Goal: Information Seeking & Learning: Understand process/instructions

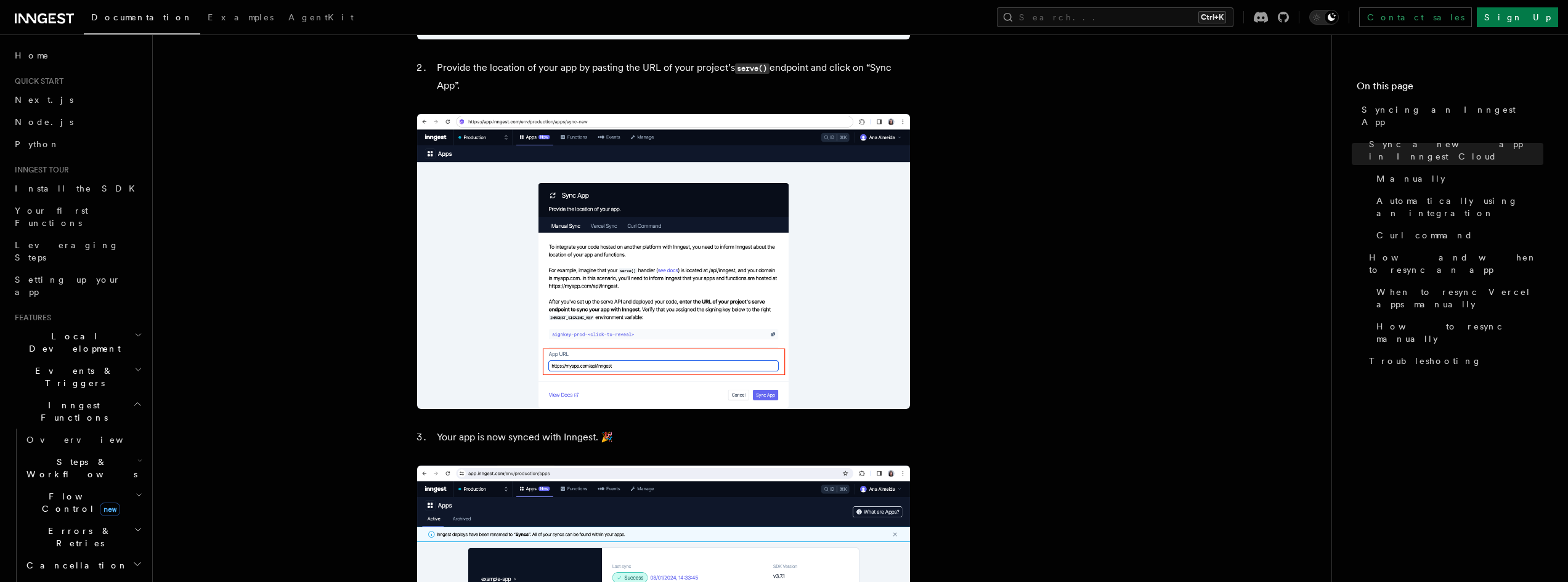
scroll to position [986, 0]
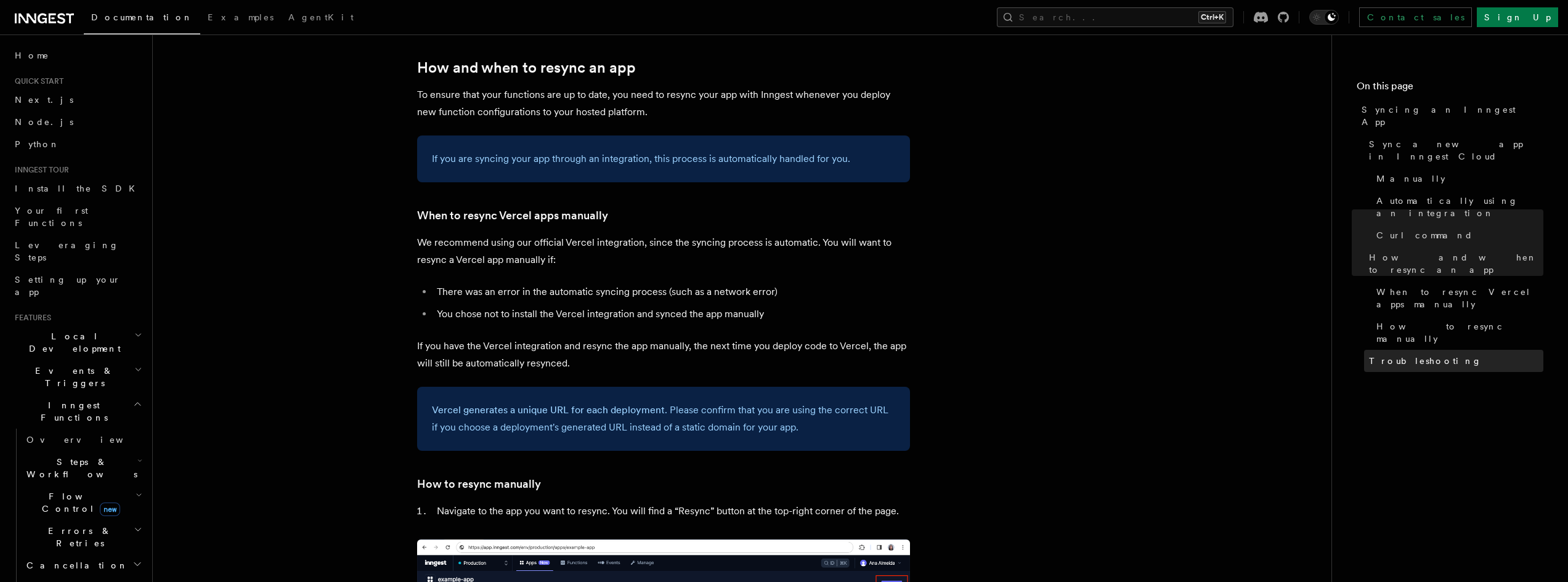
click at [1418, 355] on span "Troubleshooting" at bounding box center [1425, 361] width 113 height 12
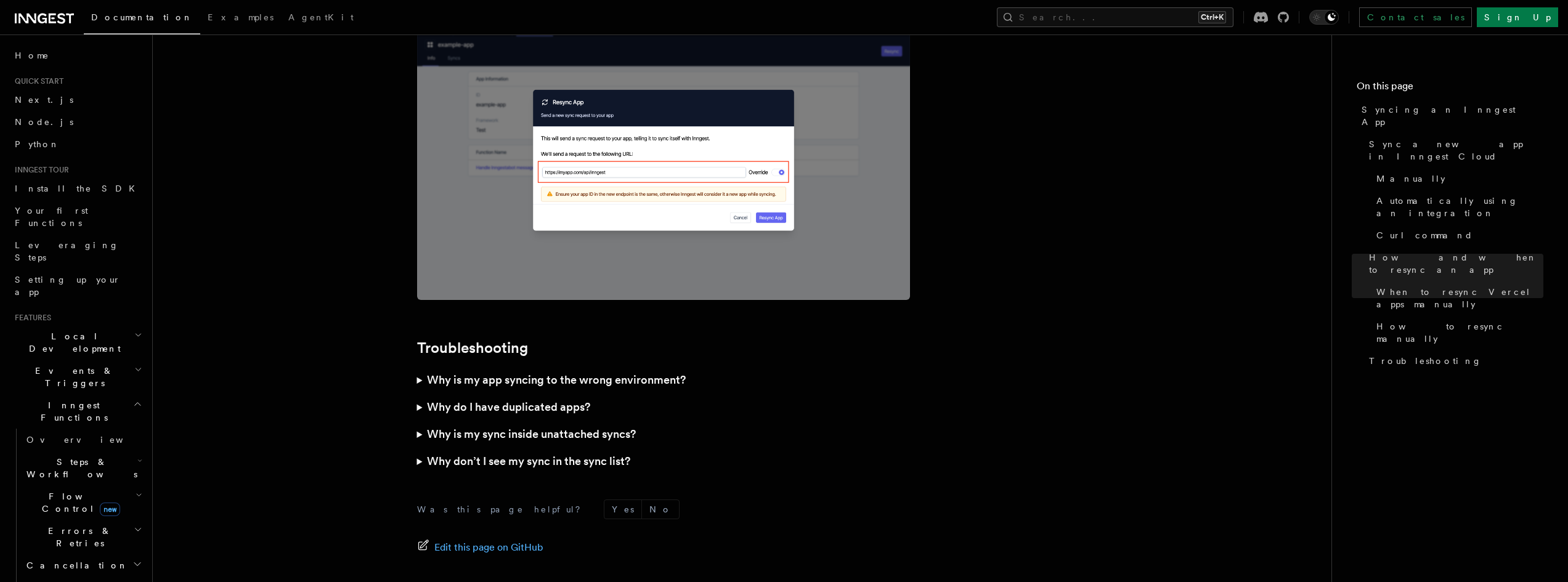
scroll to position [3386, 0]
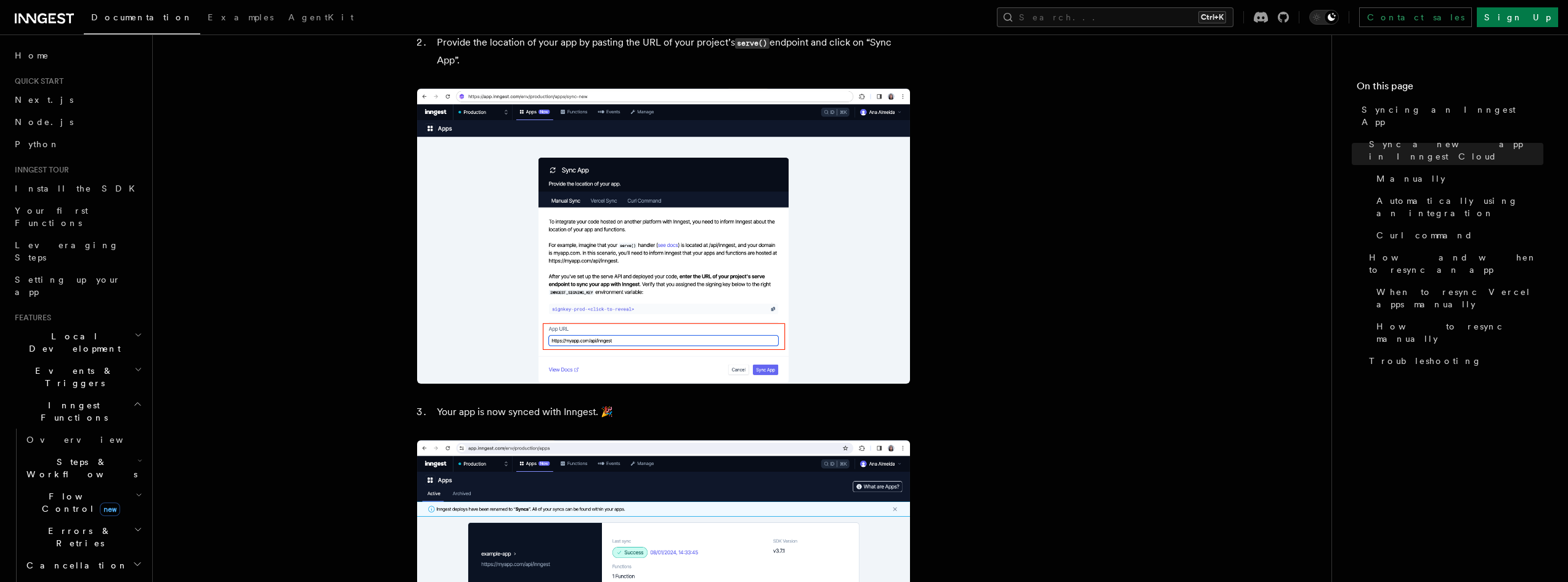
scroll to position [1048, 0]
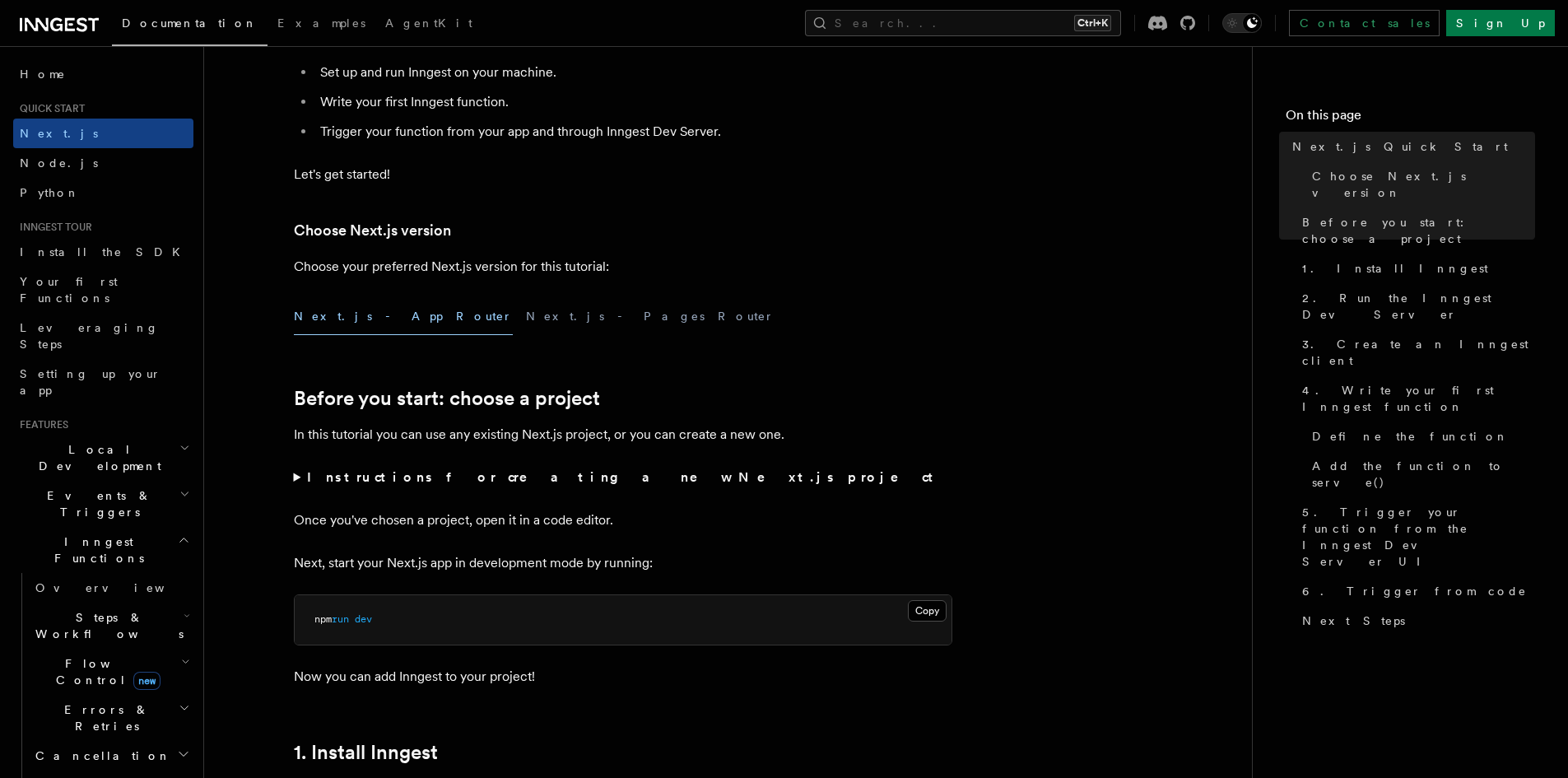
scroll to position [247, 0]
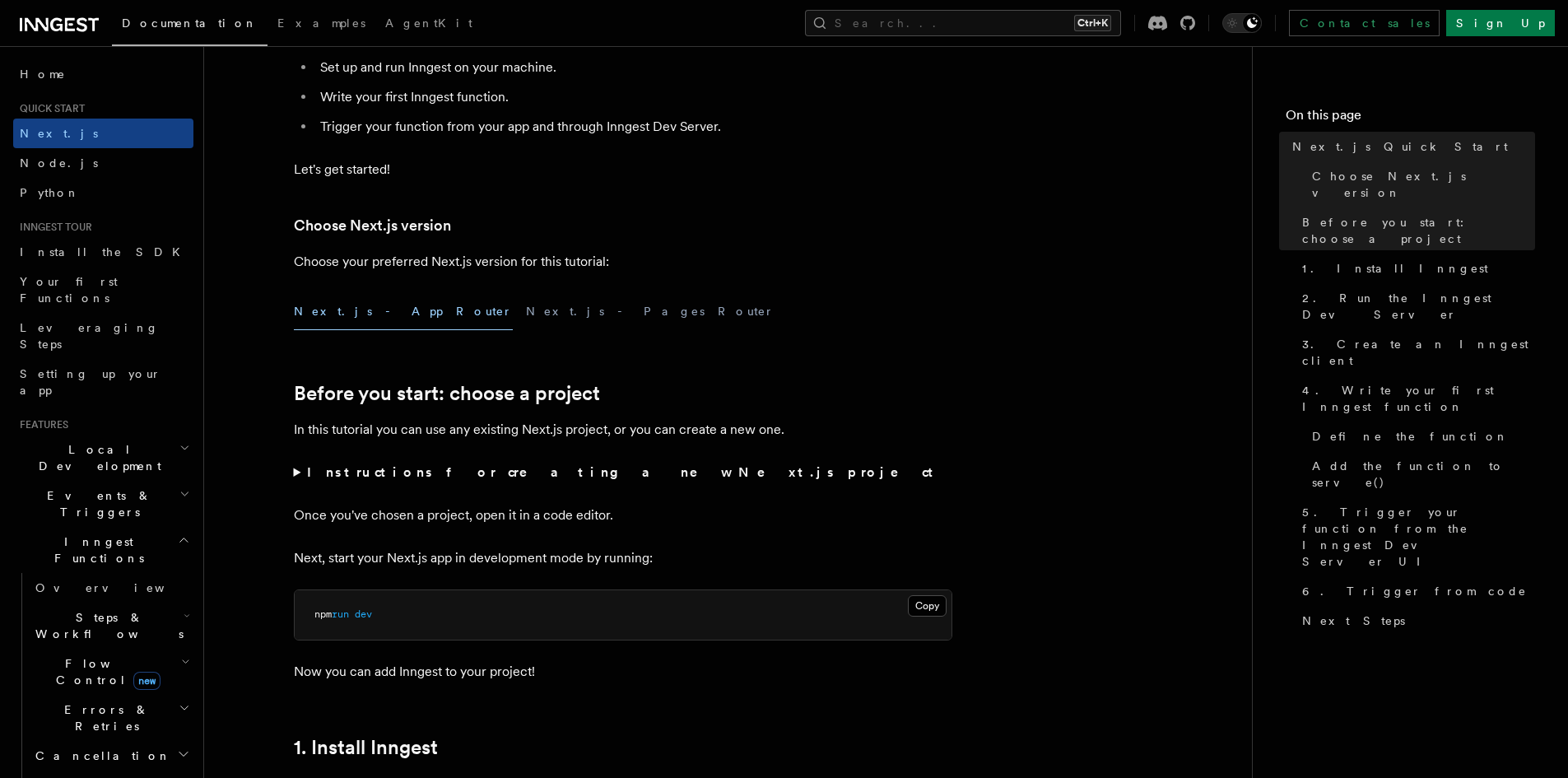
click at [854, 475] on summary "Instructions for creating a new Next.js project" at bounding box center [623, 472] width 659 height 23
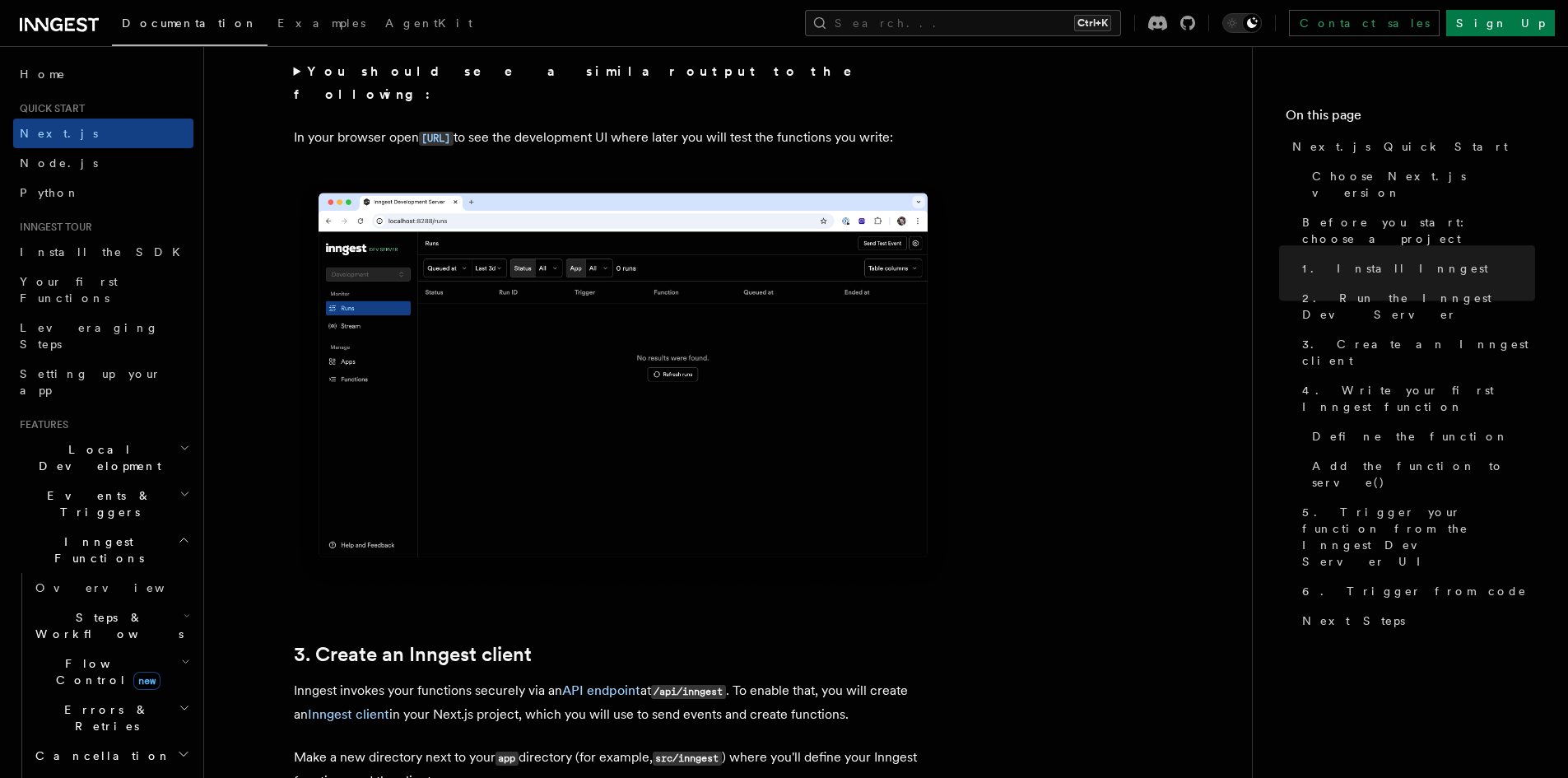
scroll to position [1482, 0]
click at [611, 125] on p "In your browser open http://localhost:8288 to see the development UI where late…" at bounding box center [623, 137] width 659 height 24
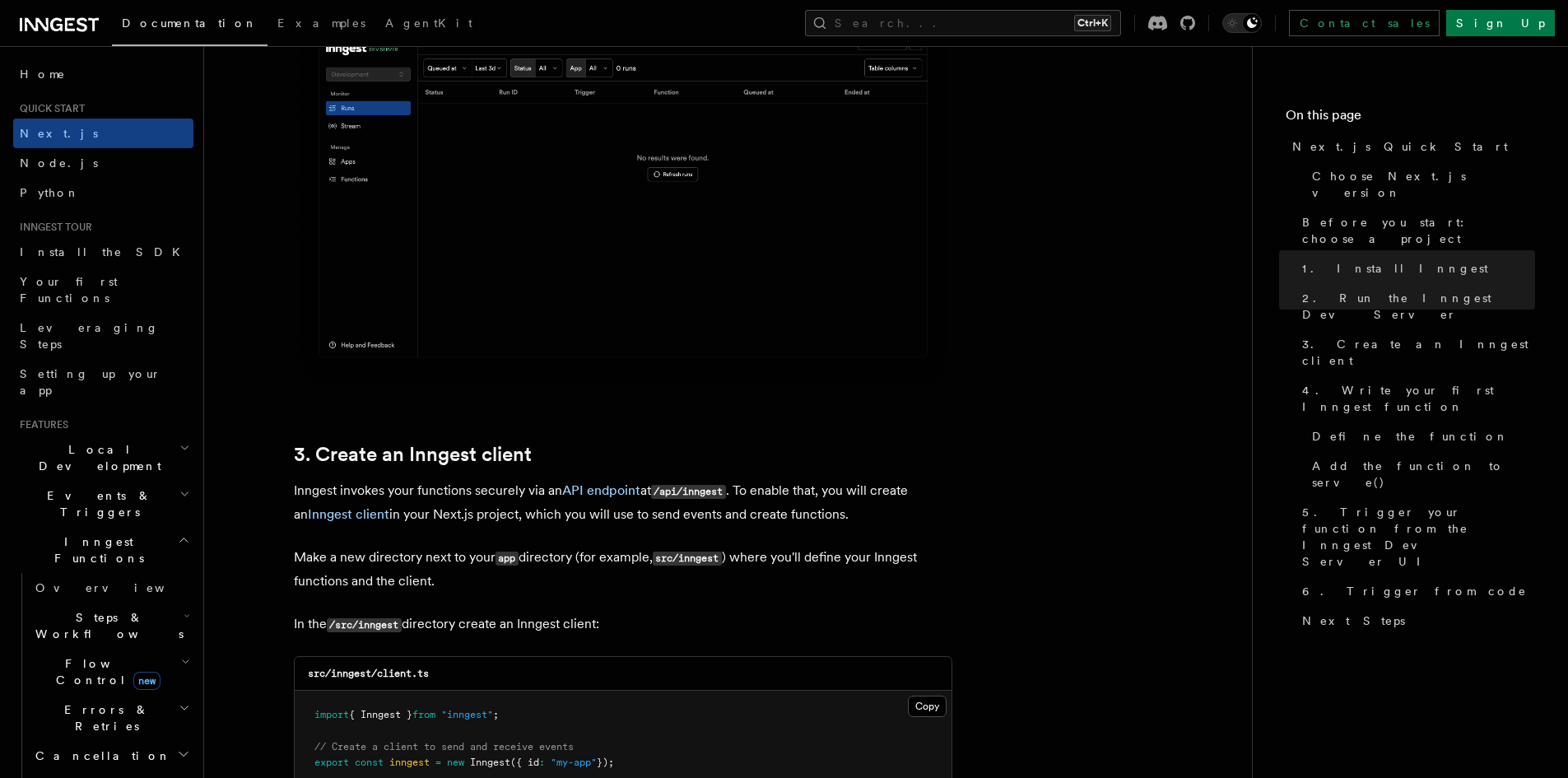
scroll to position [1977, 0]
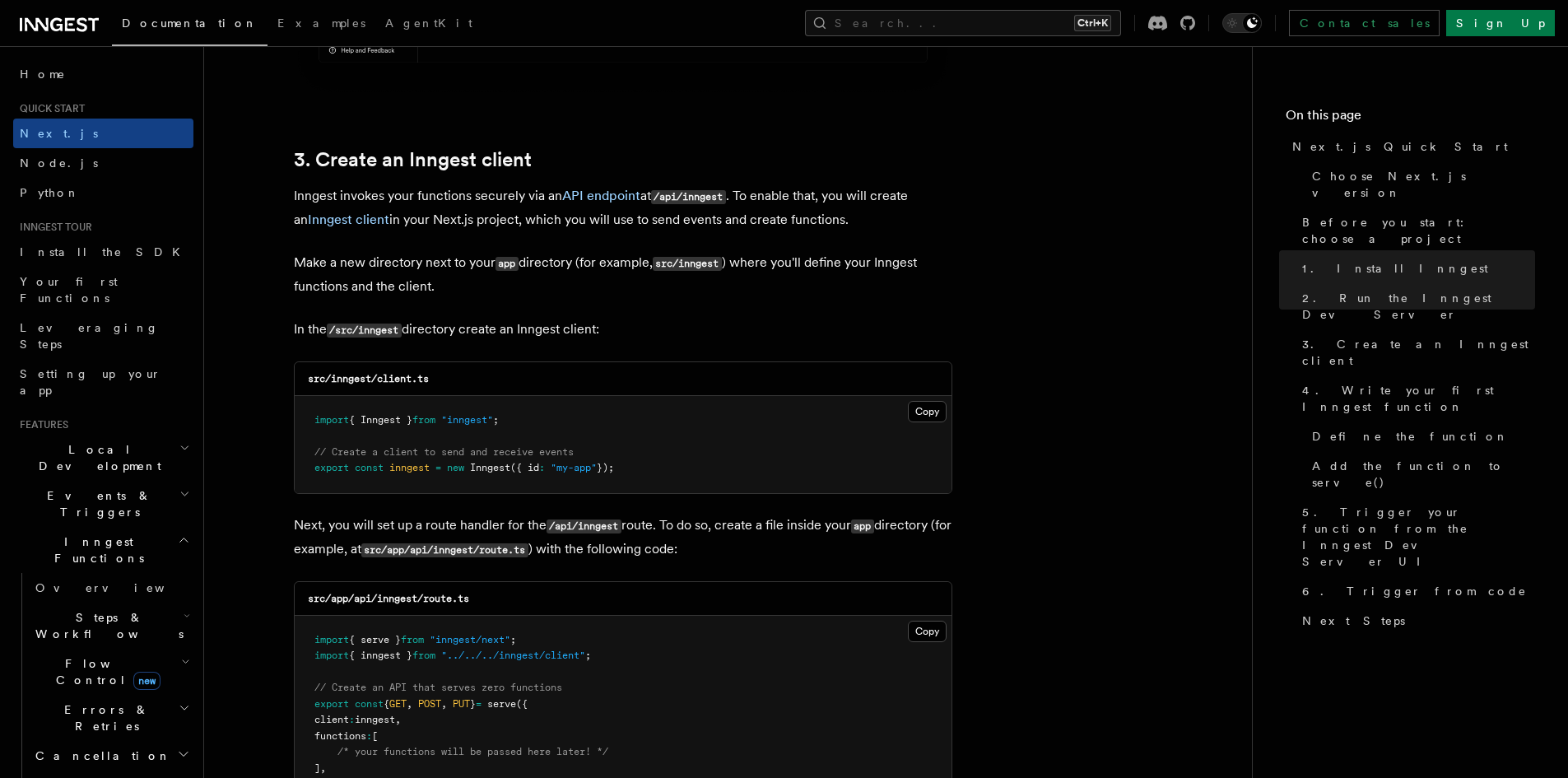
click at [469, 270] on p "Make a new directory next to your app directory (for example, src/inngest ) whe…" at bounding box center [623, 274] width 659 height 47
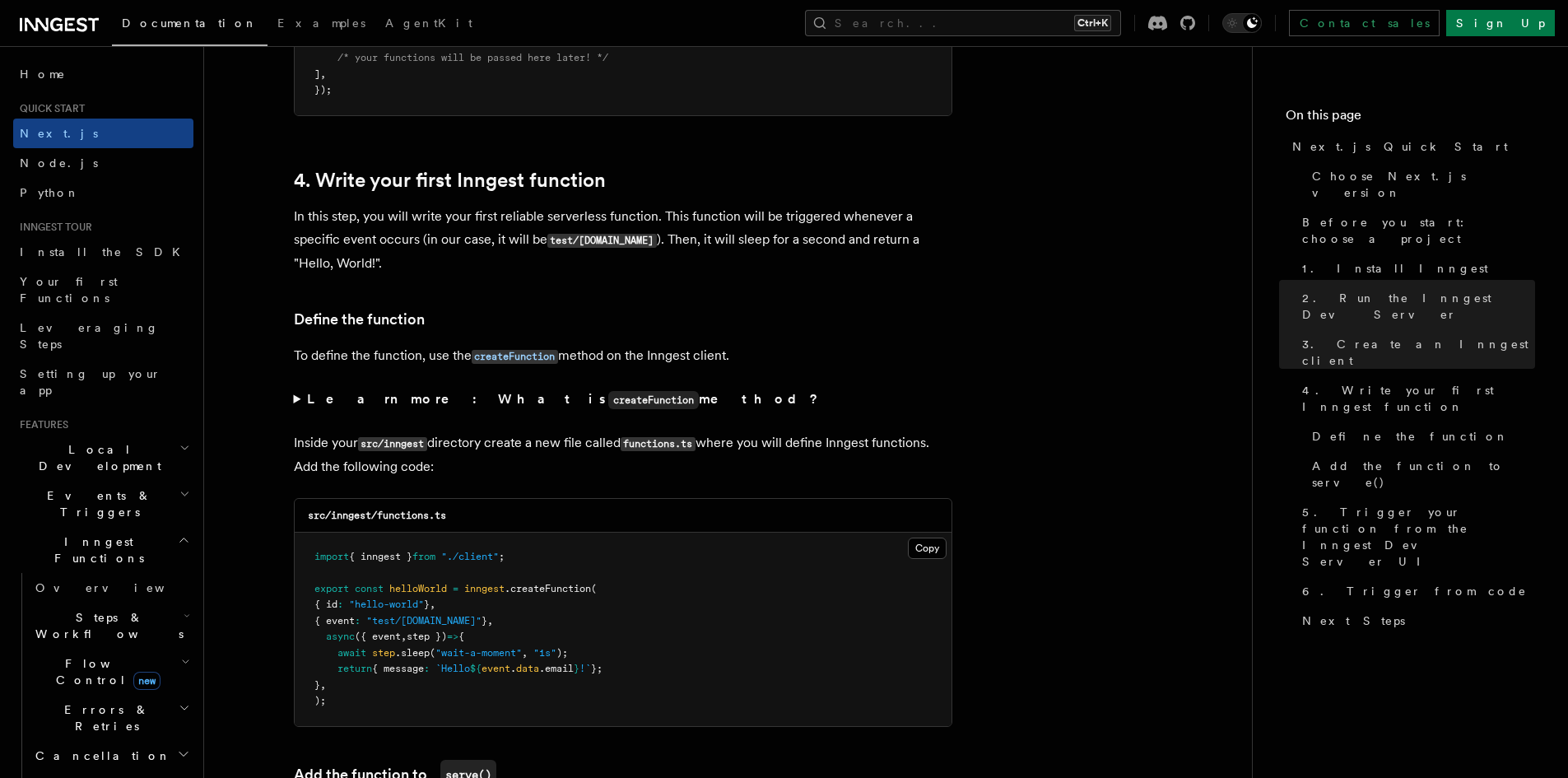
scroll to position [2718, 0]
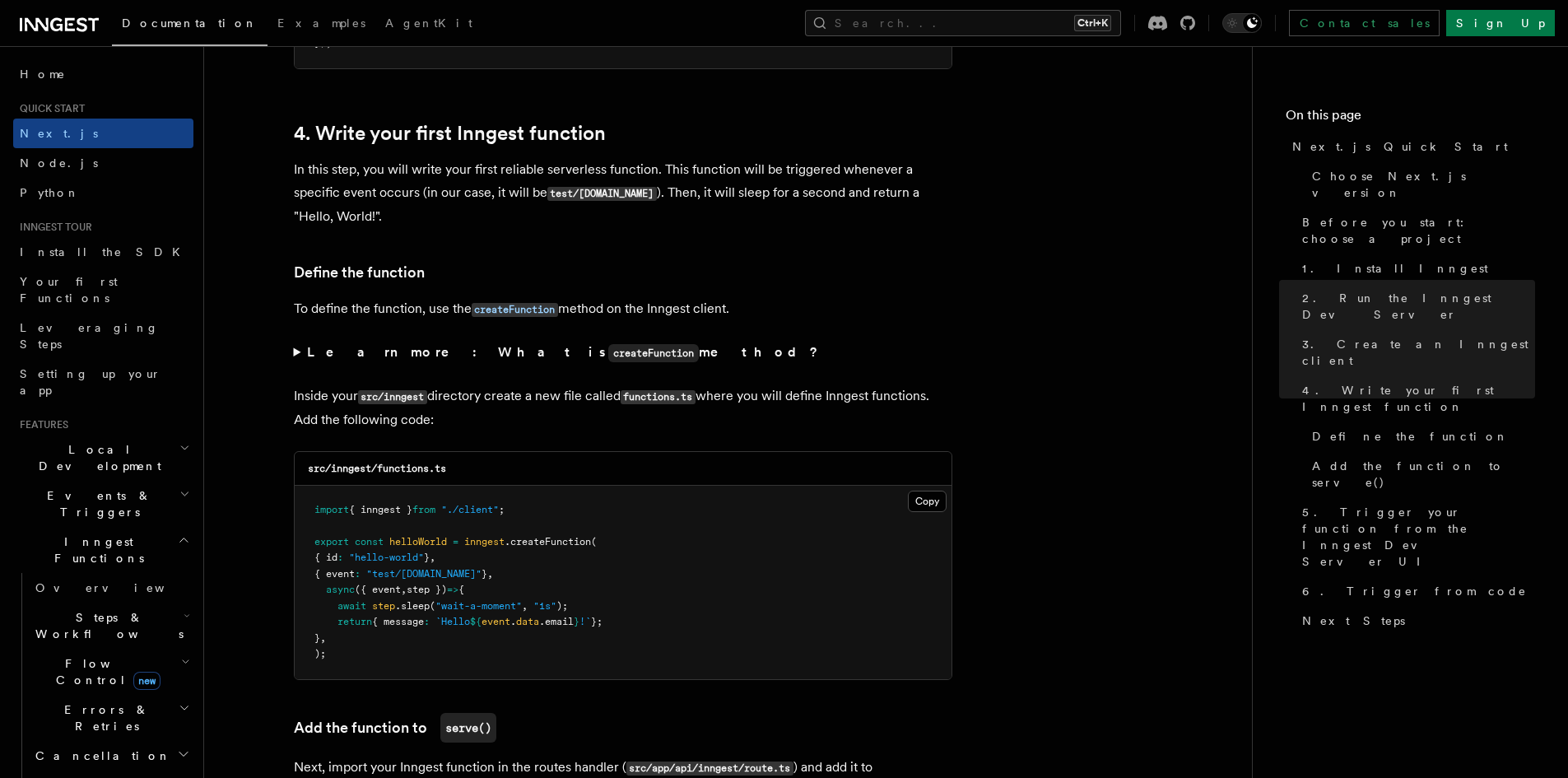
click at [297, 349] on summary "Learn more: What is createFunction method?" at bounding box center [623, 353] width 659 height 24
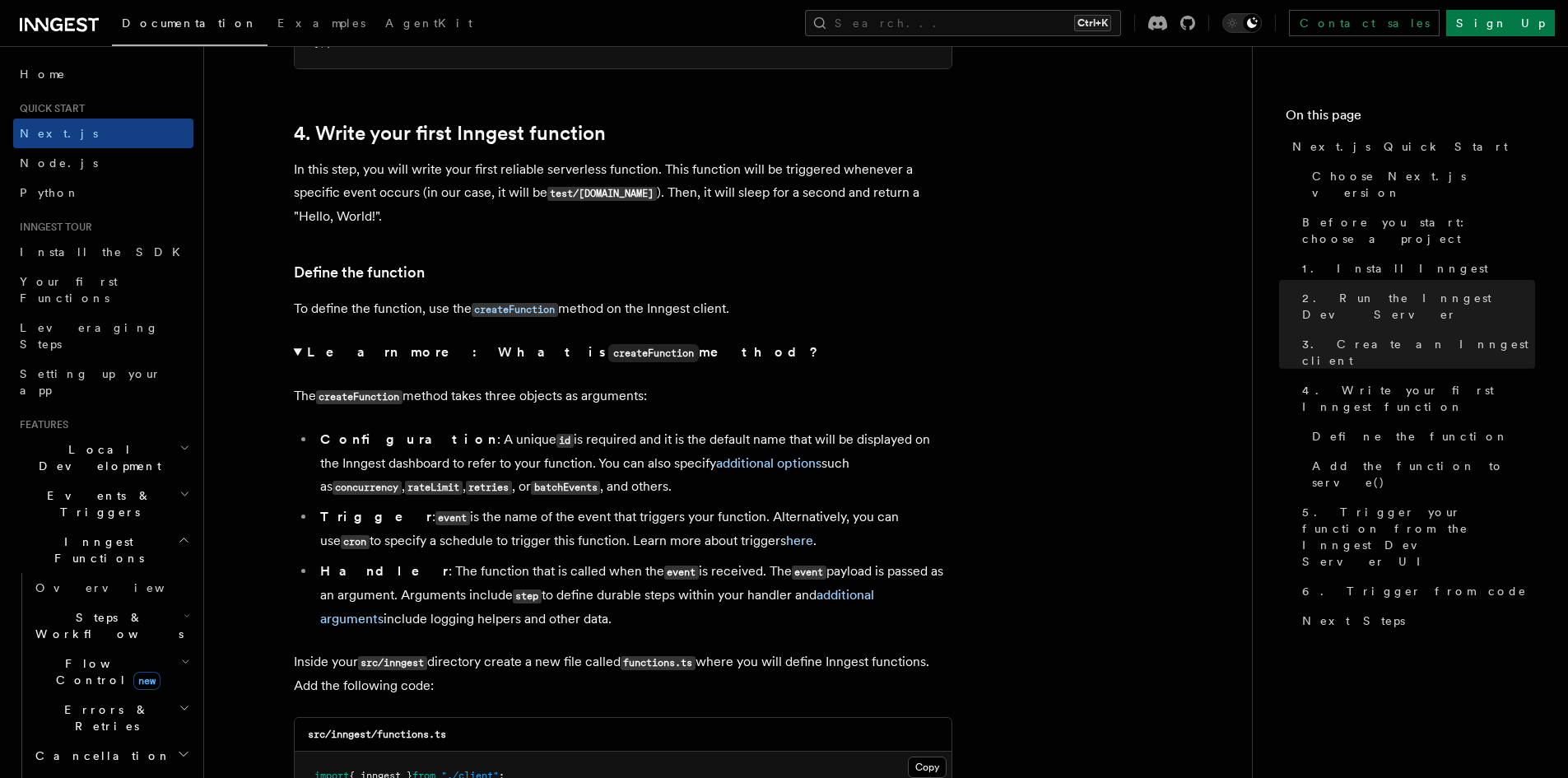
click at [297, 349] on summary "Learn more: What is createFunction method?" at bounding box center [623, 353] width 659 height 24
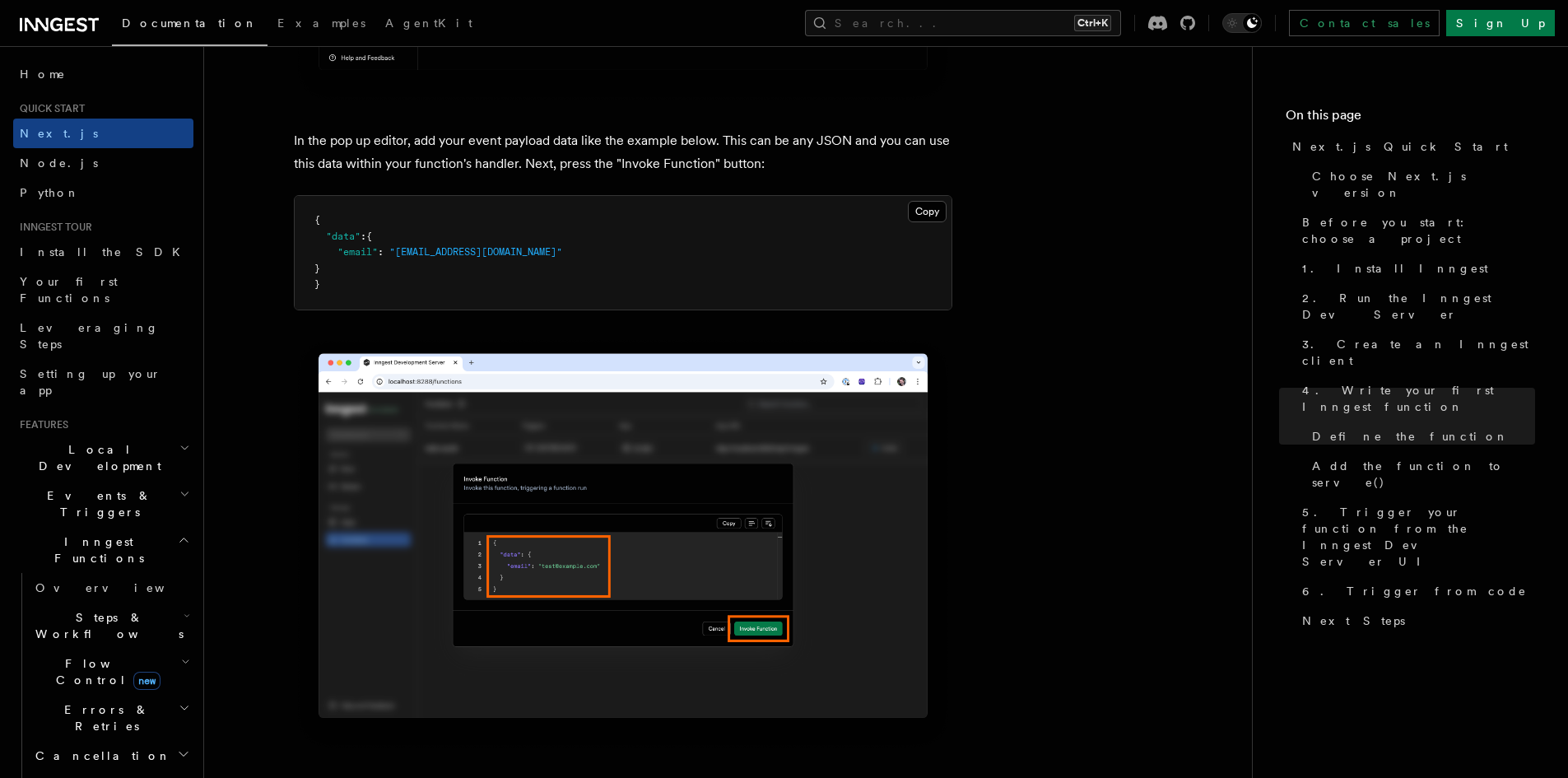
scroll to position [5600, 0]
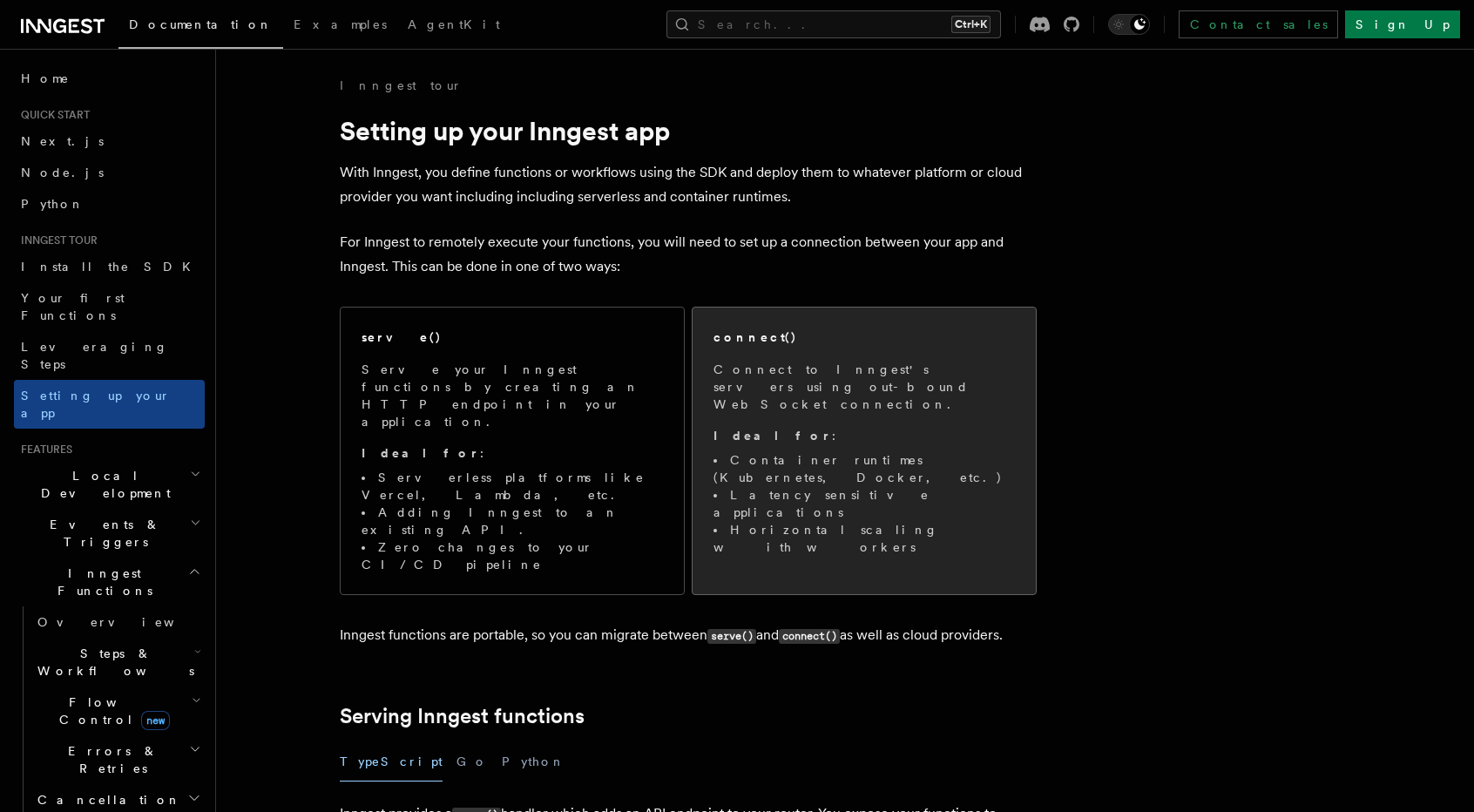
click at [859, 384] on p "Connect to Inngest's servers using out-bound WebSocket connection." at bounding box center [864, 387] width 301 height 52
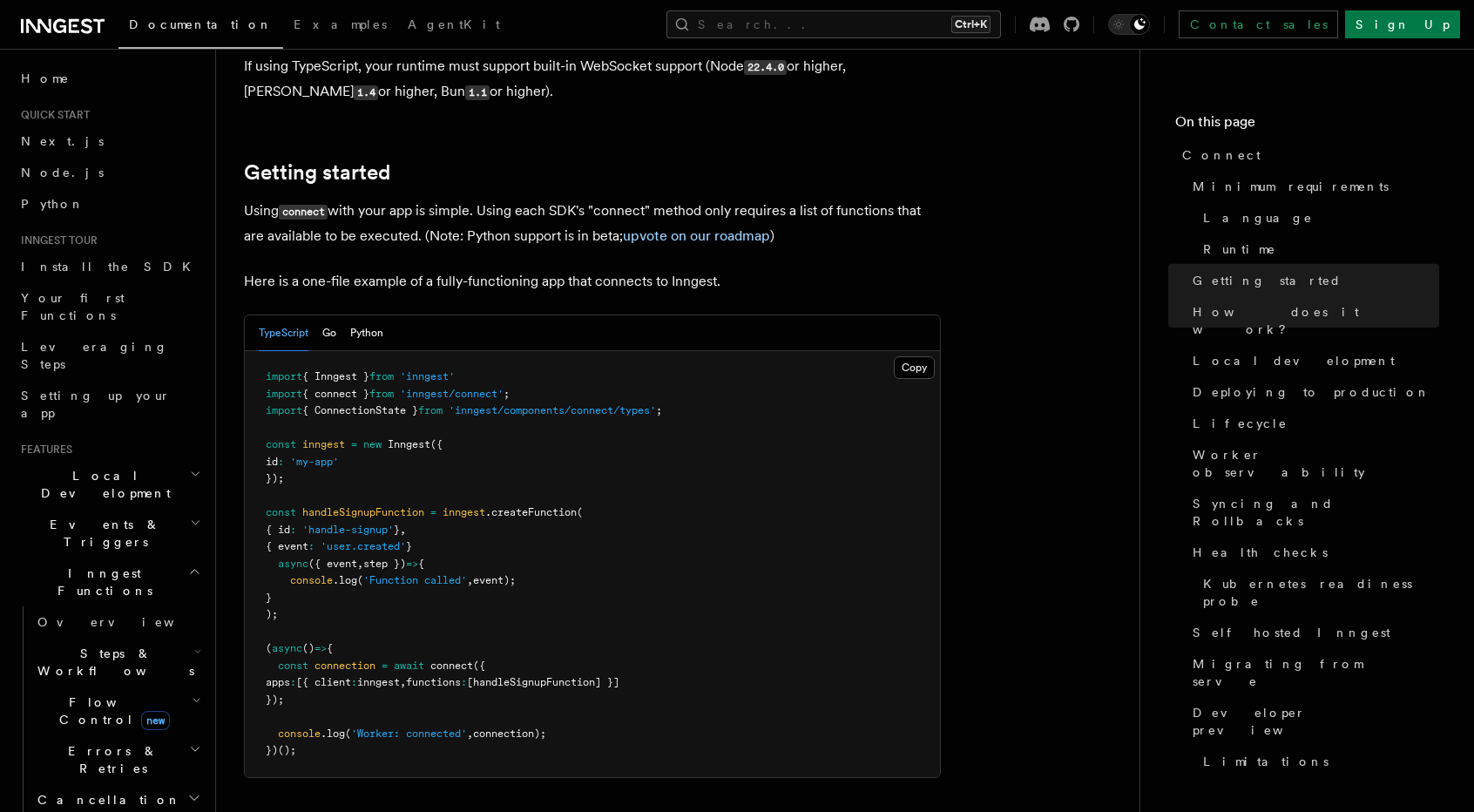
scroll to position [1045, 0]
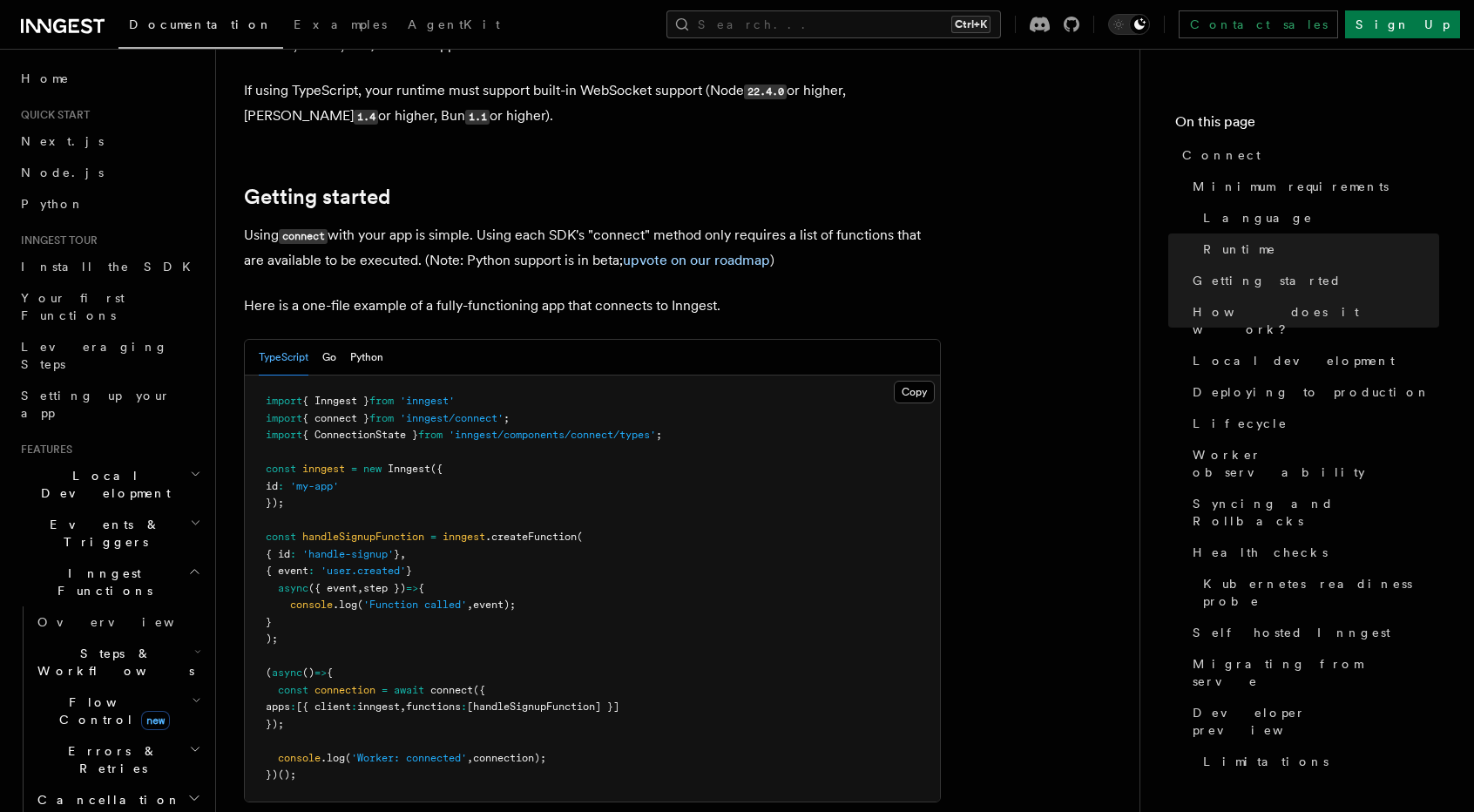
click at [431, 506] on pre "import { Inngest } from 'inngest' import { connect } from 'inngest/connect' ; i…" at bounding box center [592, 588] width 695 height 426
click at [362, 531] on span "handleSignupFunction" at bounding box center [363, 536] width 122 height 12
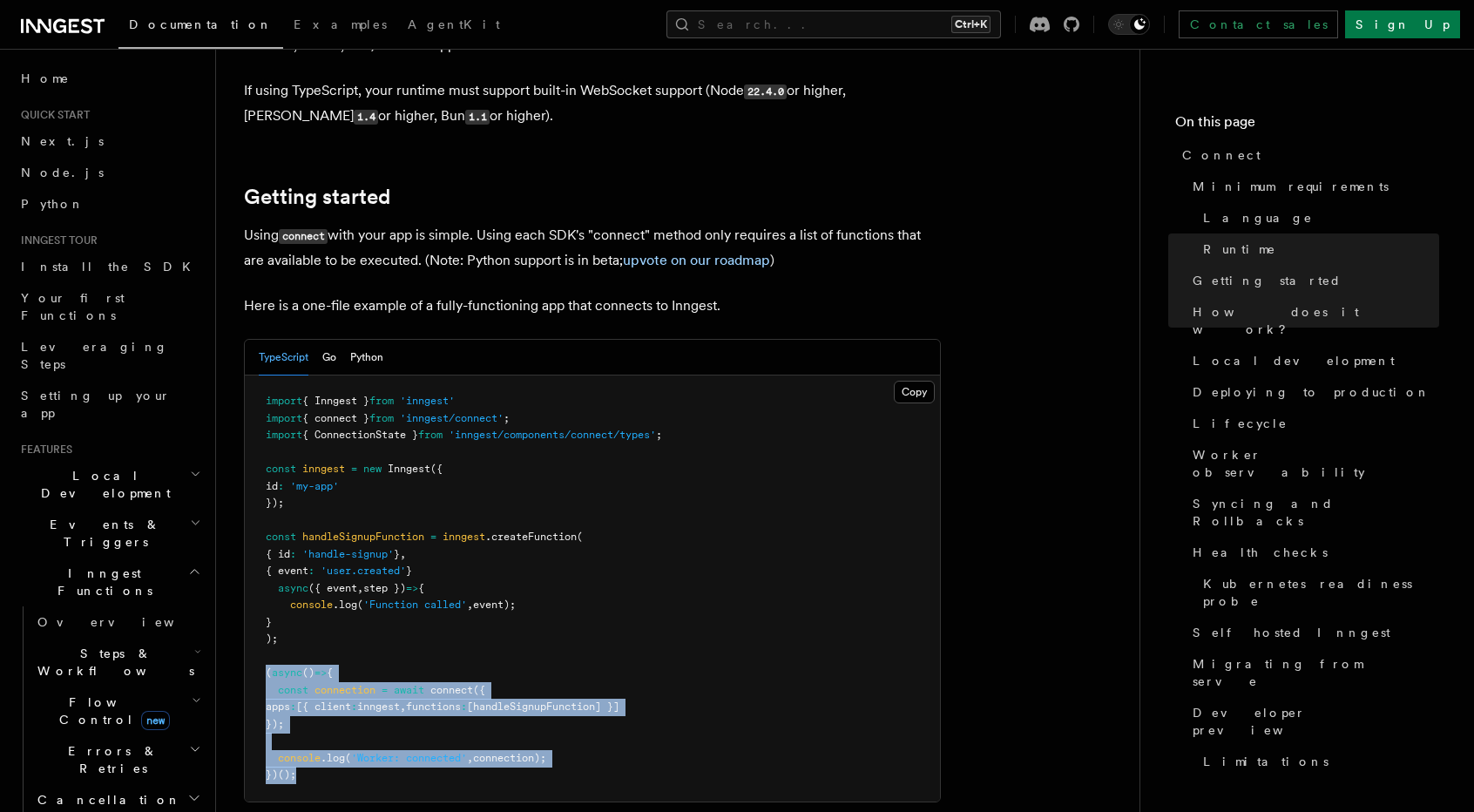
drag, startPoint x: 269, startPoint y: 602, endPoint x: 329, endPoint y: 706, distance: 120.1
click at [329, 716] on pre "import { Inngest } from 'inngest' import { connect } from 'inngest/connect' ; i…" at bounding box center [592, 588] width 695 height 426
copy code "( async () => { const connection = await connect ({ apps : [{ client : inngest …"
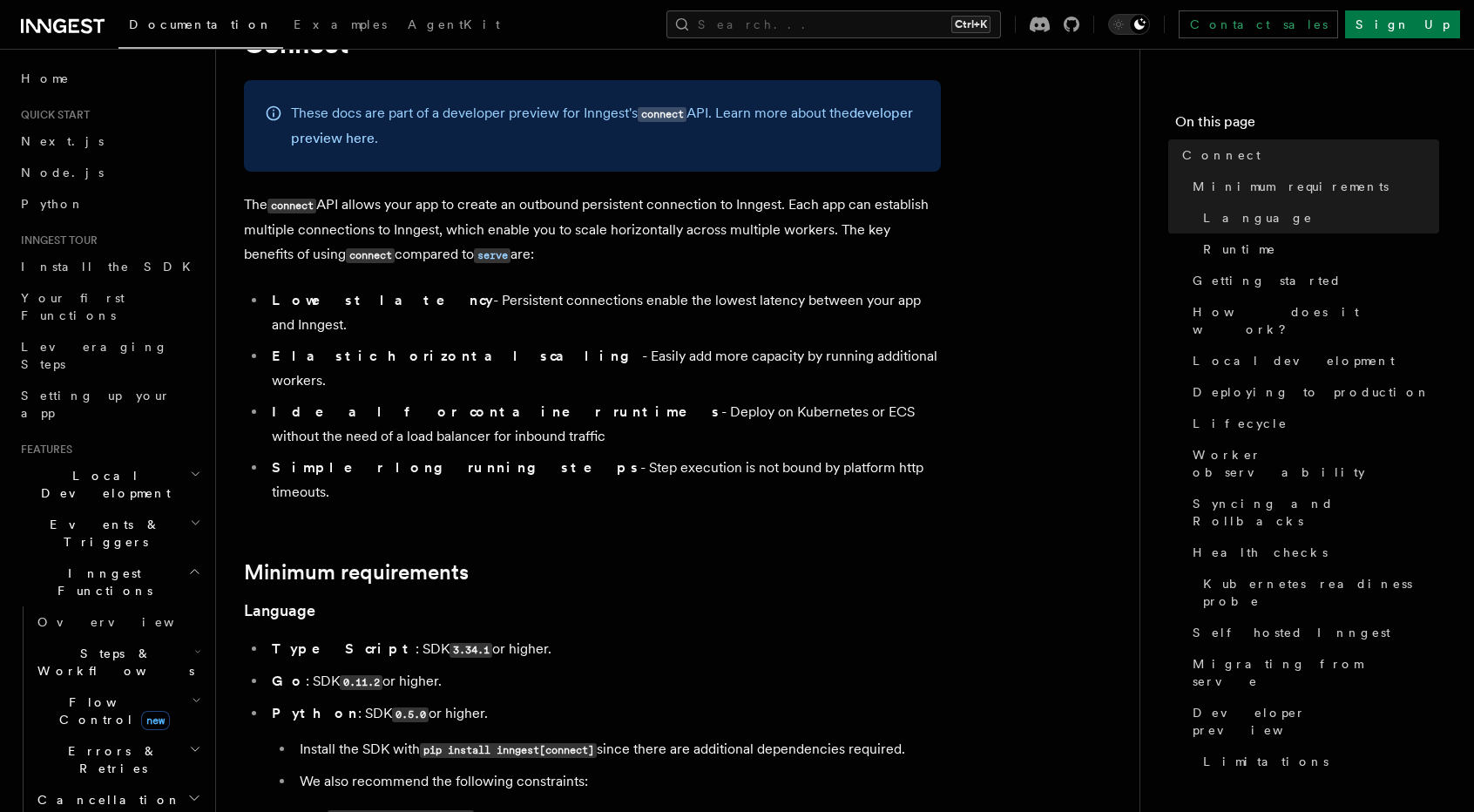
scroll to position [0, 0]
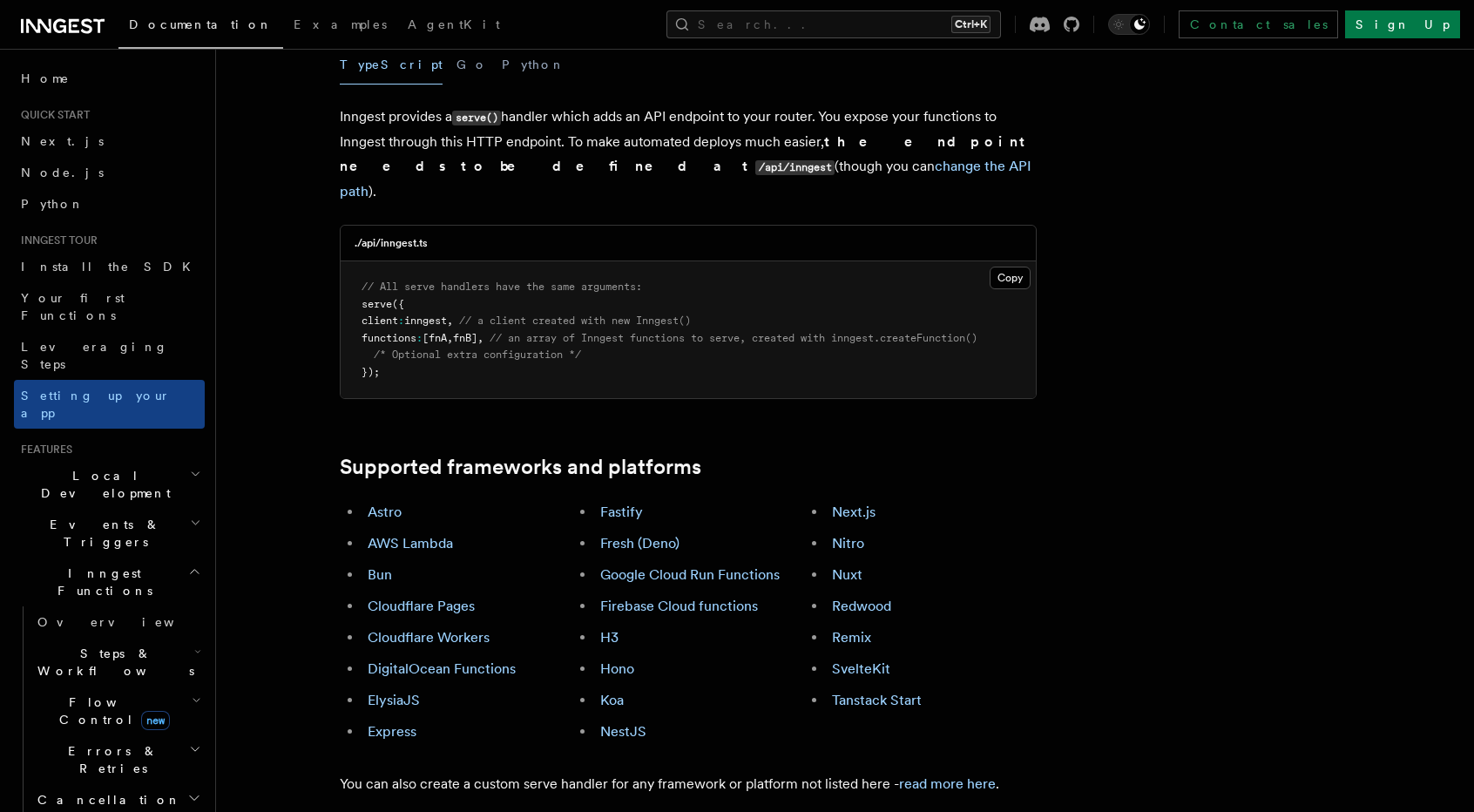
scroll to position [784, 0]
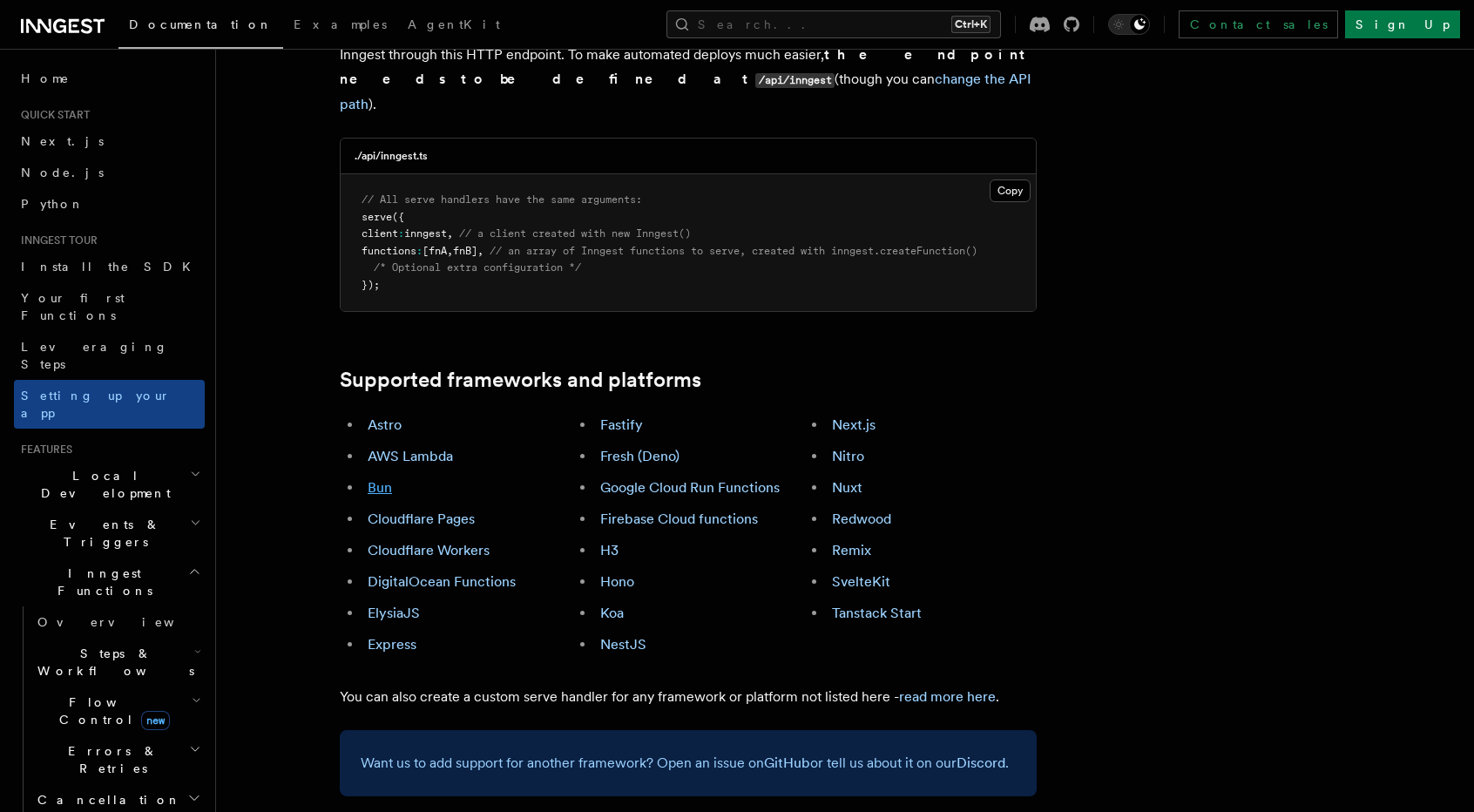
click at [381, 479] on link "Bun" at bounding box center [380, 487] width 24 height 16
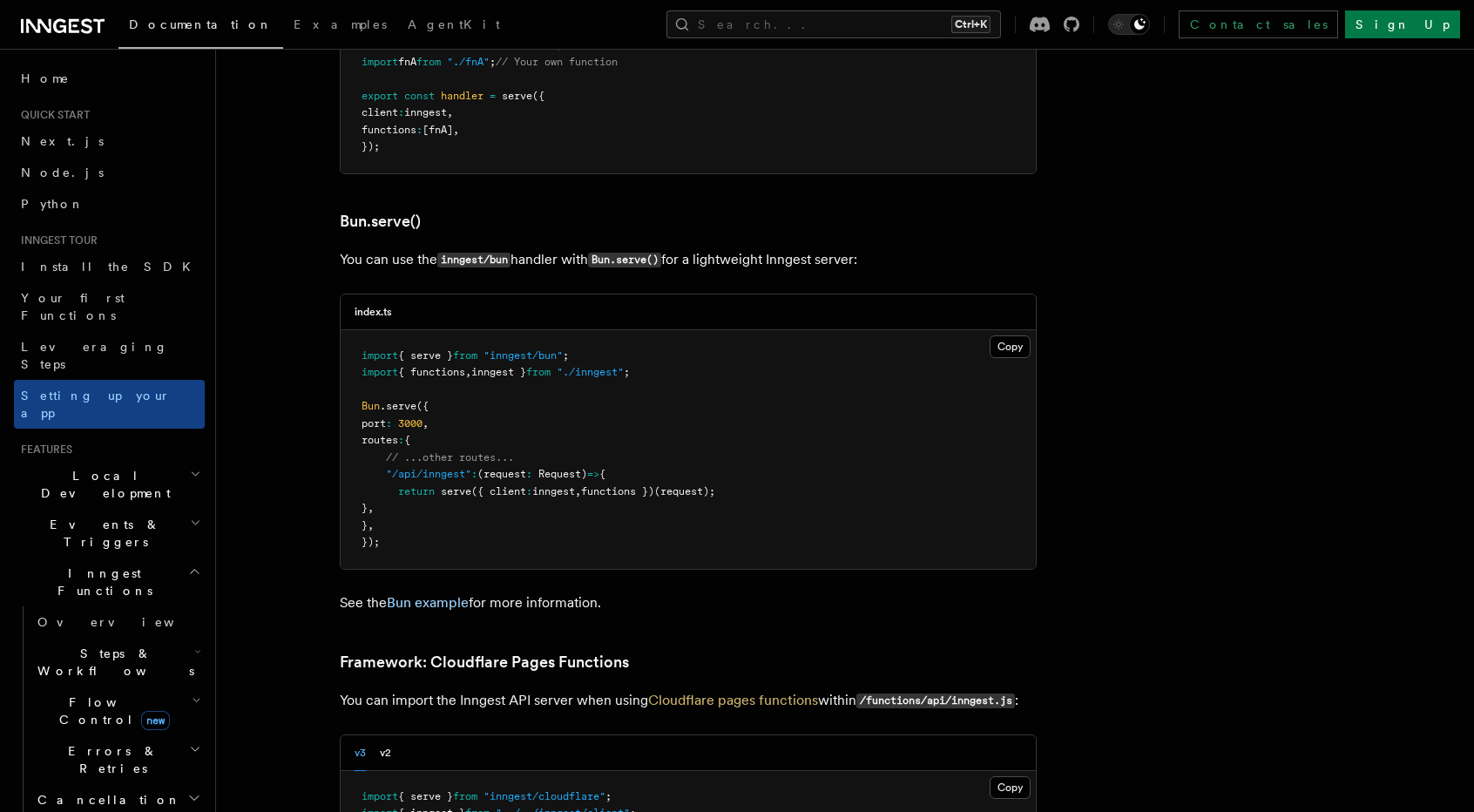
scroll to position [2246, 0]
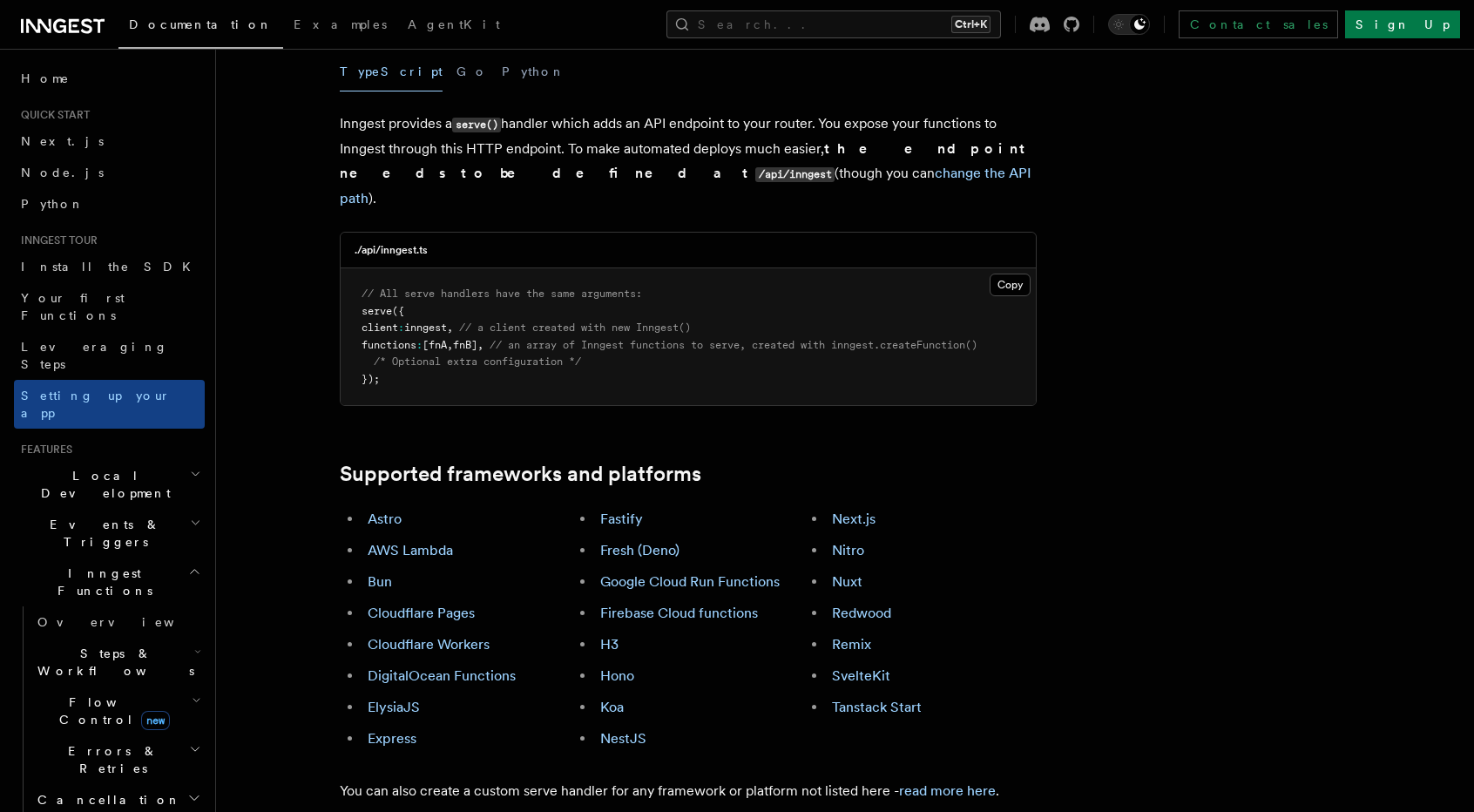
scroll to position [697, 0]
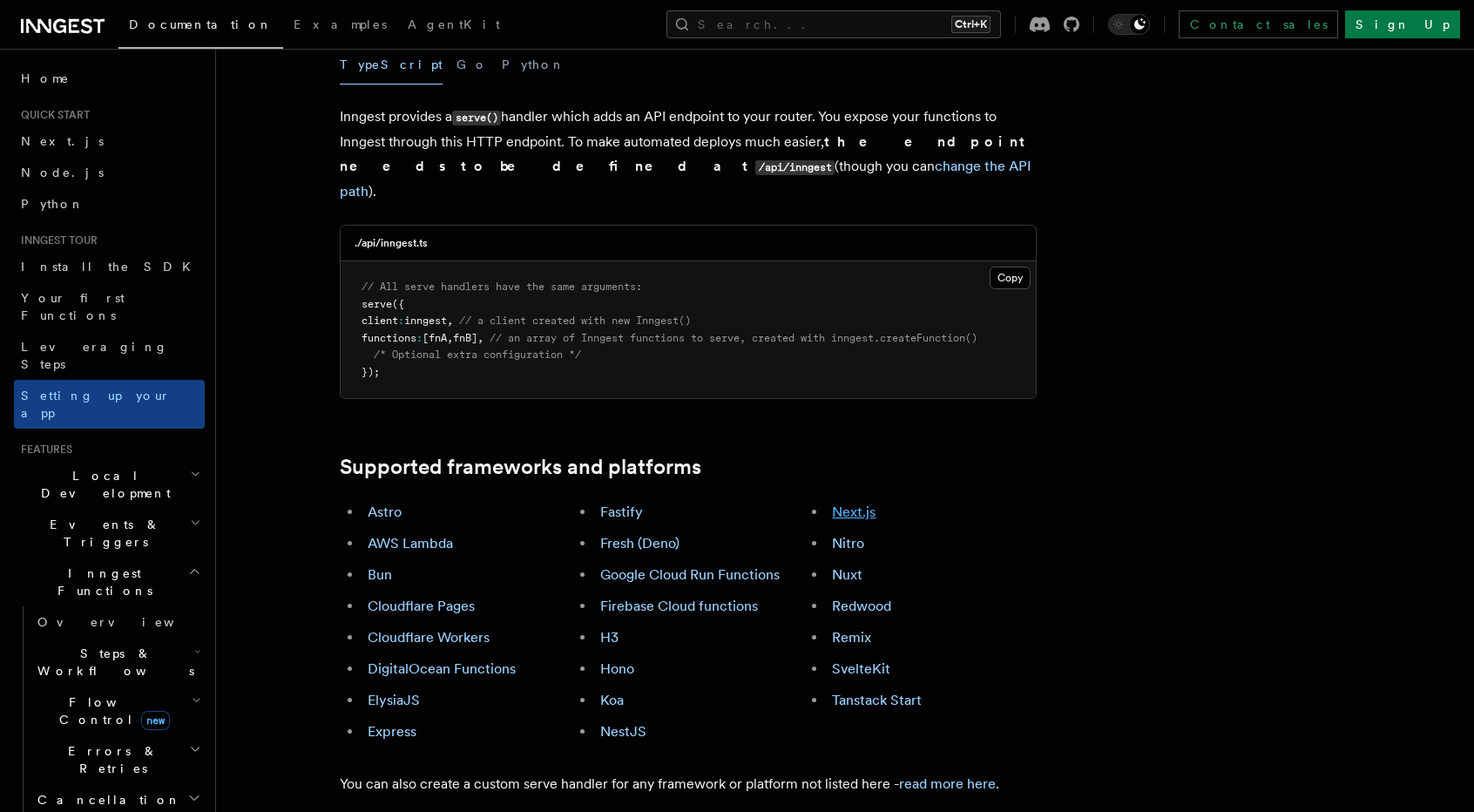
click at [861, 504] on link "Next.js" at bounding box center [854, 512] width 43 height 16
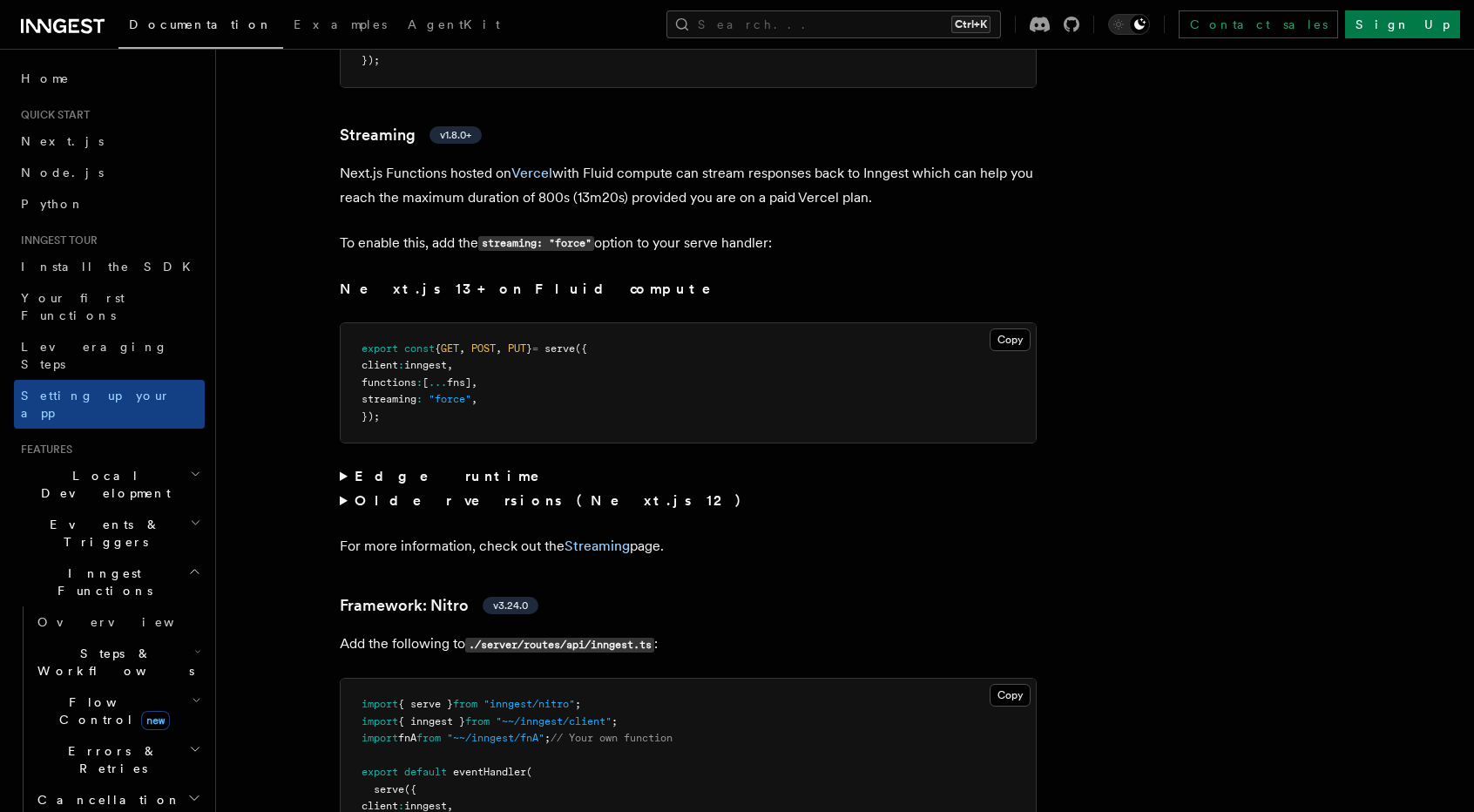
scroll to position [11810, 0]
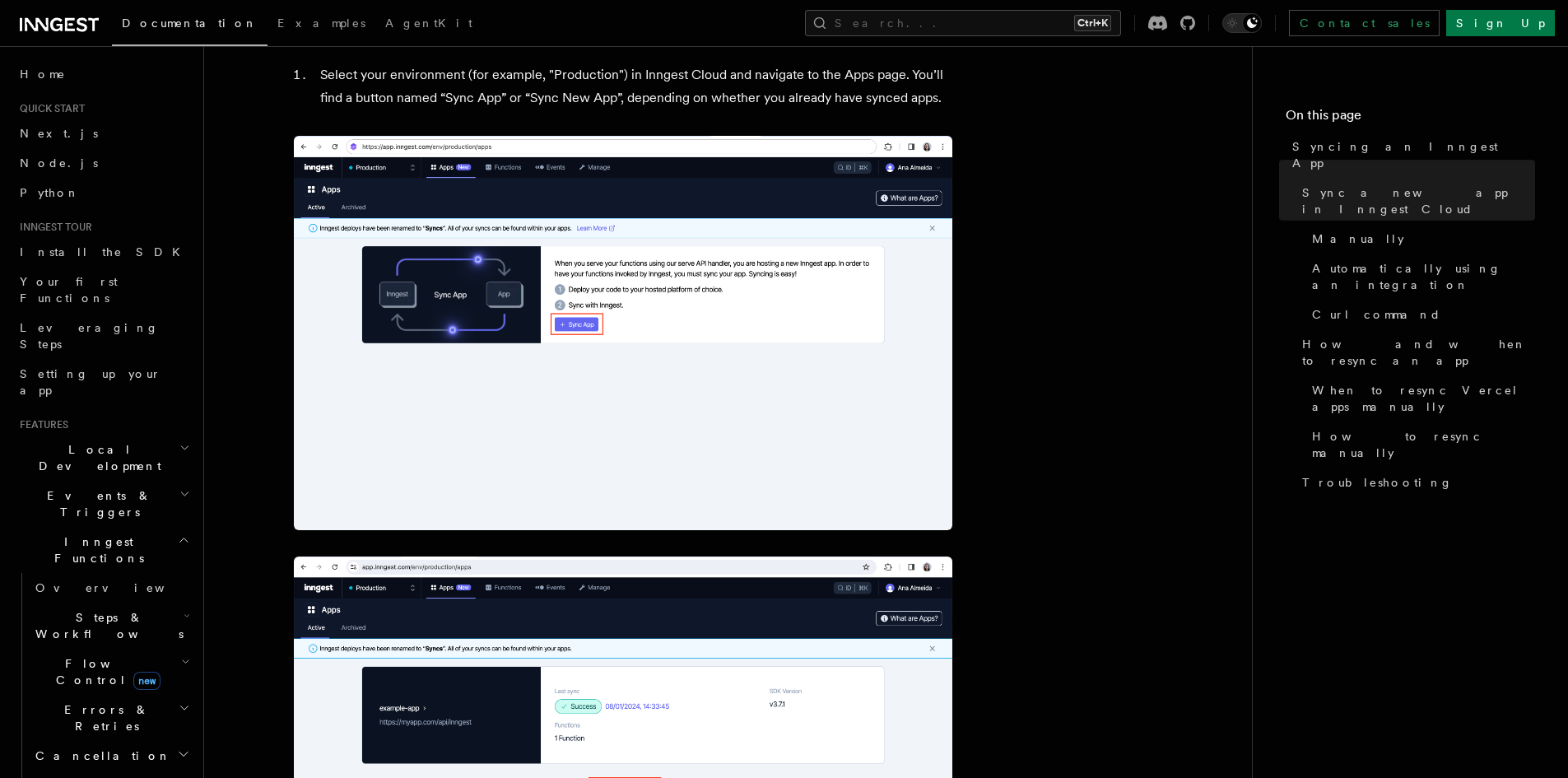
scroll to position [741, 0]
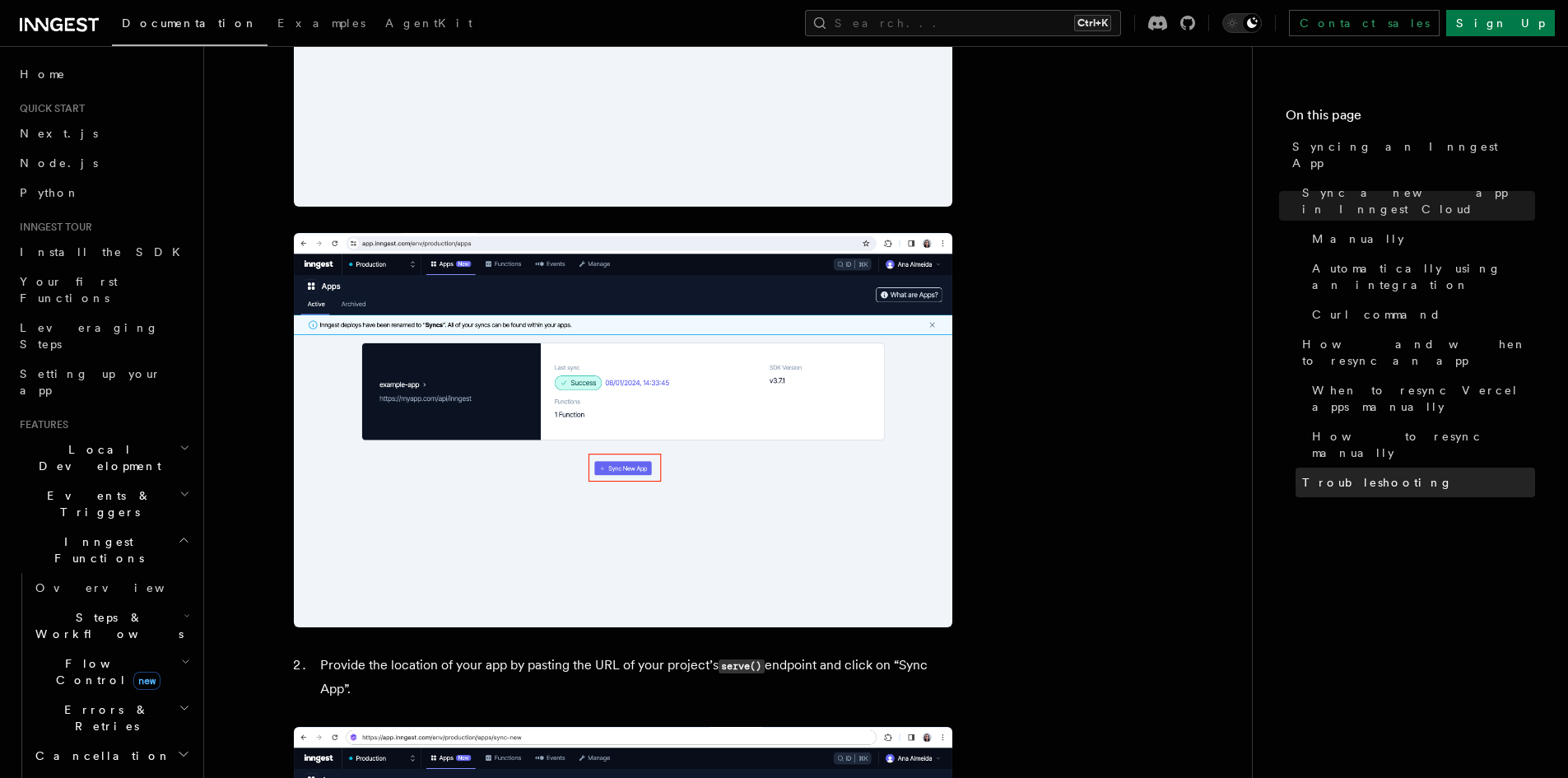
click at [1322, 468] on link "Troubleshooting" at bounding box center [1415, 482] width 239 height 30
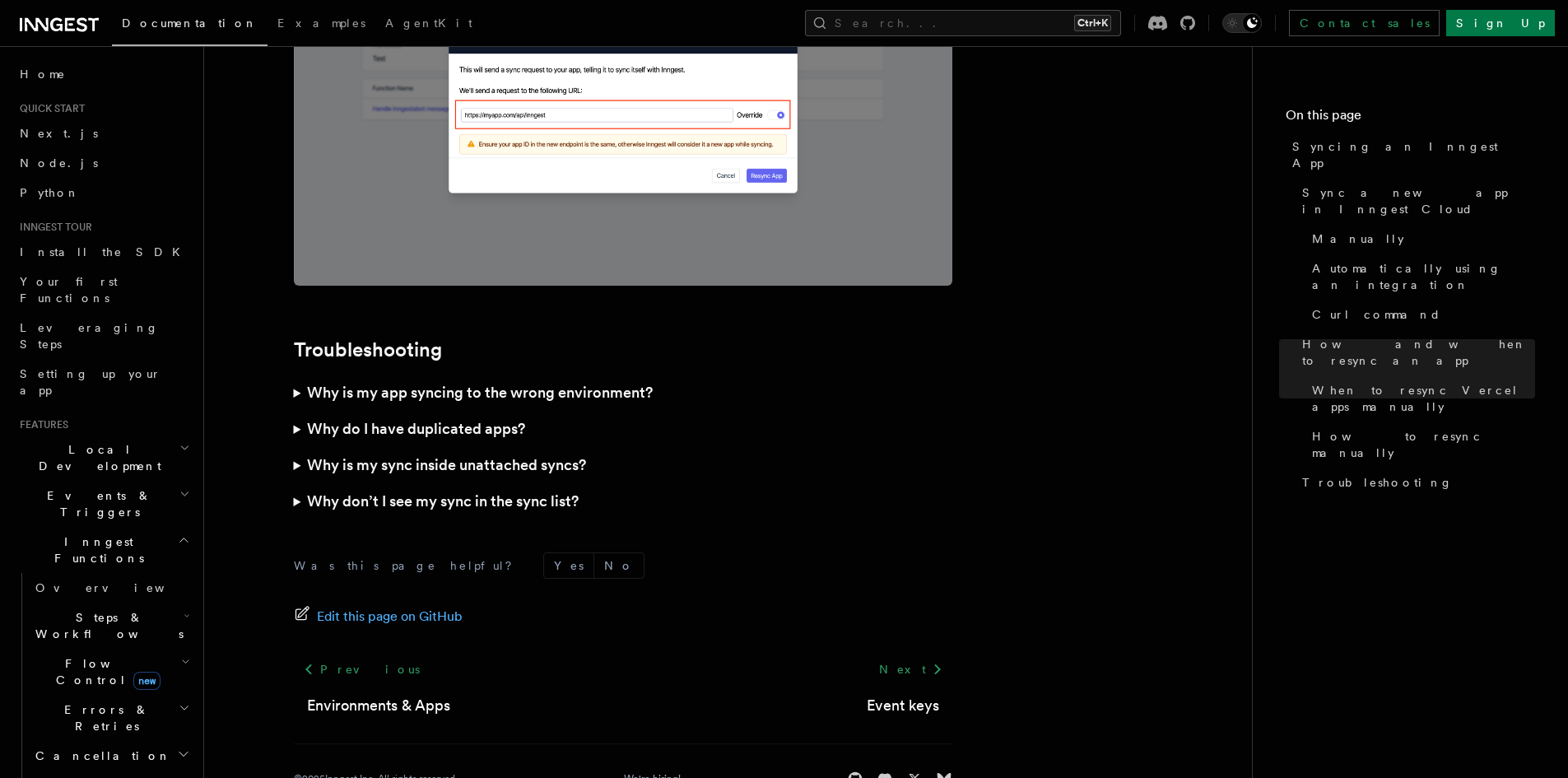
scroll to position [4691, 0]
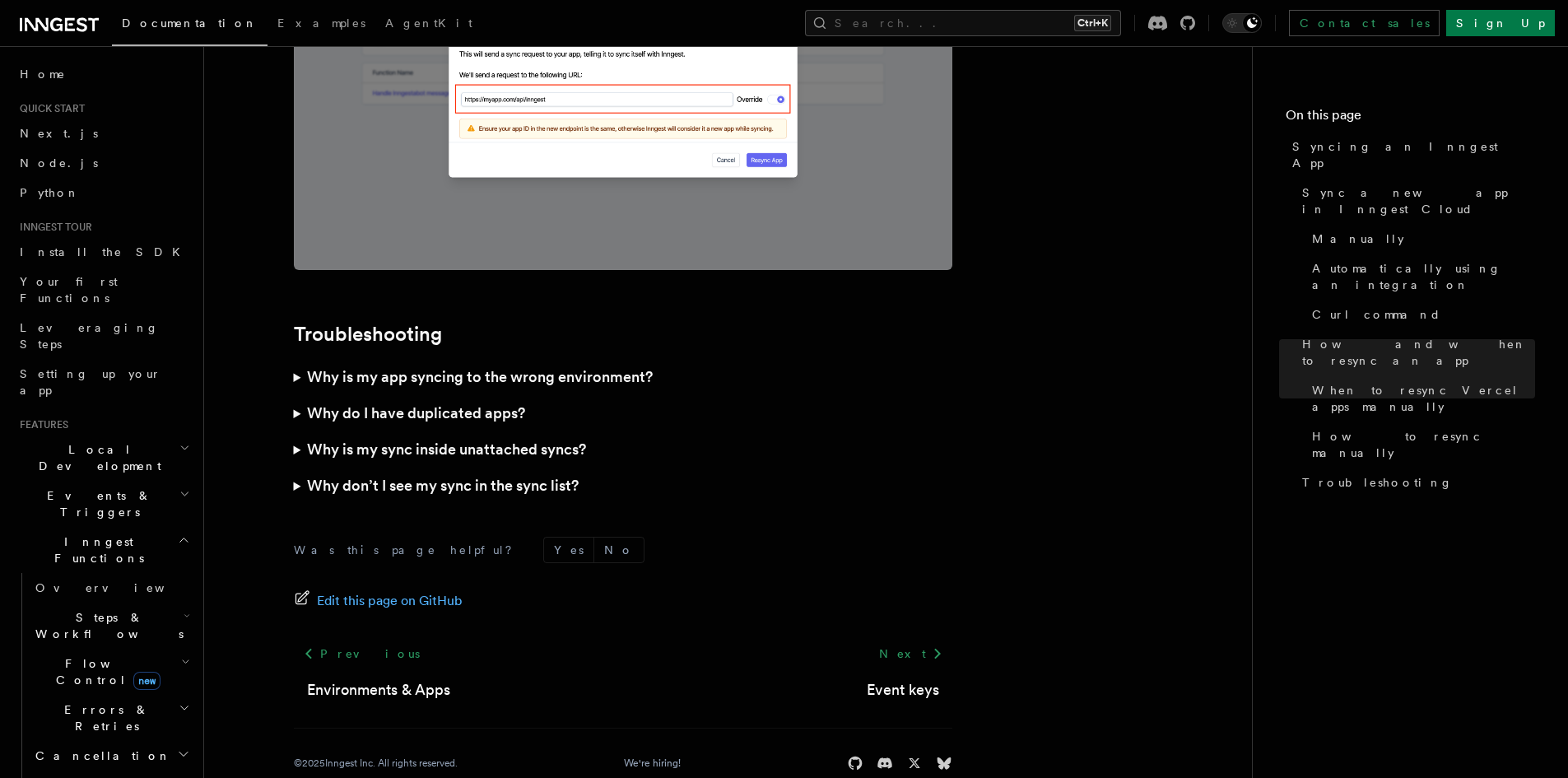
click at [487, 474] on h3 "Why don’t I see my sync in the sync list?" at bounding box center [443, 486] width 272 height 23
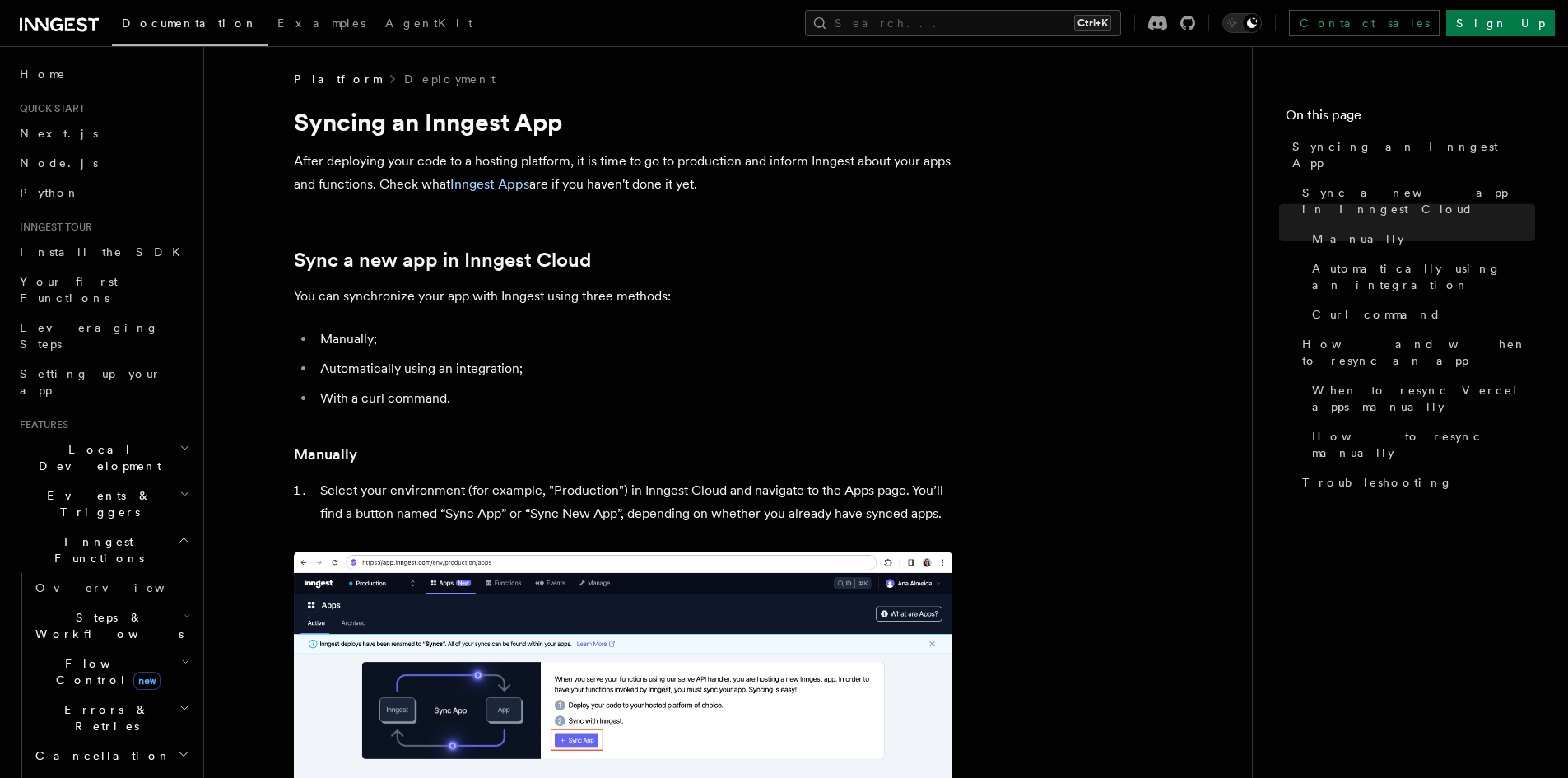
scroll to position [0, 0]
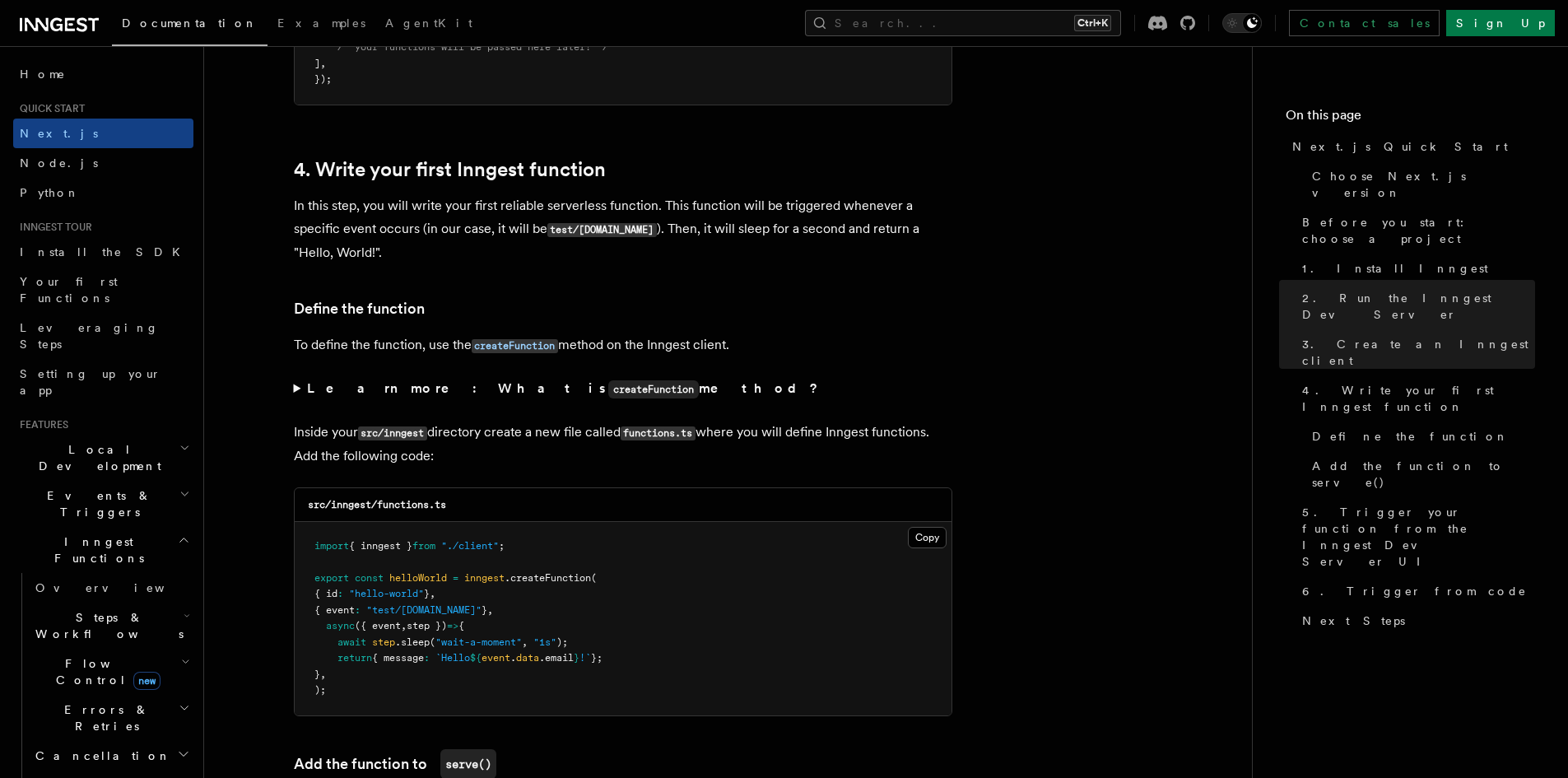
scroll to position [2718, 0]
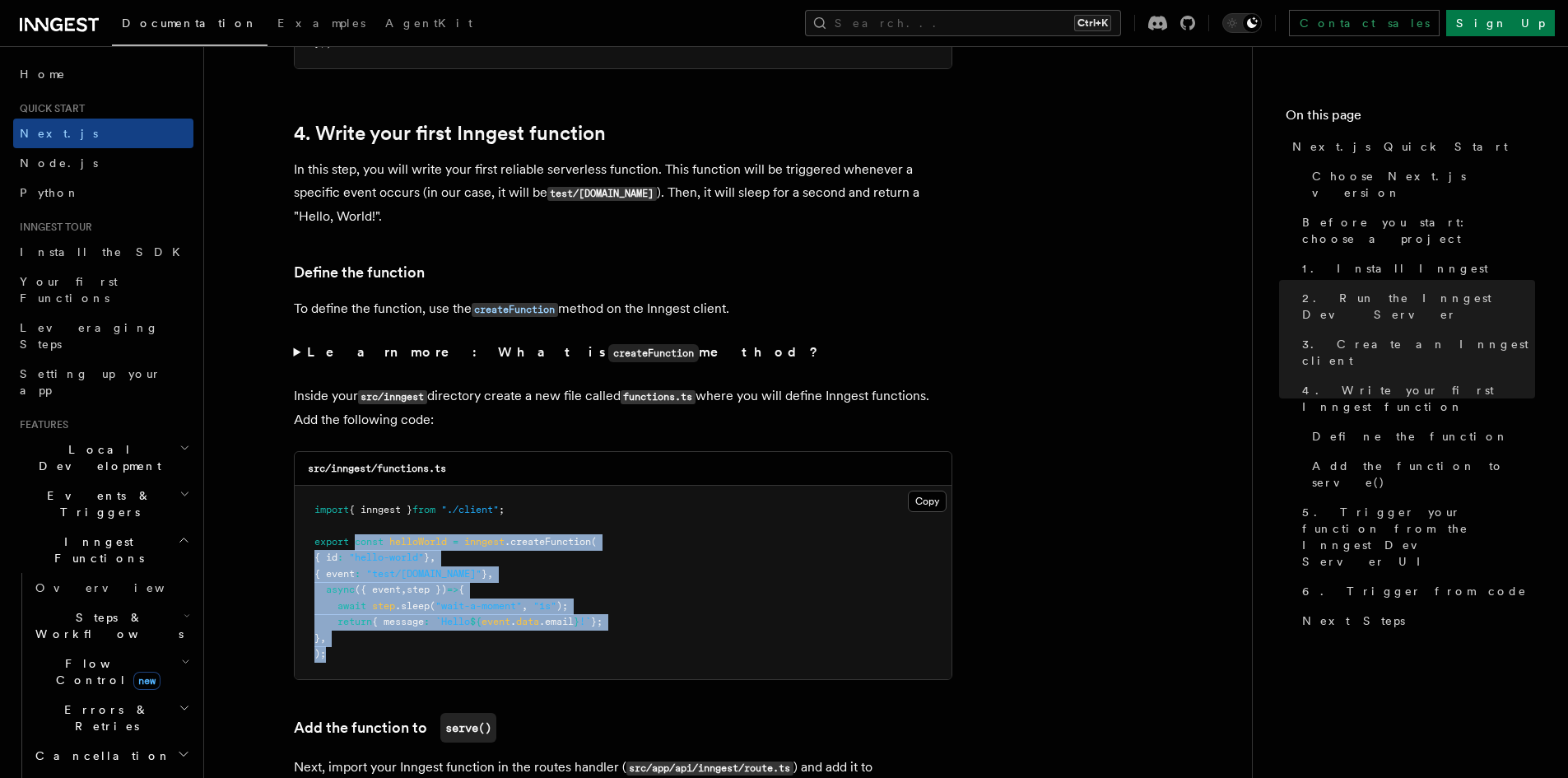
drag, startPoint x: 335, startPoint y: 658, endPoint x: 355, endPoint y: 545, distance: 114.8
click at [355, 545] on pre "import { inngest } from "./client" ; export const helloWorld = inngest .createF…" at bounding box center [623, 582] width 657 height 193
copy code "const helloWorld = inngest .createFunction ( { id : "hello-world" } , { event :…"
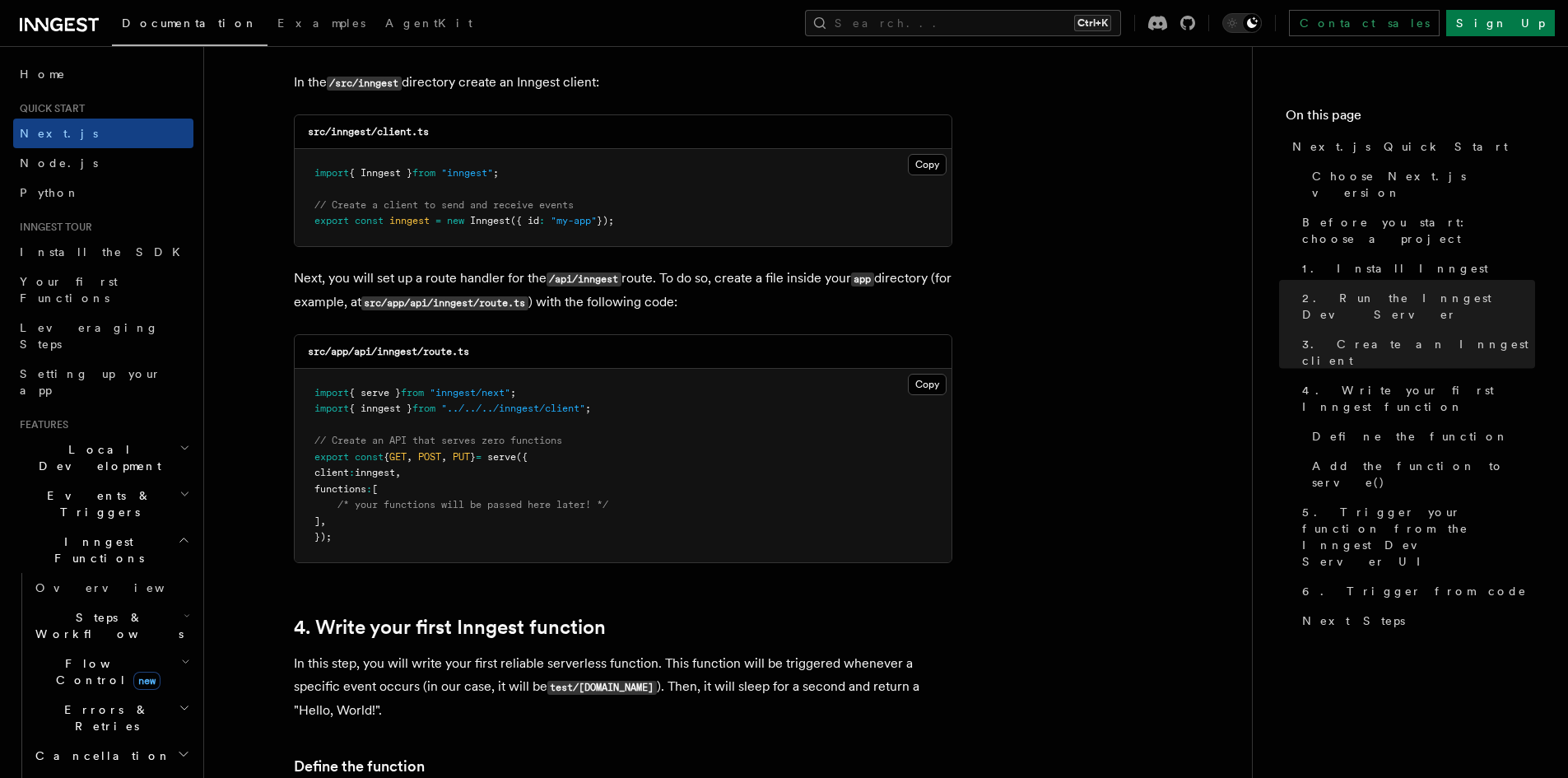
scroll to position [2059, 0]
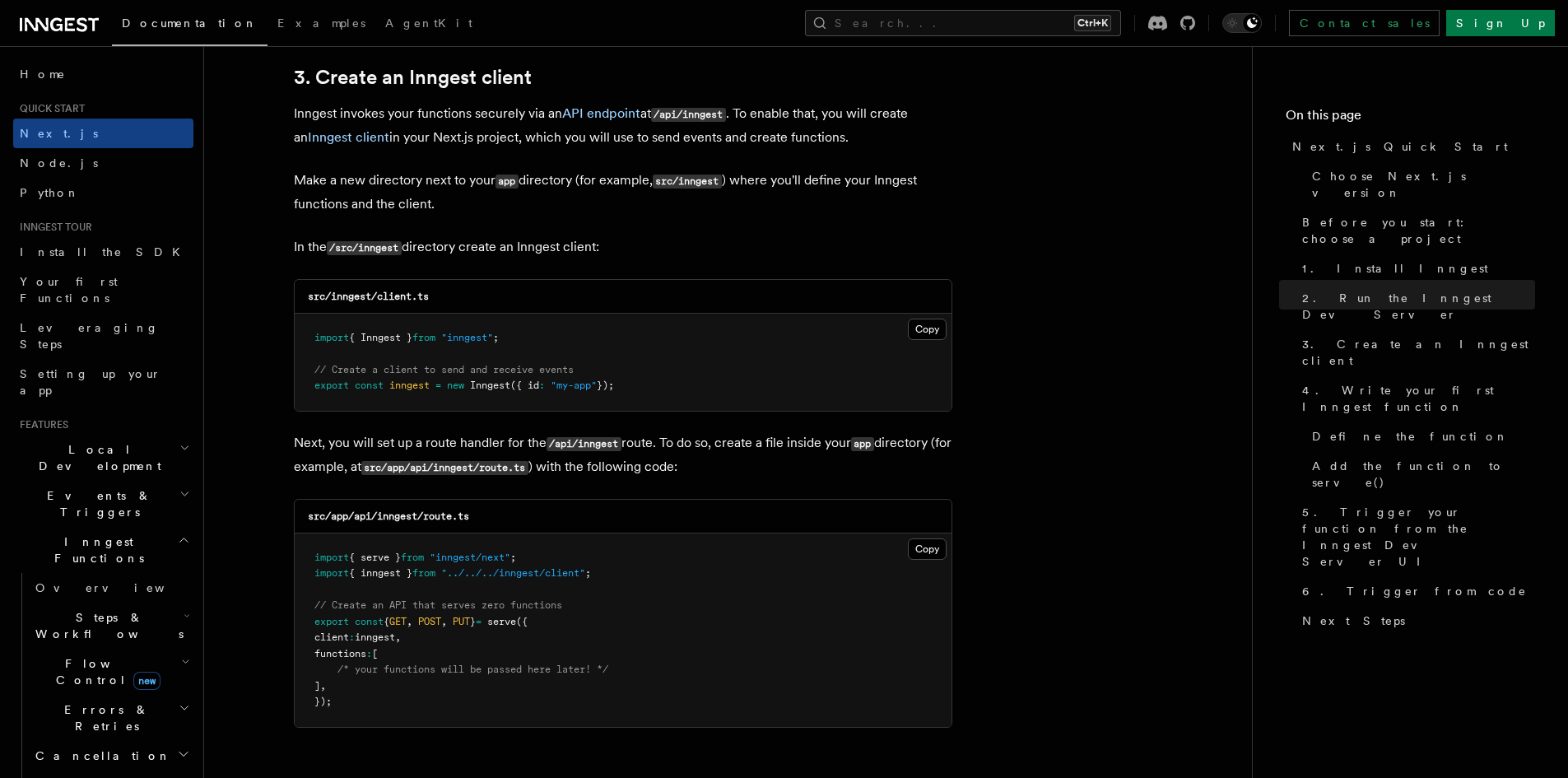
click at [578, 386] on span ""my-app"" at bounding box center [573, 385] width 46 height 11
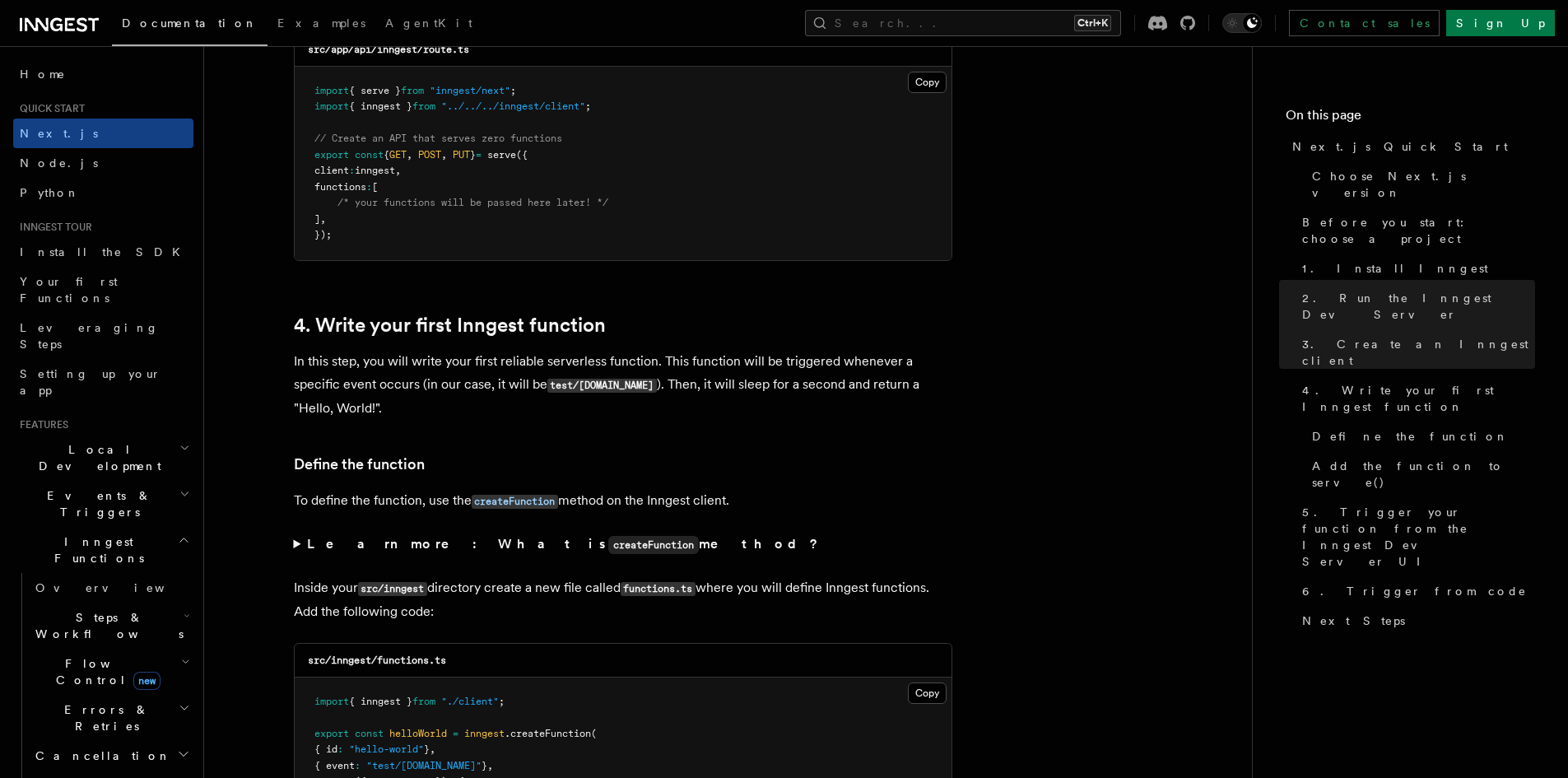
scroll to position [2553, 0]
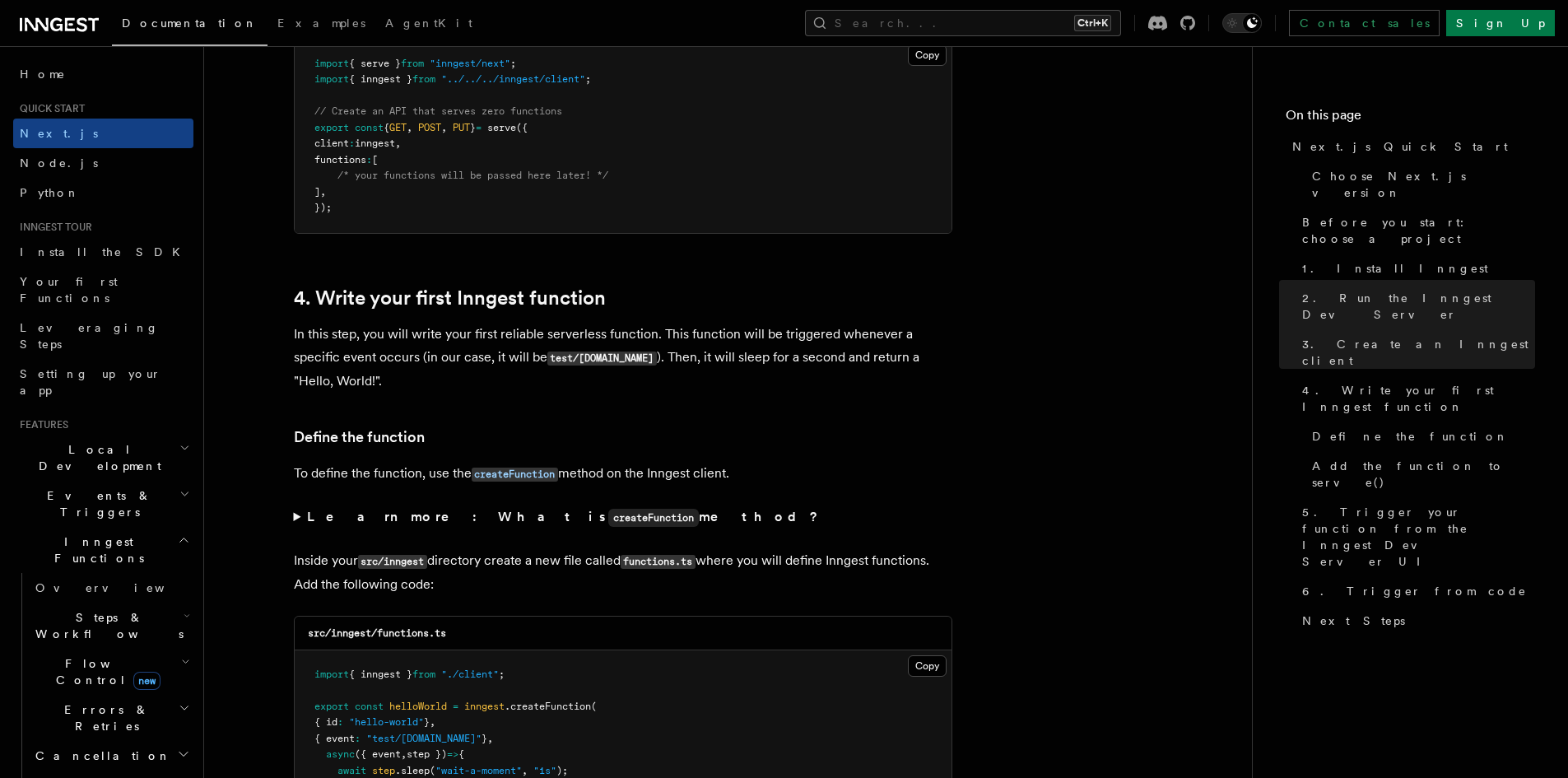
click at [101, 533] on span "Inngest Functions" at bounding box center [95, 550] width 165 height 33
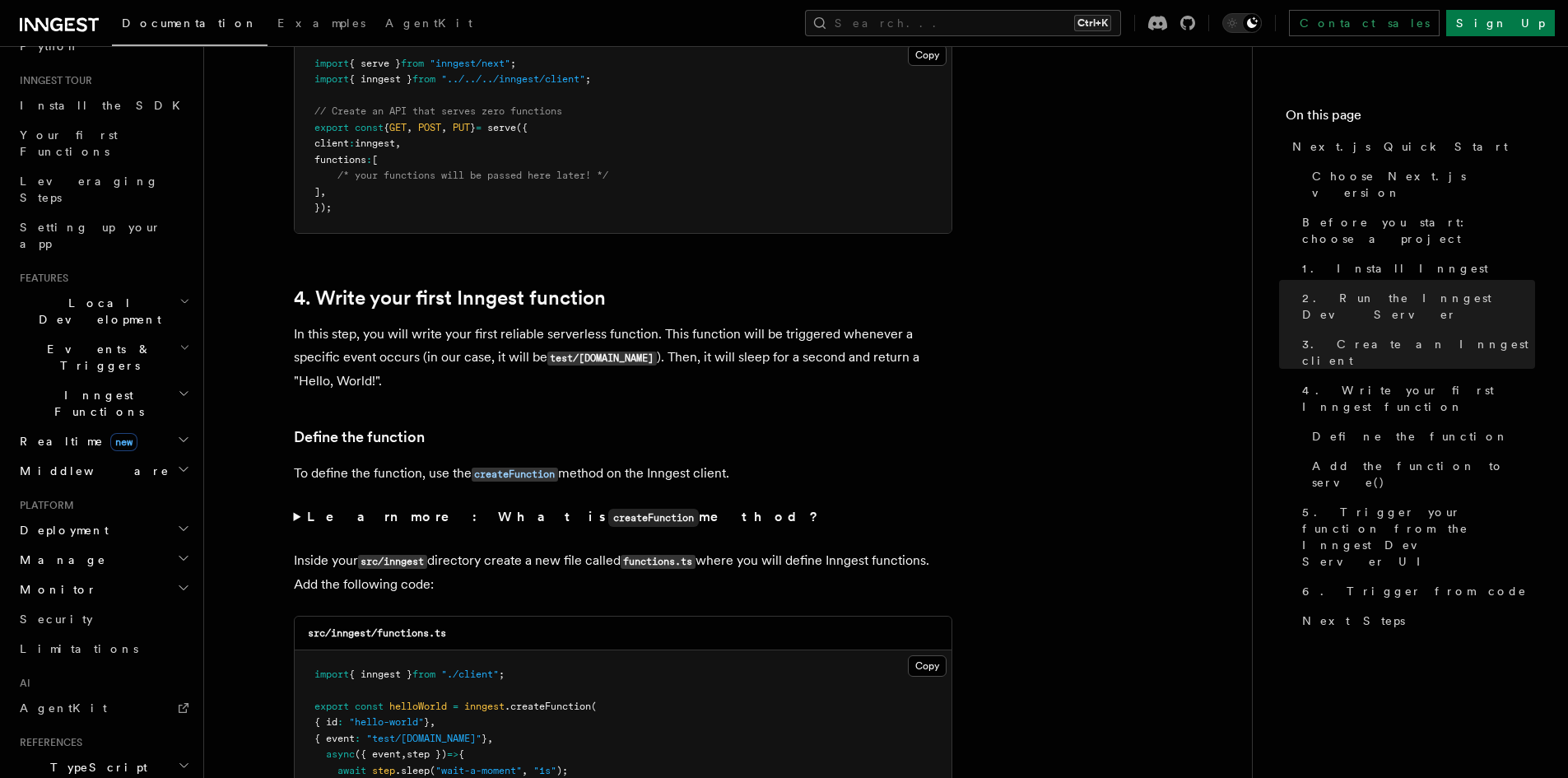
scroll to position [165, 0]
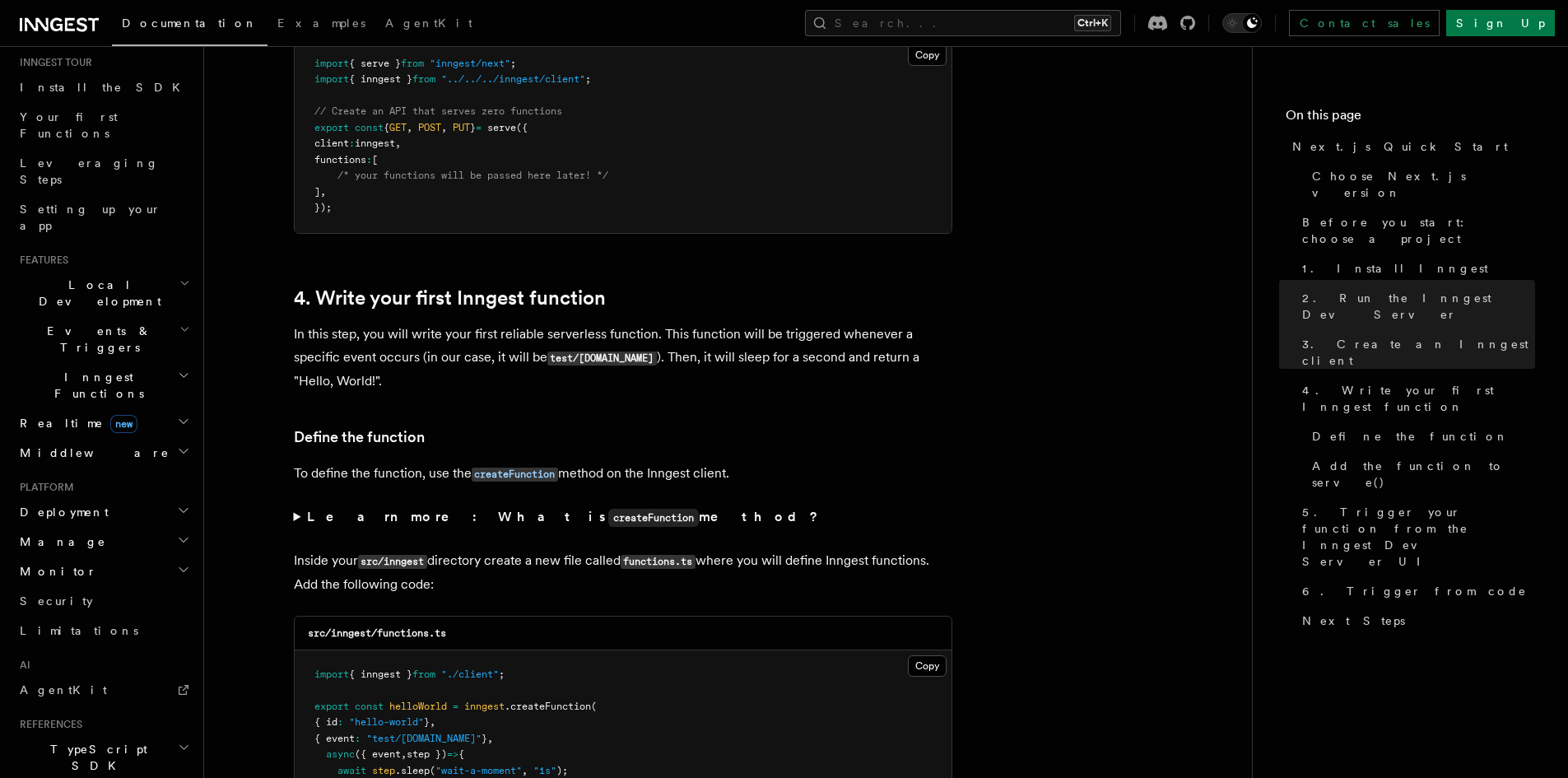
click at [72, 504] on span "Deployment" at bounding box center [61, 512] width 96 height 16
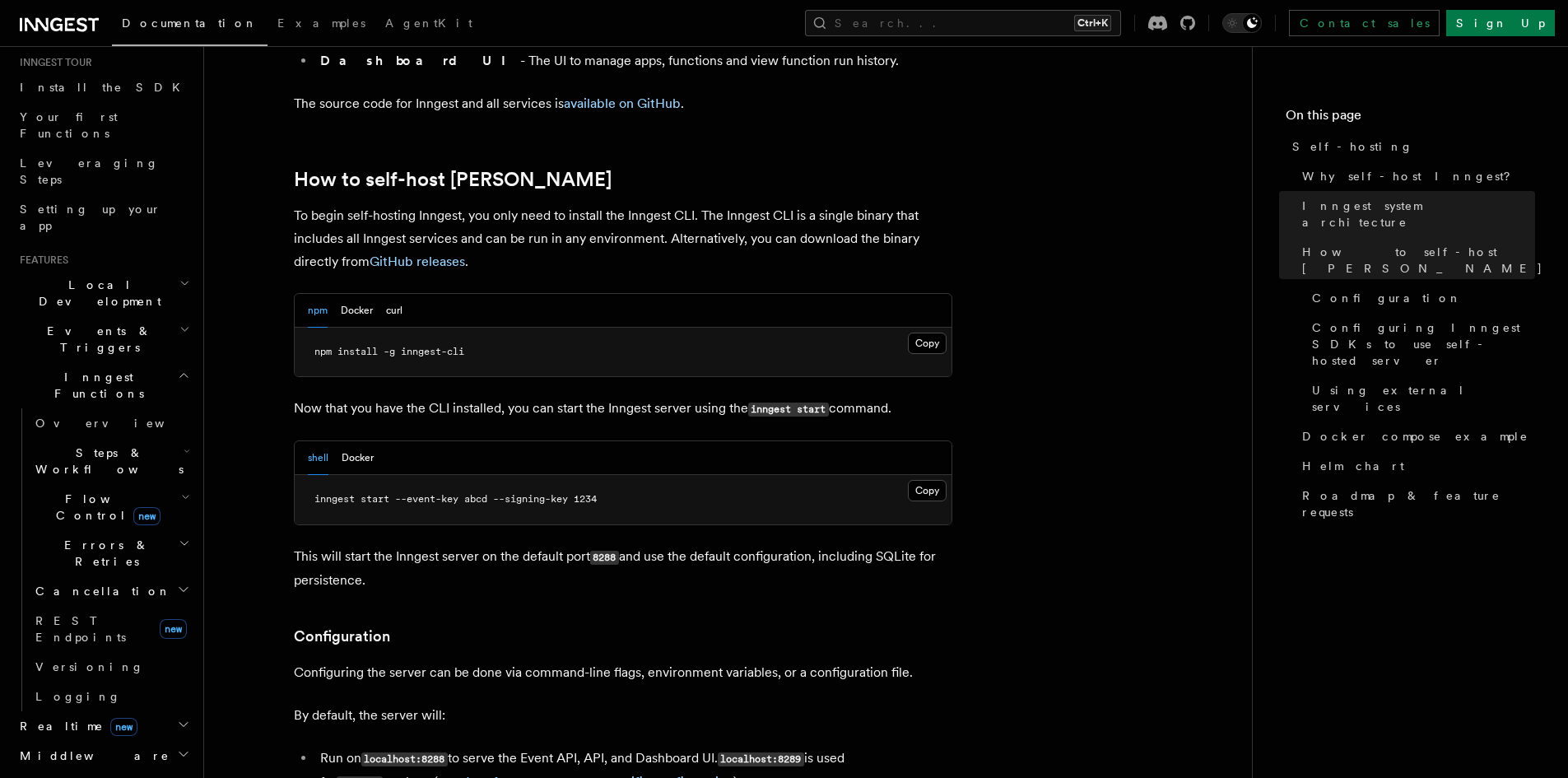
scroll to position [1565, 0]
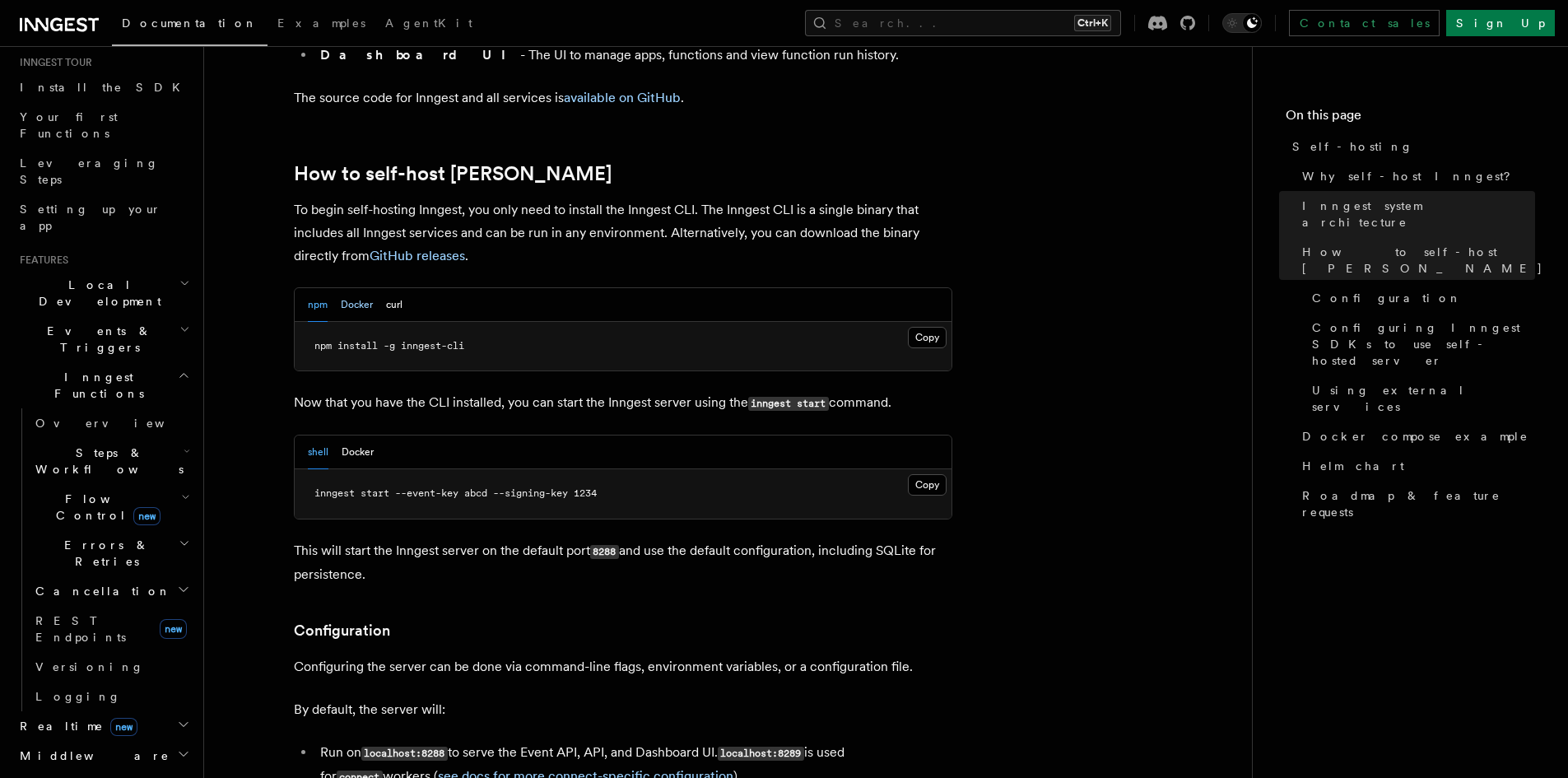
click at [351, 288] on button "Docker" at bounding box center [357, 304] width 32 height 33
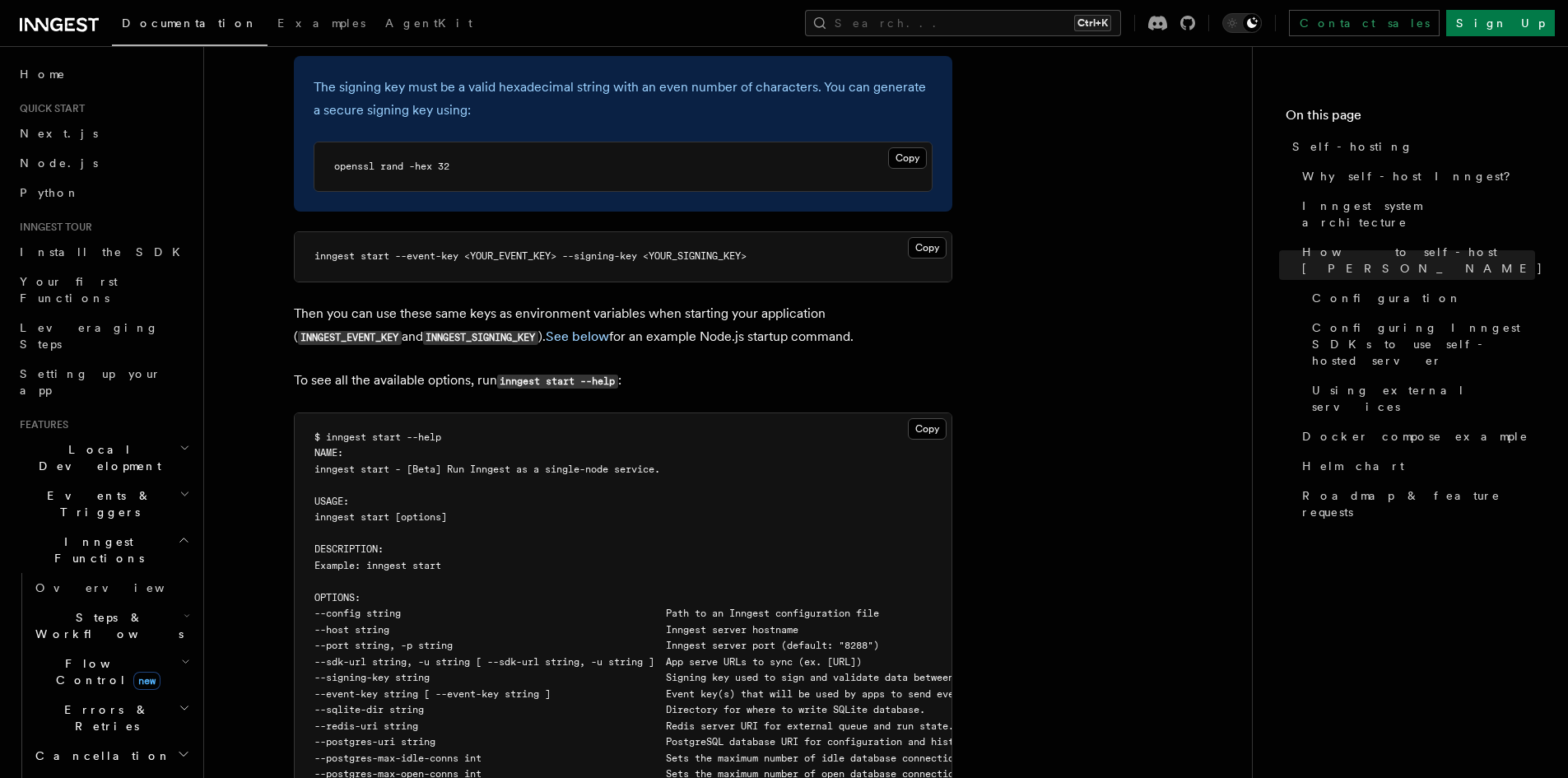
scroll to position [2553, 0]
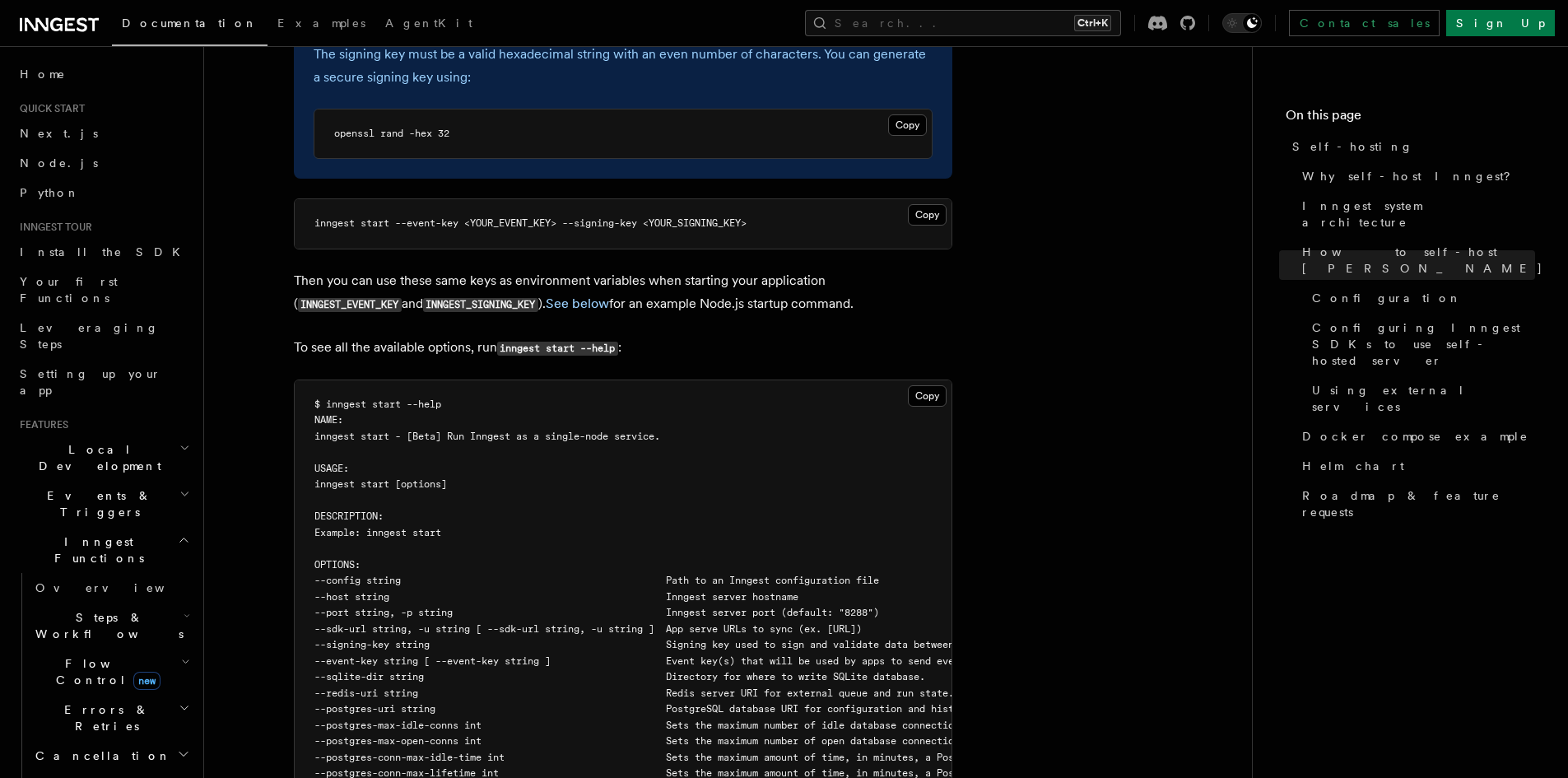
click at [110, 481] on h2 "Events & Triggers" at bounding box center [103, 504] width 180 height 46
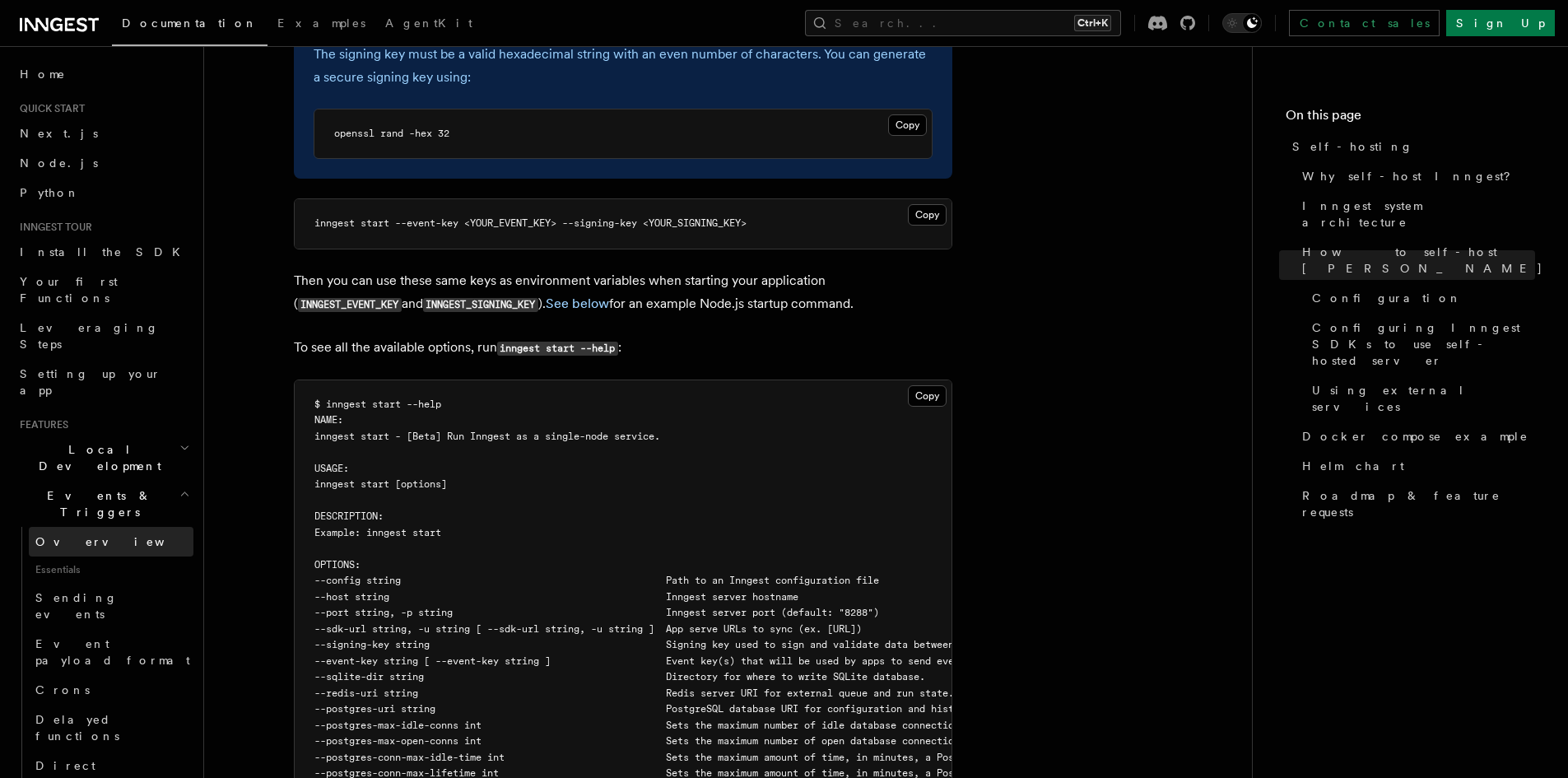
click at [82, 533] on span "Overview" at bounding box center [120, 541] width 169 height 16
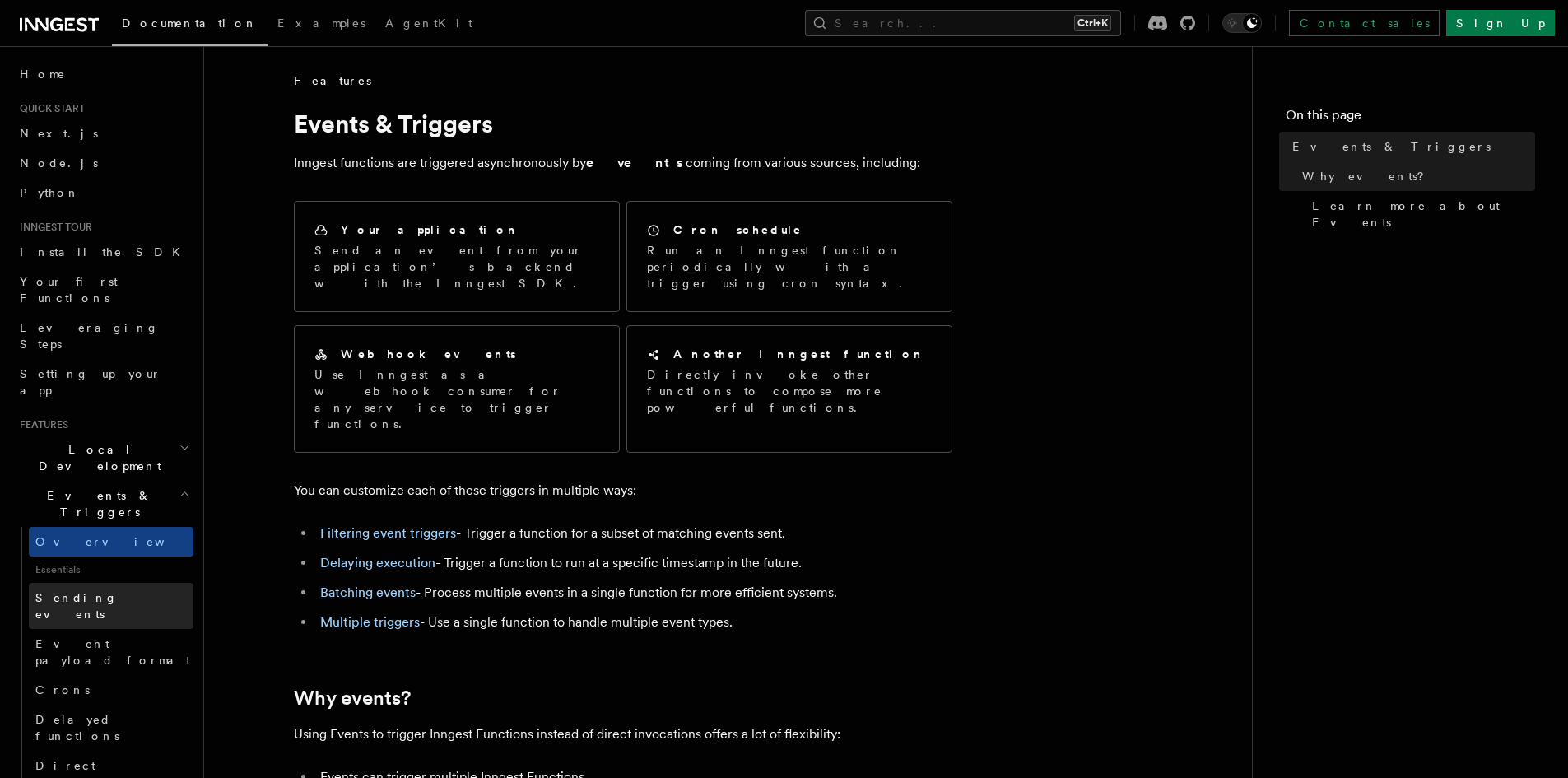
click at [81, 592] on span "Sending events" at bounding box center [76, 606] width 82 height 30
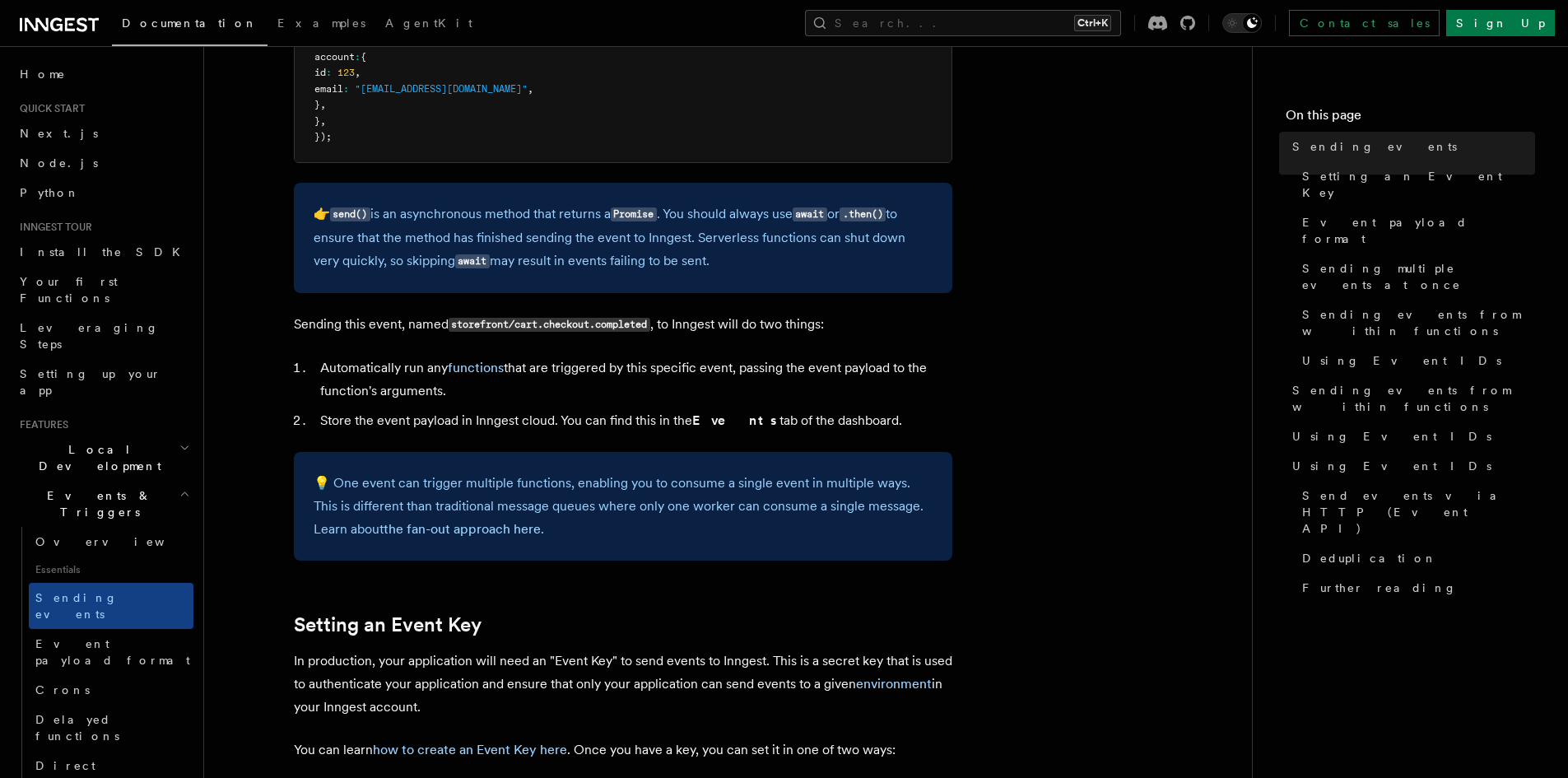
scroll to position [741, 0]
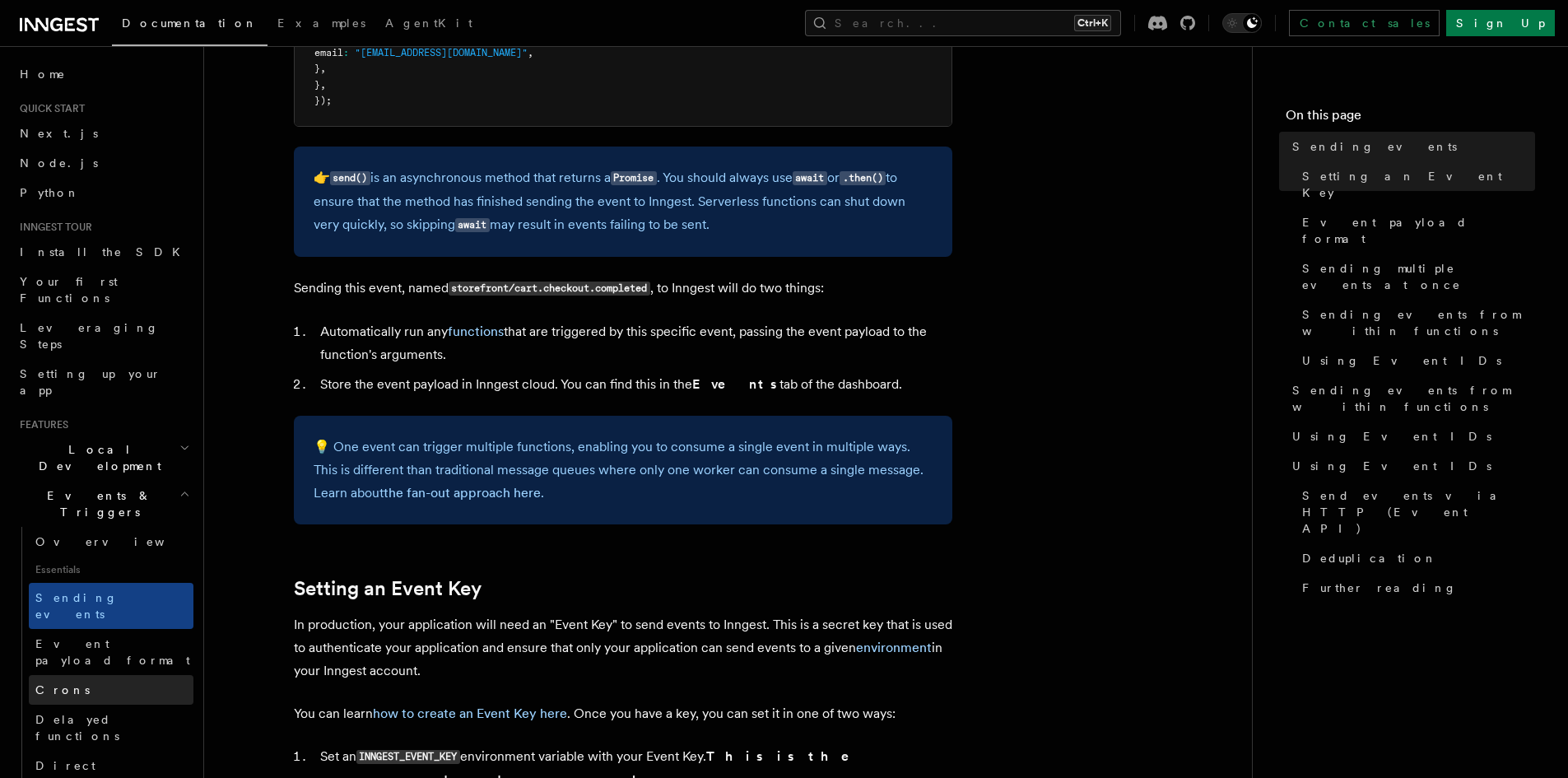
click at [38, 675] on link "Crons" at bounding box center [111, 690] width 165 height 30
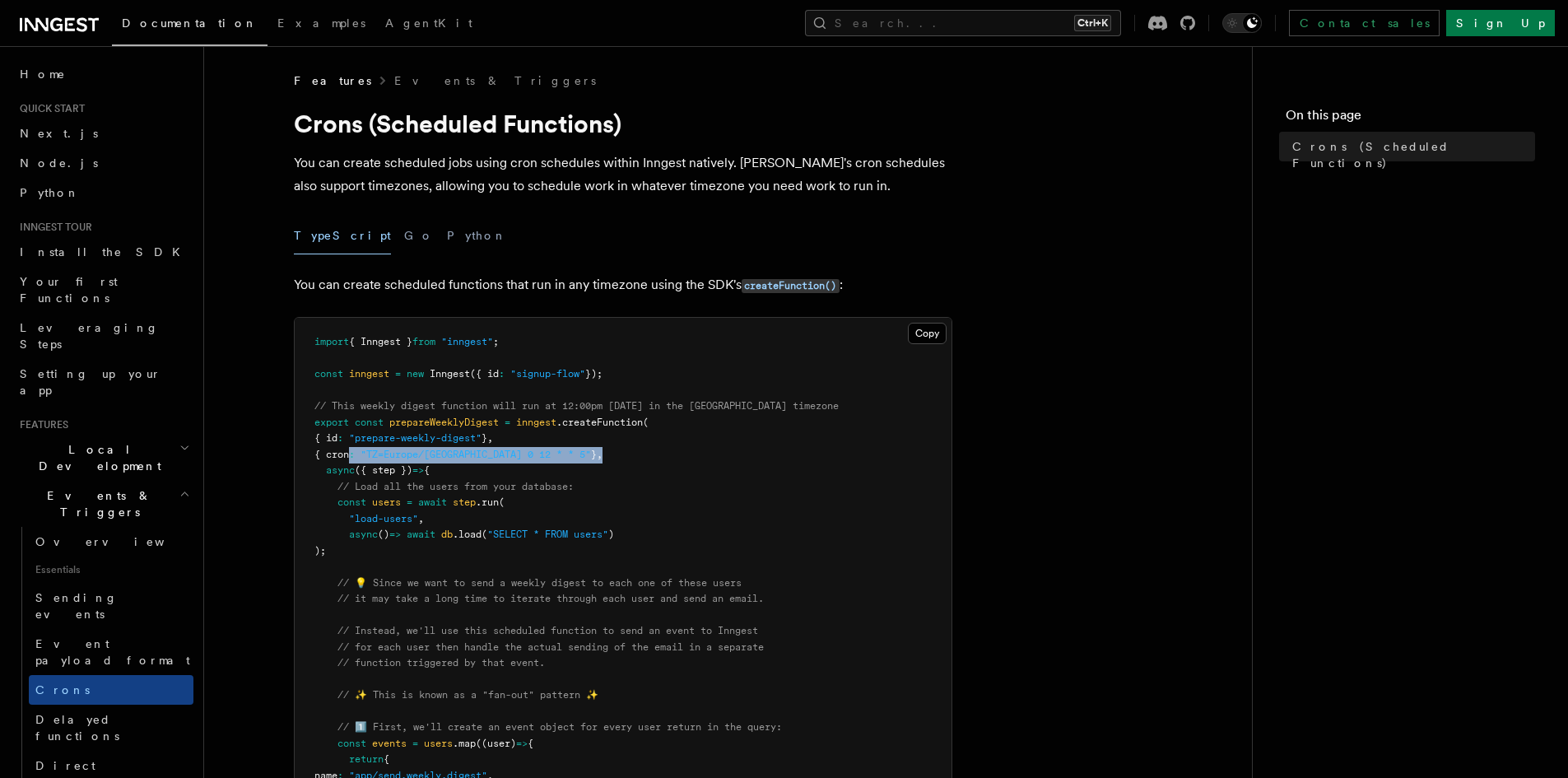
drag, startPoint x: 566, startPoint y: 451, endPoint x: 354, endPoint y: 449, distance: 212.0
click at [346, 449] on span "{ cron" at bounding box center [332, 454] width 34 height 11
drag, startPoint x: 544, startPoint y: 453, endPoint x: 335, endPoint y: 453, distance: 209.0
click at [335, 453] on span "{ cron : "TZ=Europe/Paris 0 12 * * 5" } ," at bounding box center [458, 454] width 288 height 11
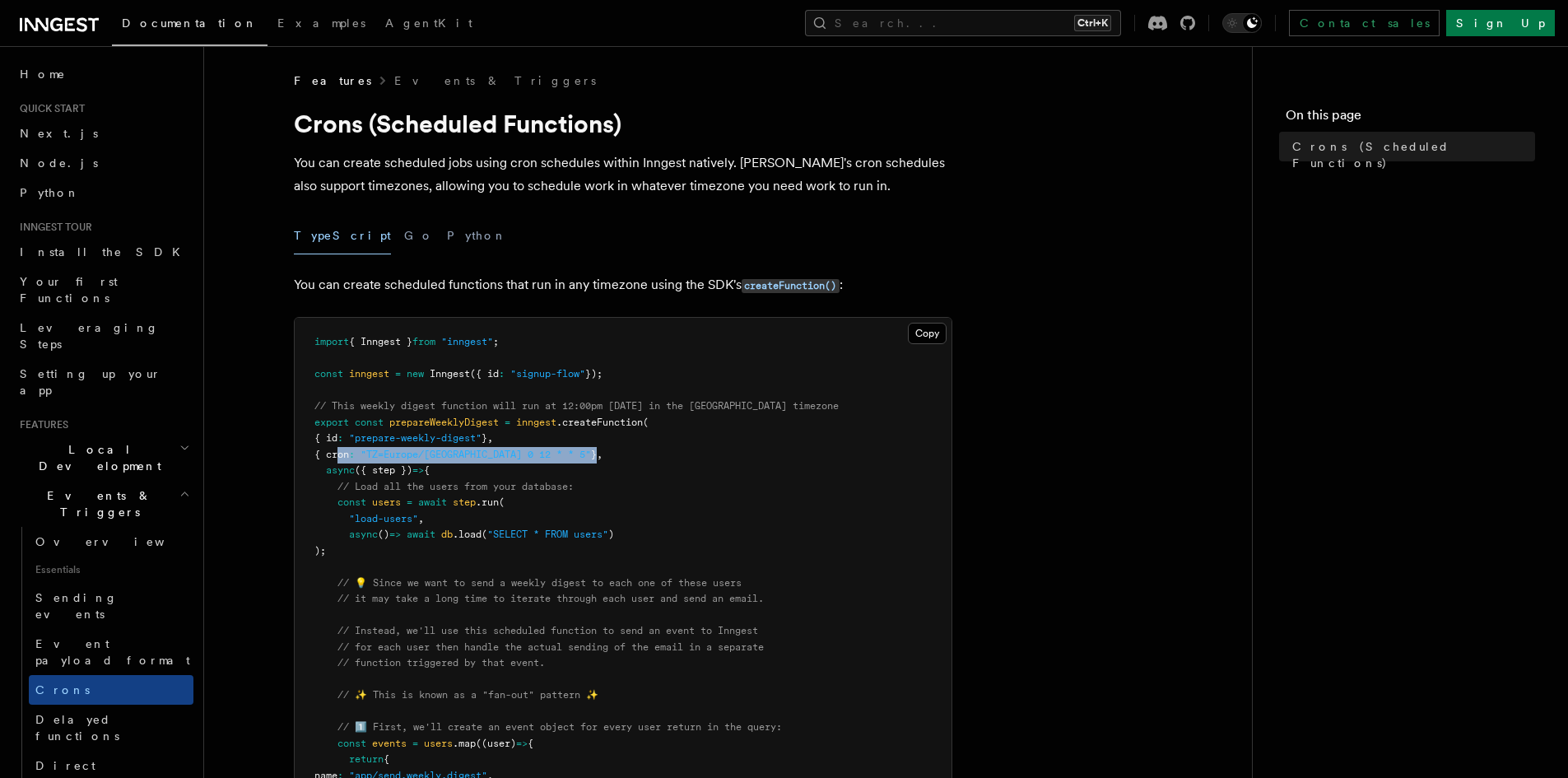
copy span "cron : "TZ=Europe/Paris 0 12 * * 5""
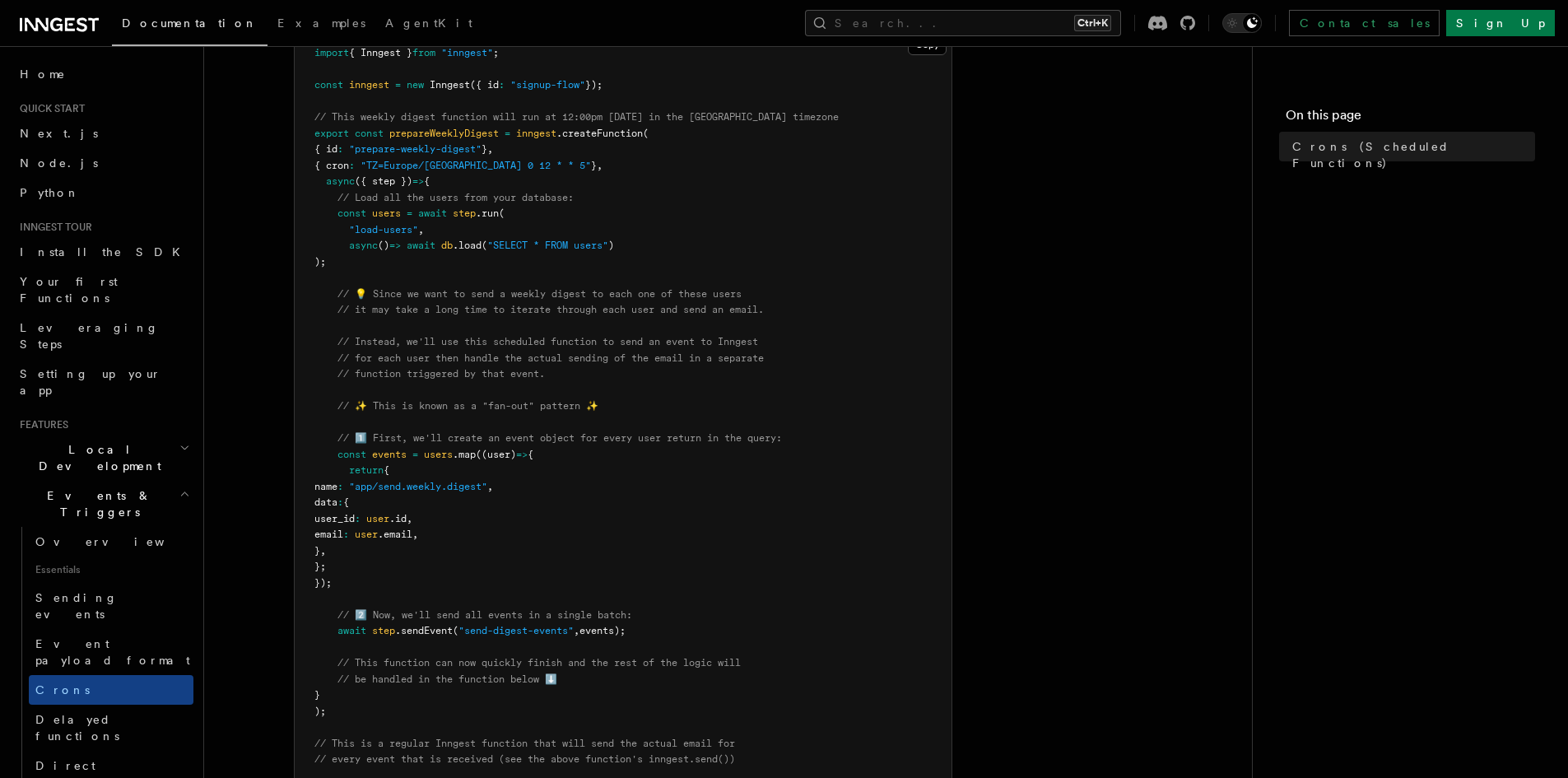
scroll to position [165, 0]
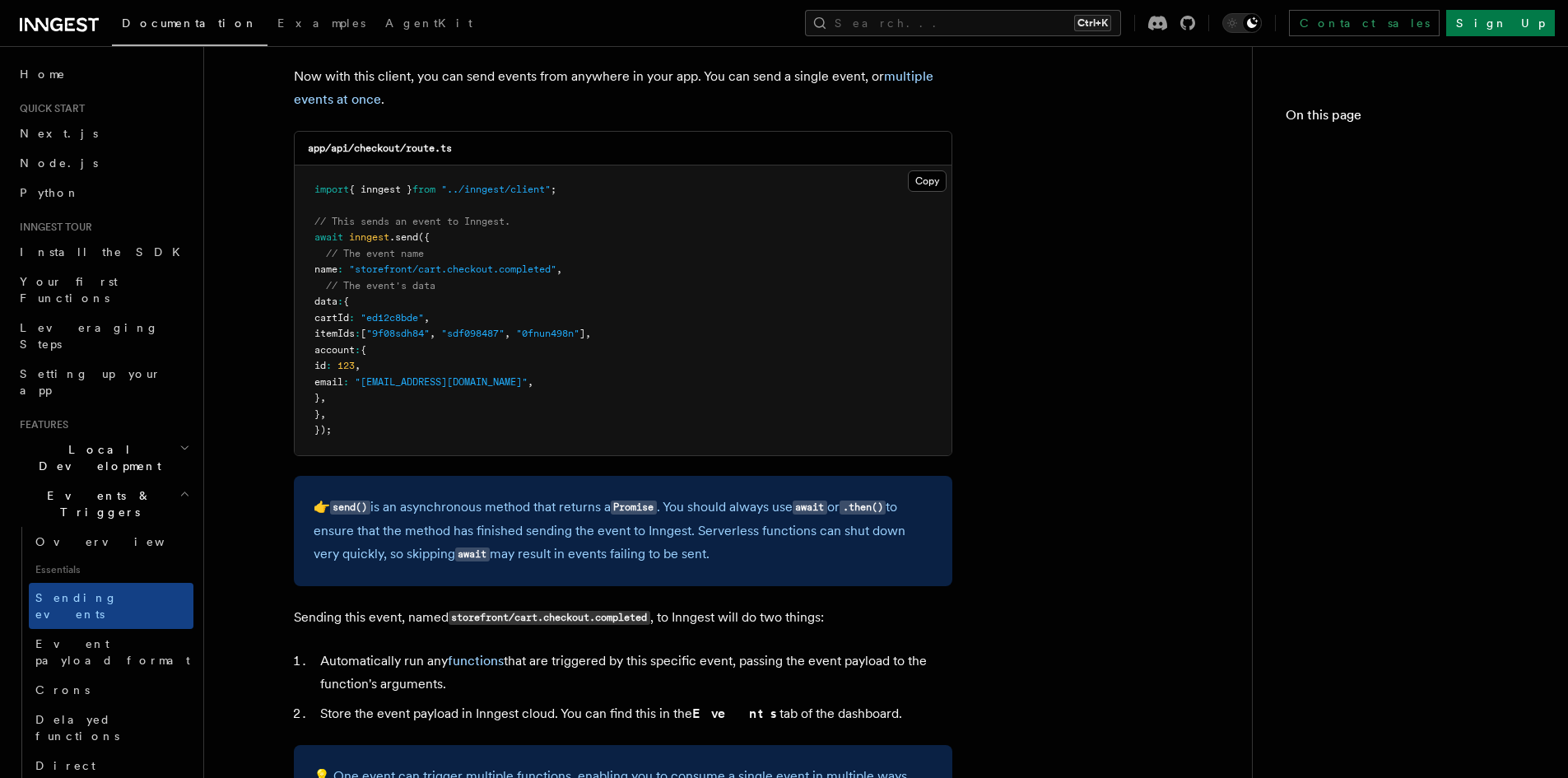
scroll to position [741, 0]
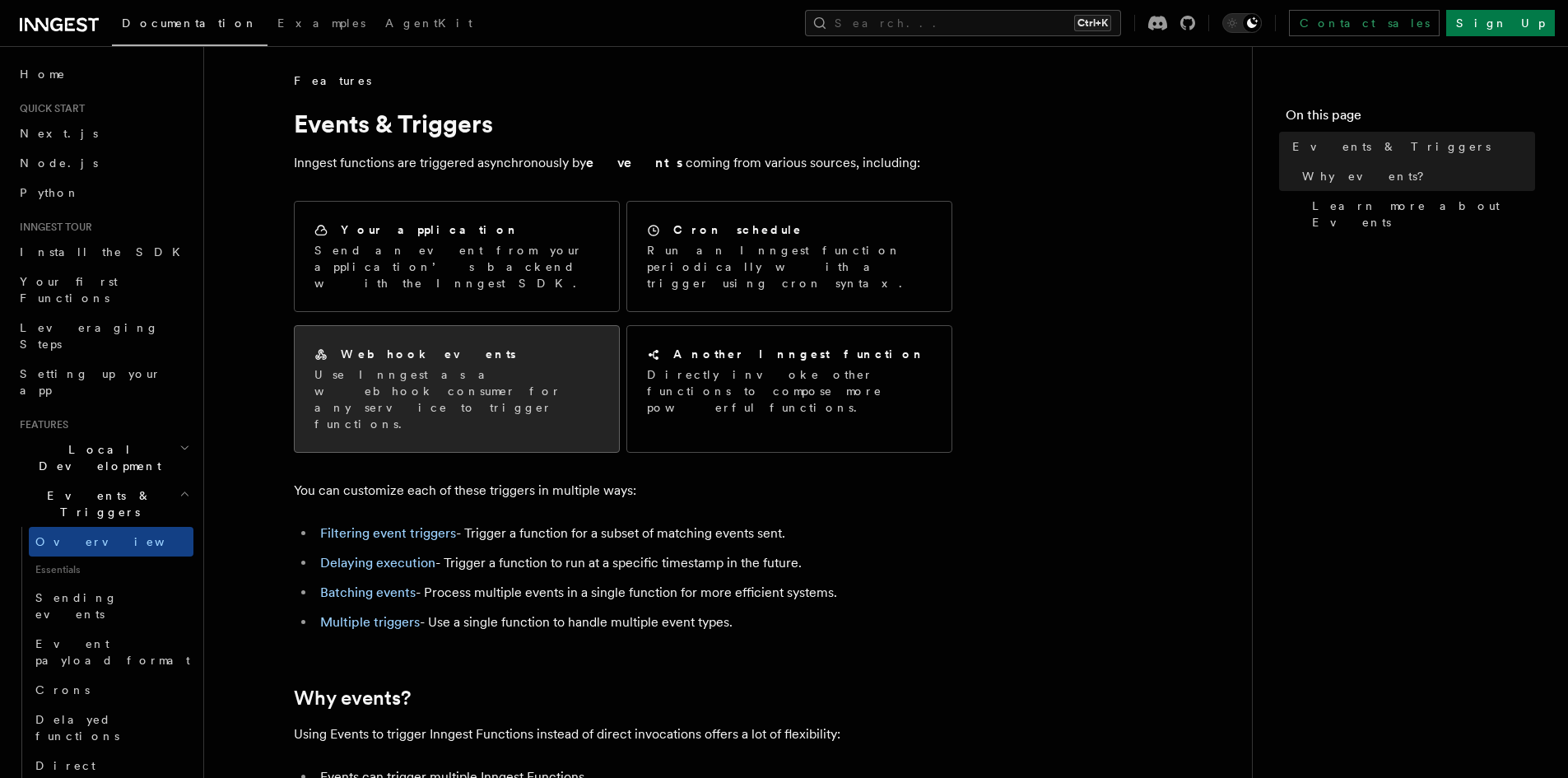
scroll to position [2553, 0]
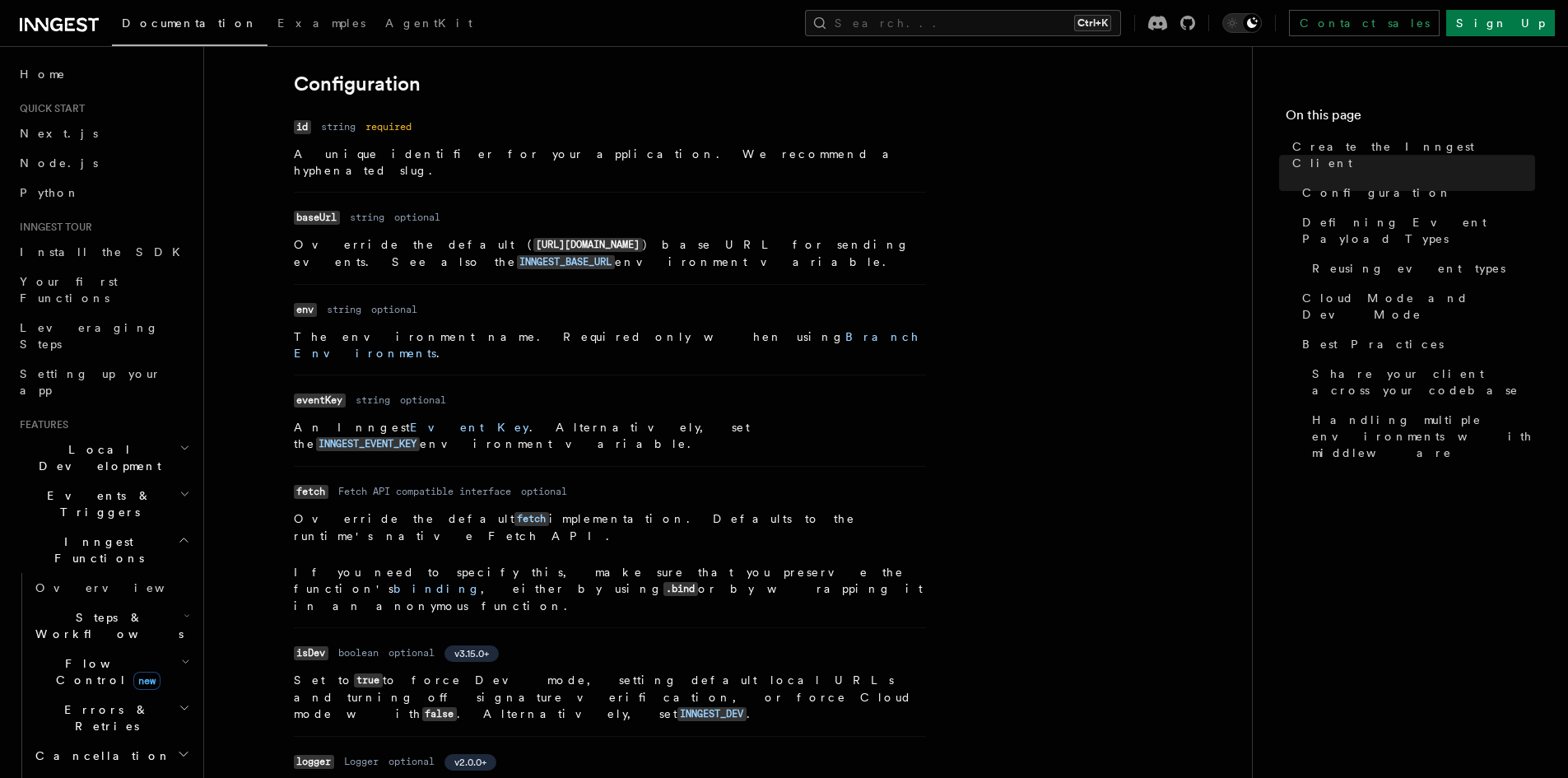
scroll to position [329, 0]
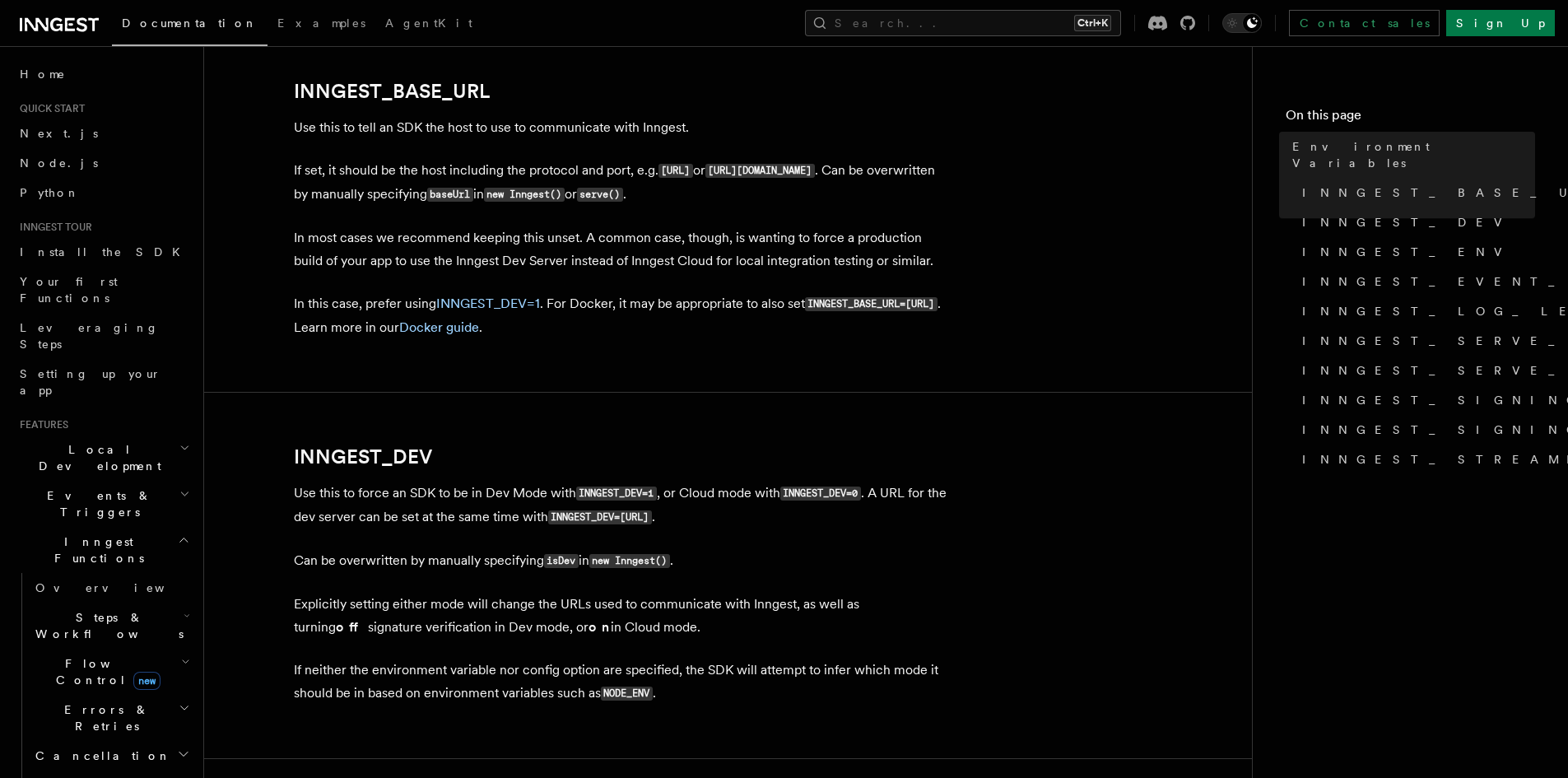
scroll to position [869, 0]
drag, startPoint x: 661, startPoint y: 168, endPoint x: 787, endPoint y: 164, distance: 126.1
click at [787, 164] on p "If set, it should be the host including the protocol and port, e.g. http://loca…" at bounding box center [623, 182] width 659 height 48
copy code "[URL]"
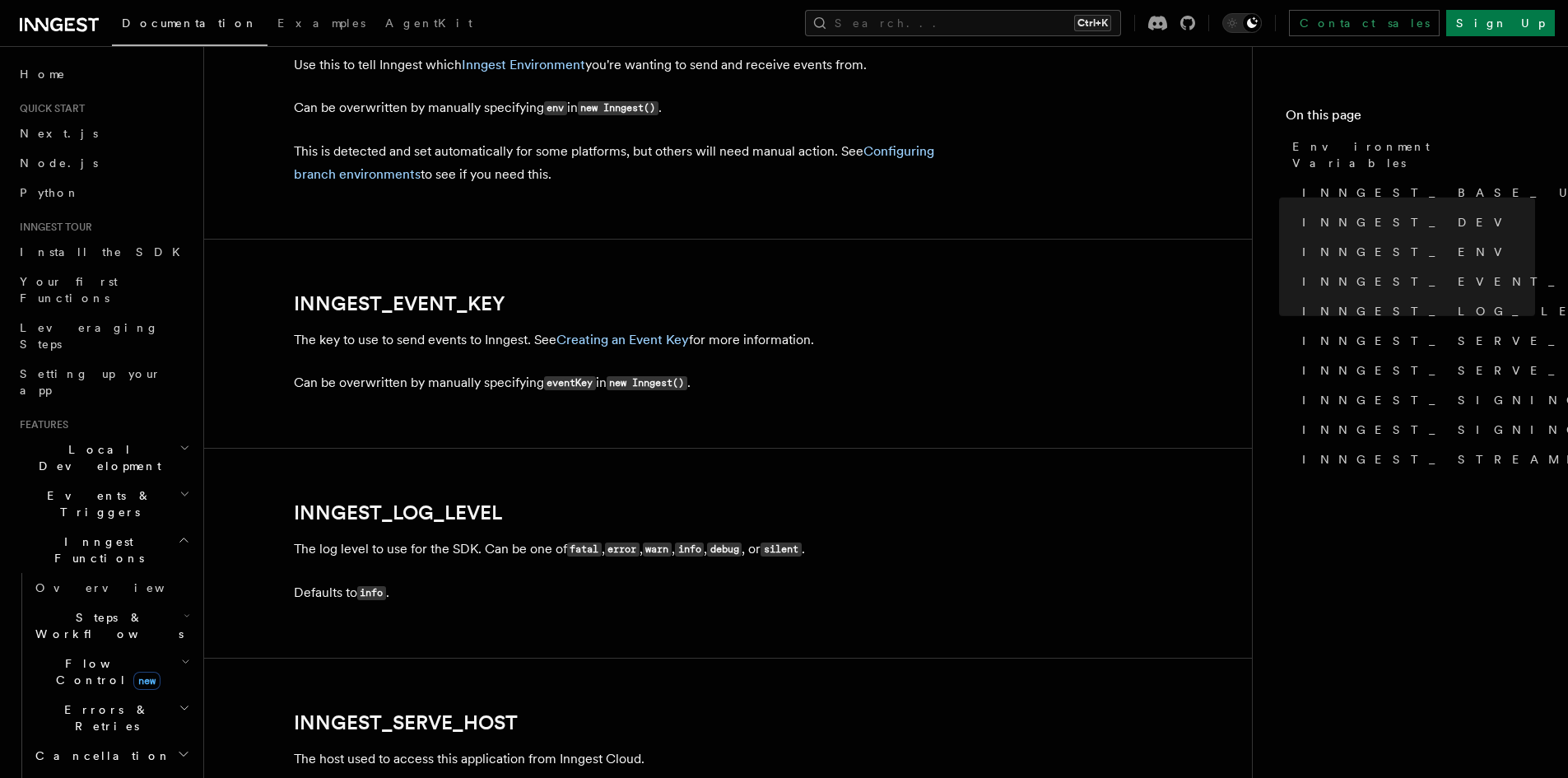
scroll to position [1693, 0]
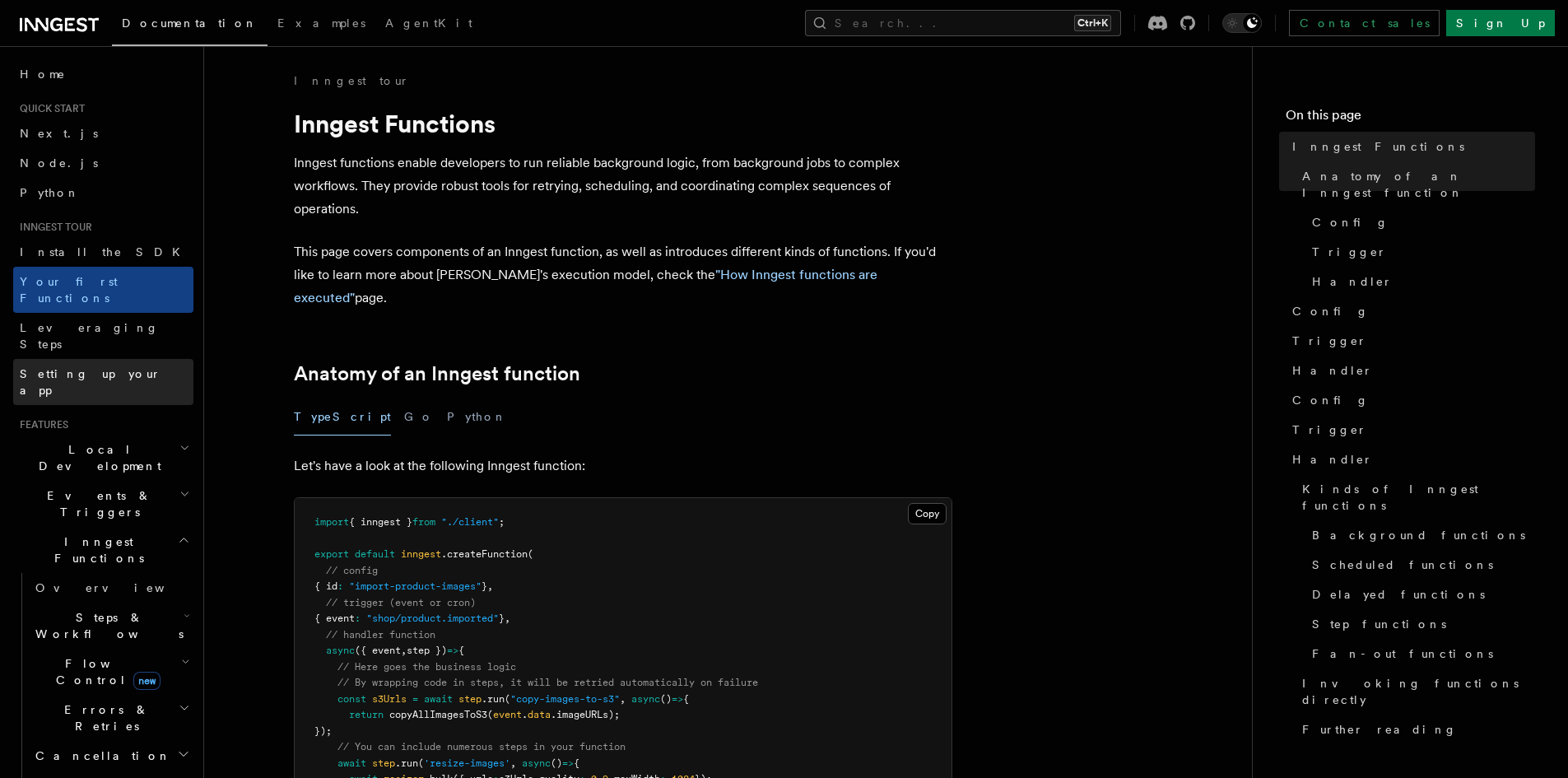
click at [68, 359] on link "Setting up your app" at bounding box center [103, 382] width 180 height 46
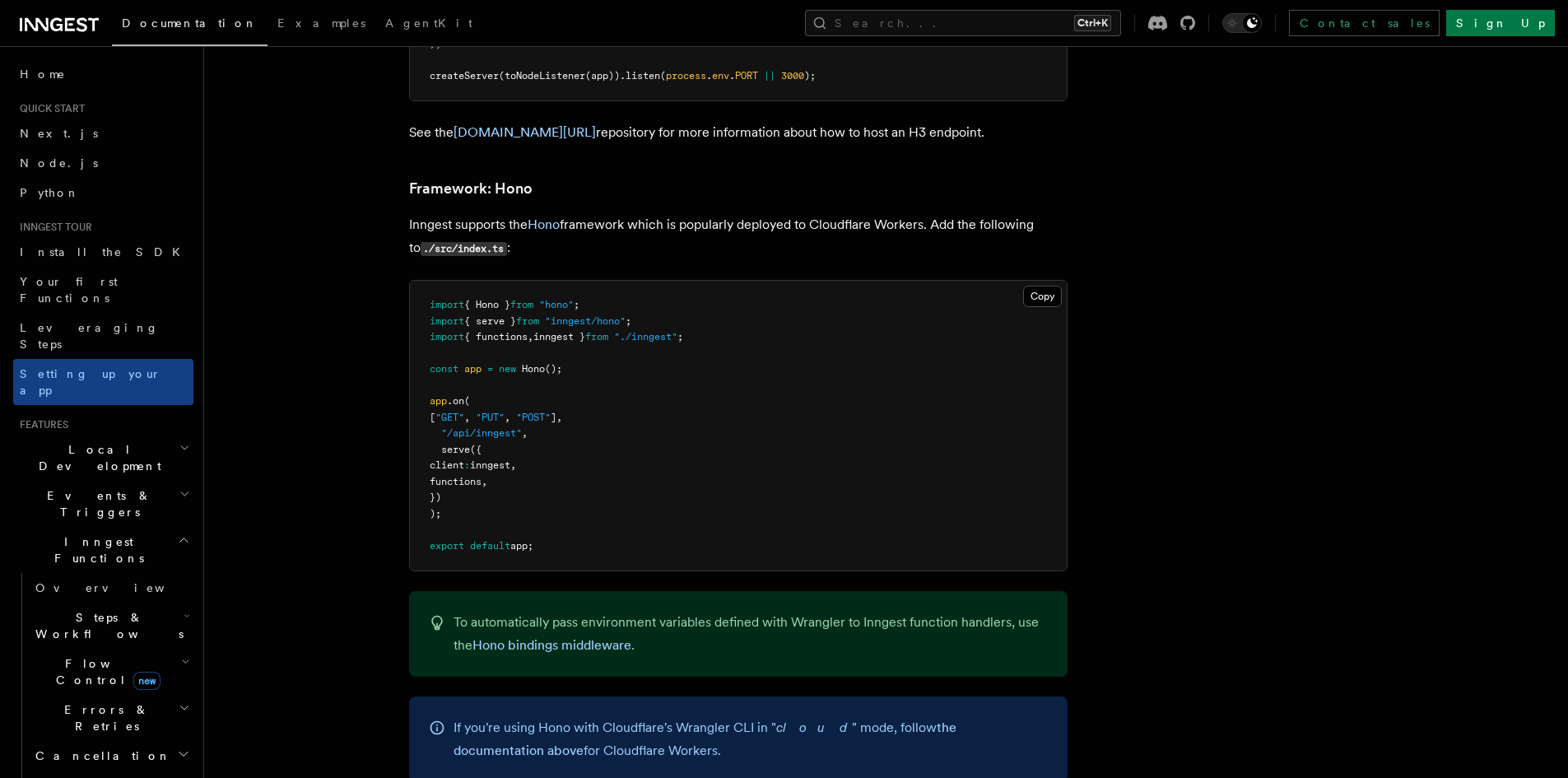
scroll to position [8510, 0]
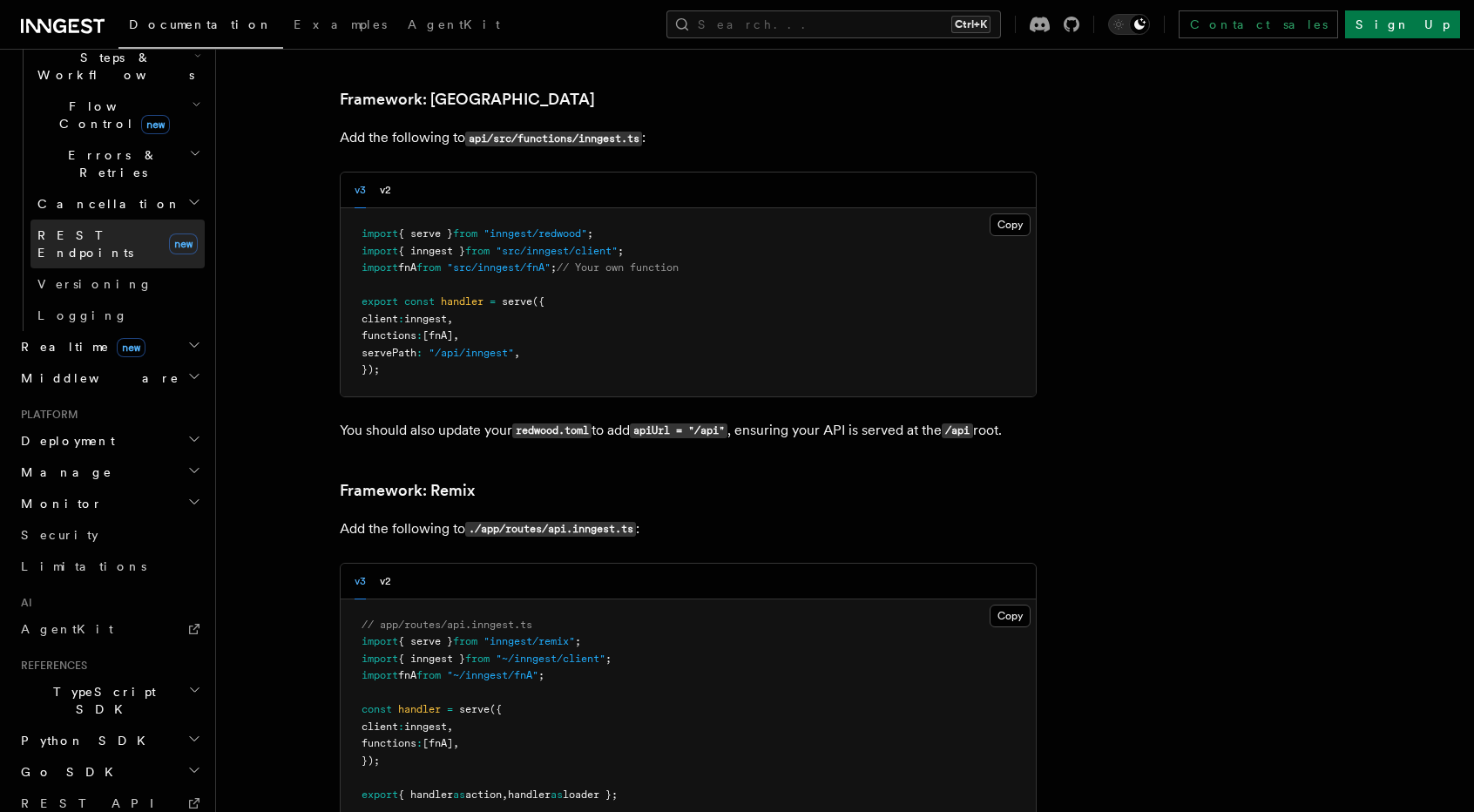
scroll to position [617, 0]
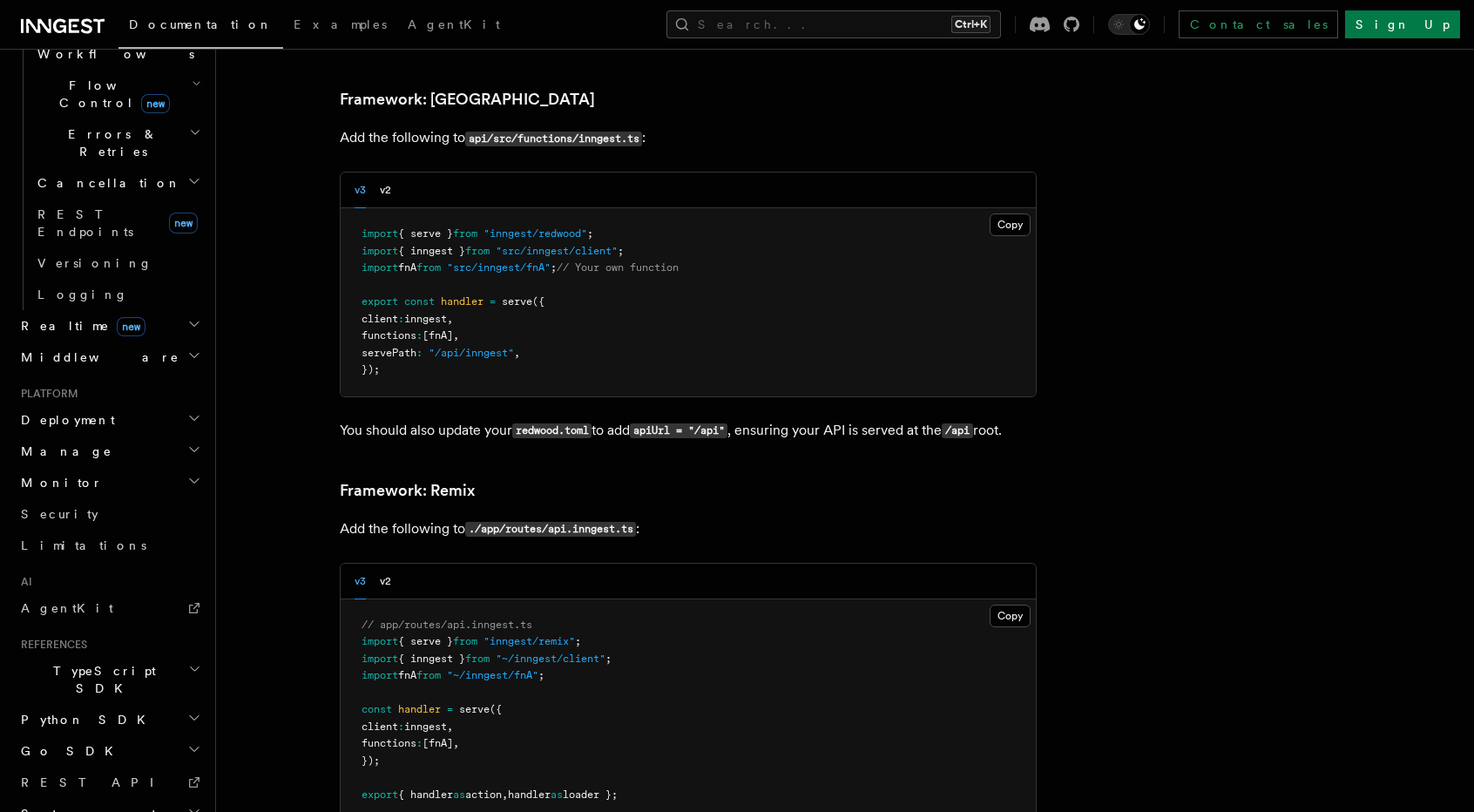
click at [77, 404] on h2 "Deployment" at bounding box center [109, 420] width 191 height 32
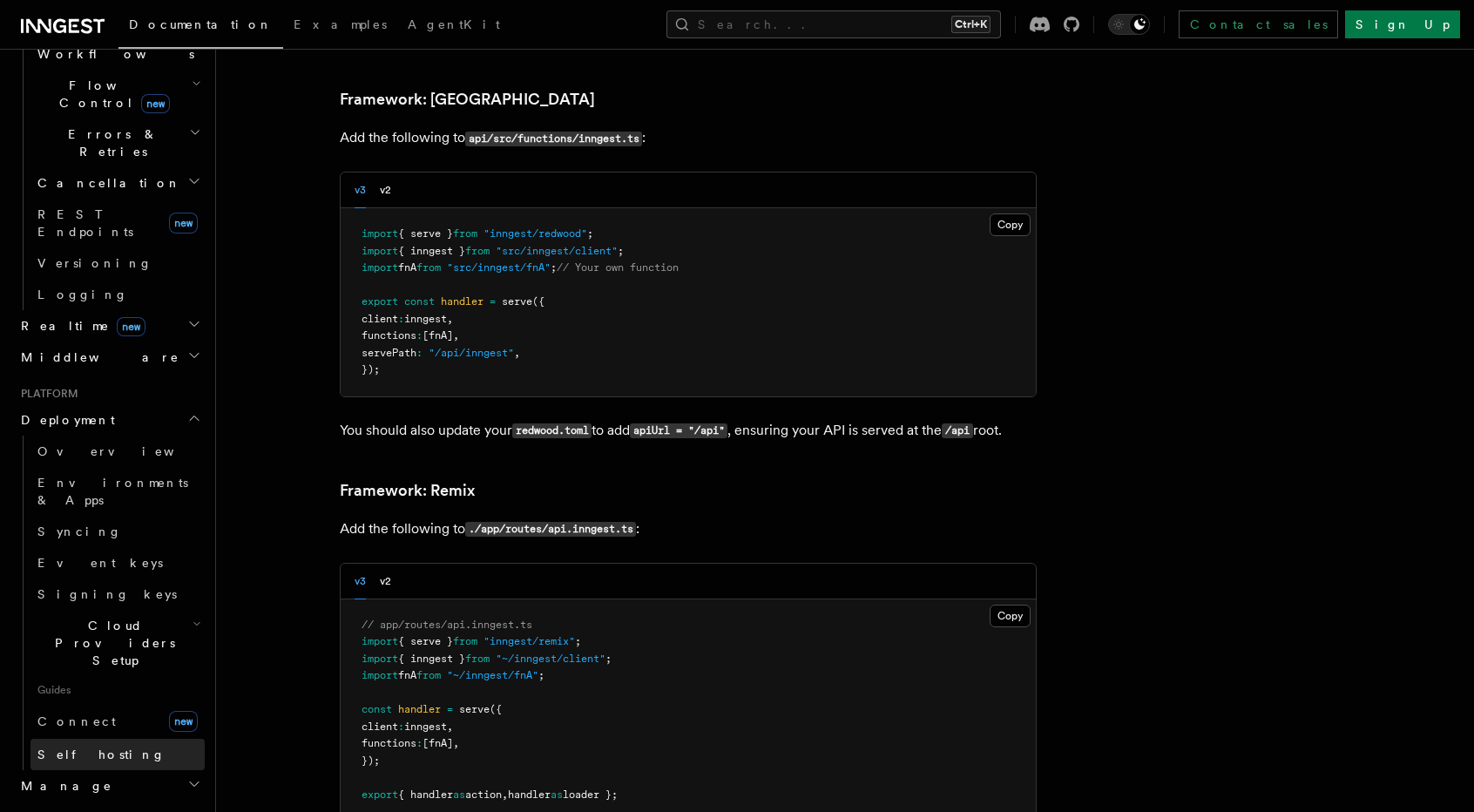
click at [94, 748] on span "Self hosting" at bounding box center [101, 754] width 128 height 14
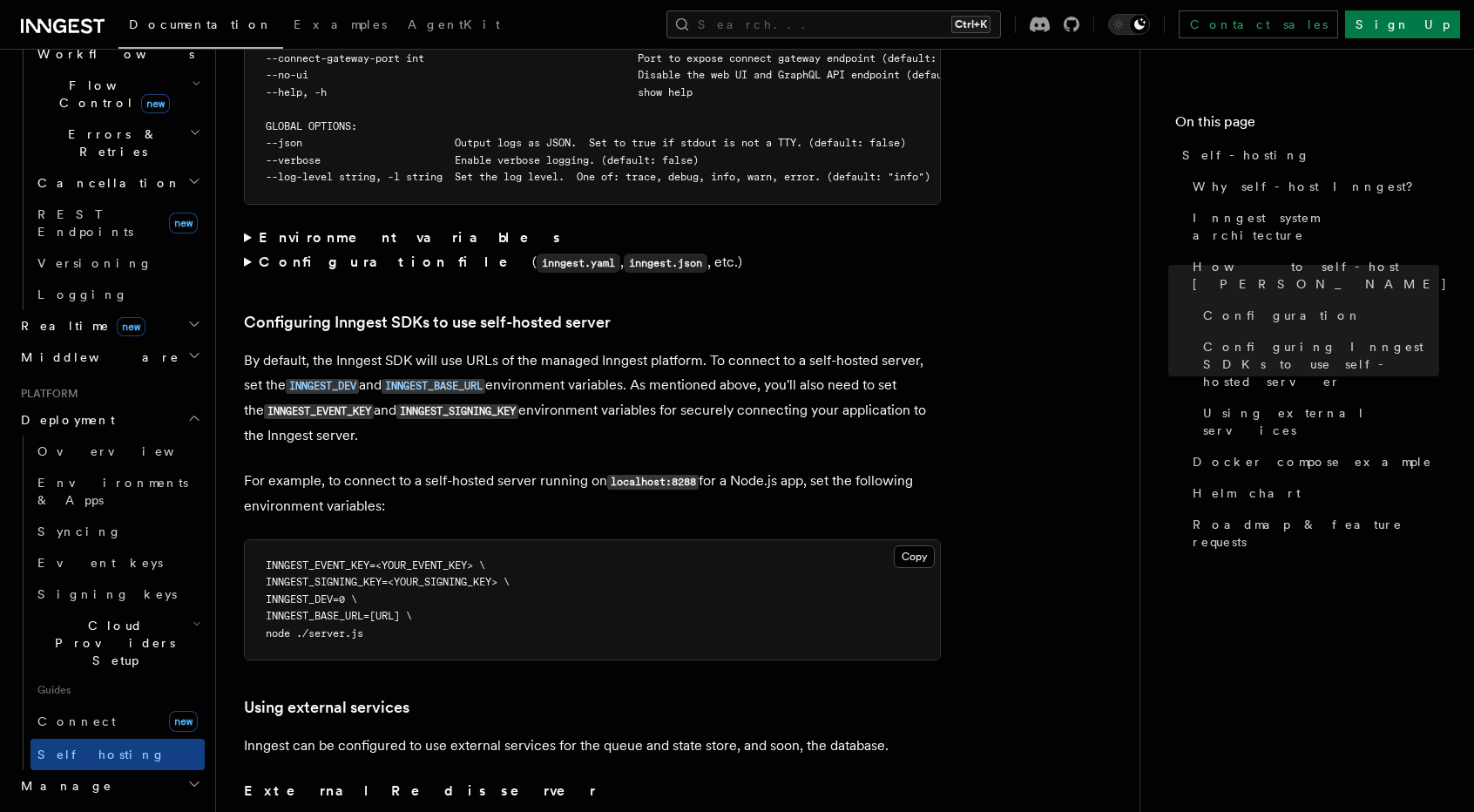
scroll to position [3572, 0]
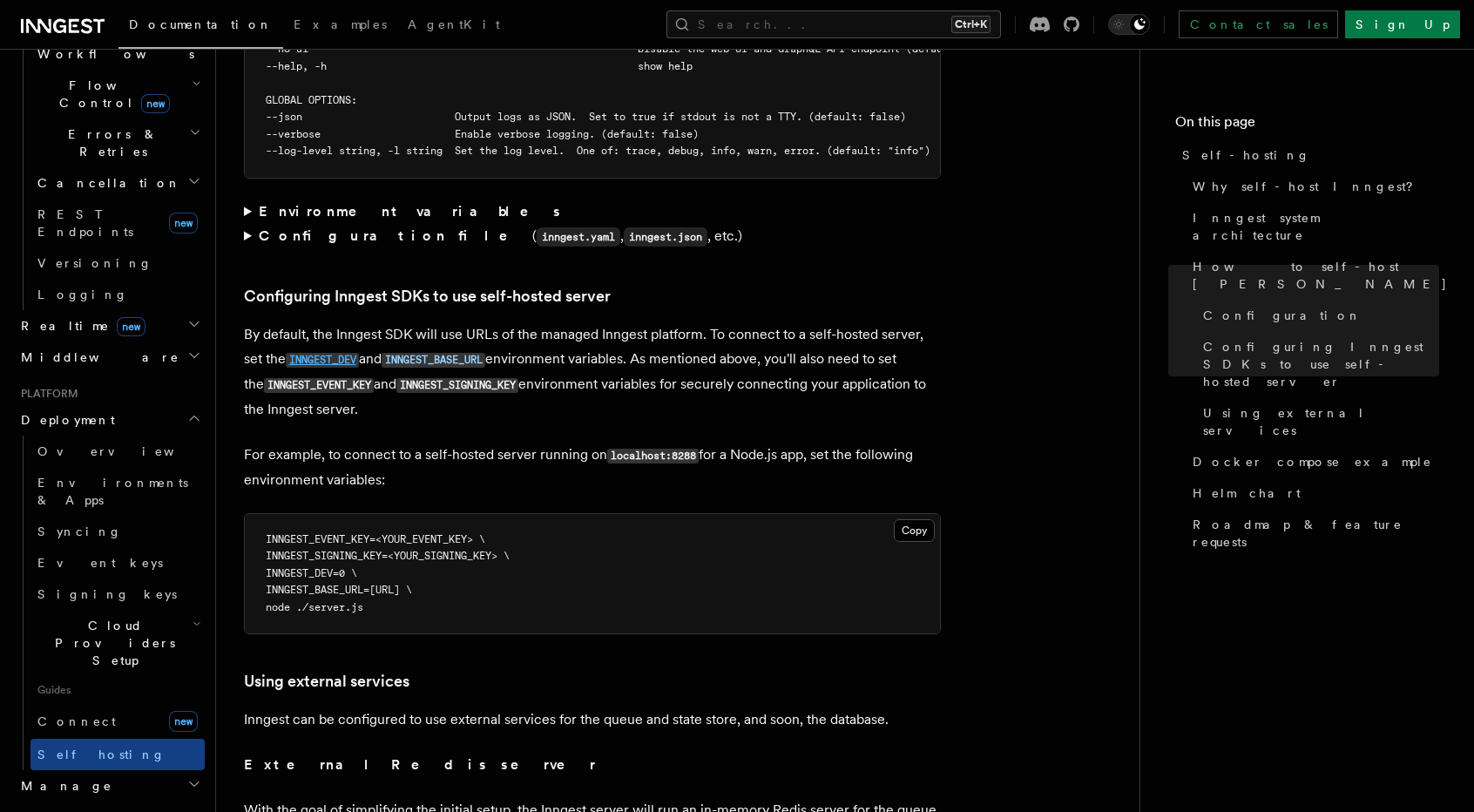
click at [343, 353] on code "INNGEST_DEV" at bounding box center [322, 360] width 73 height 14
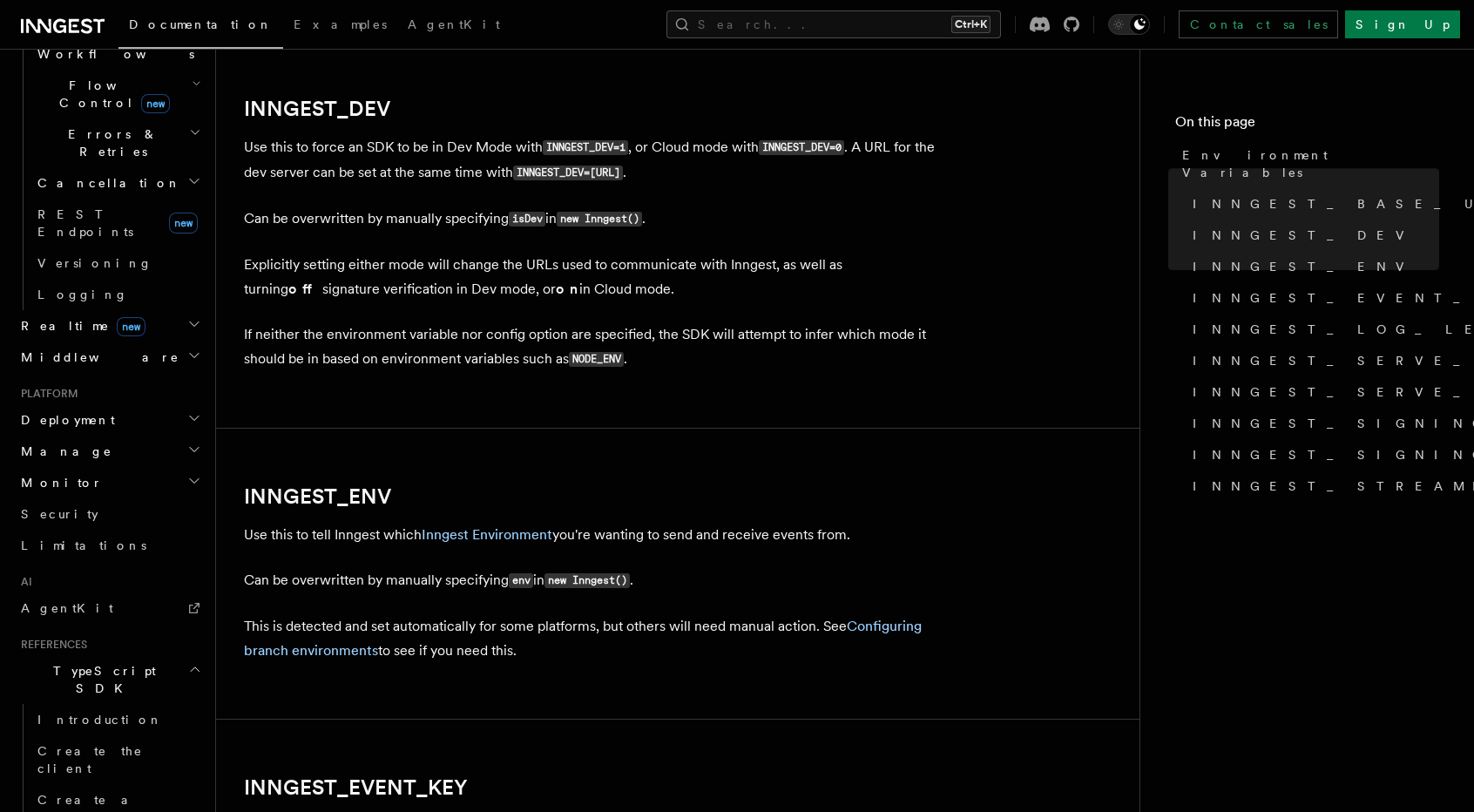
scroll to position [1305, 0]
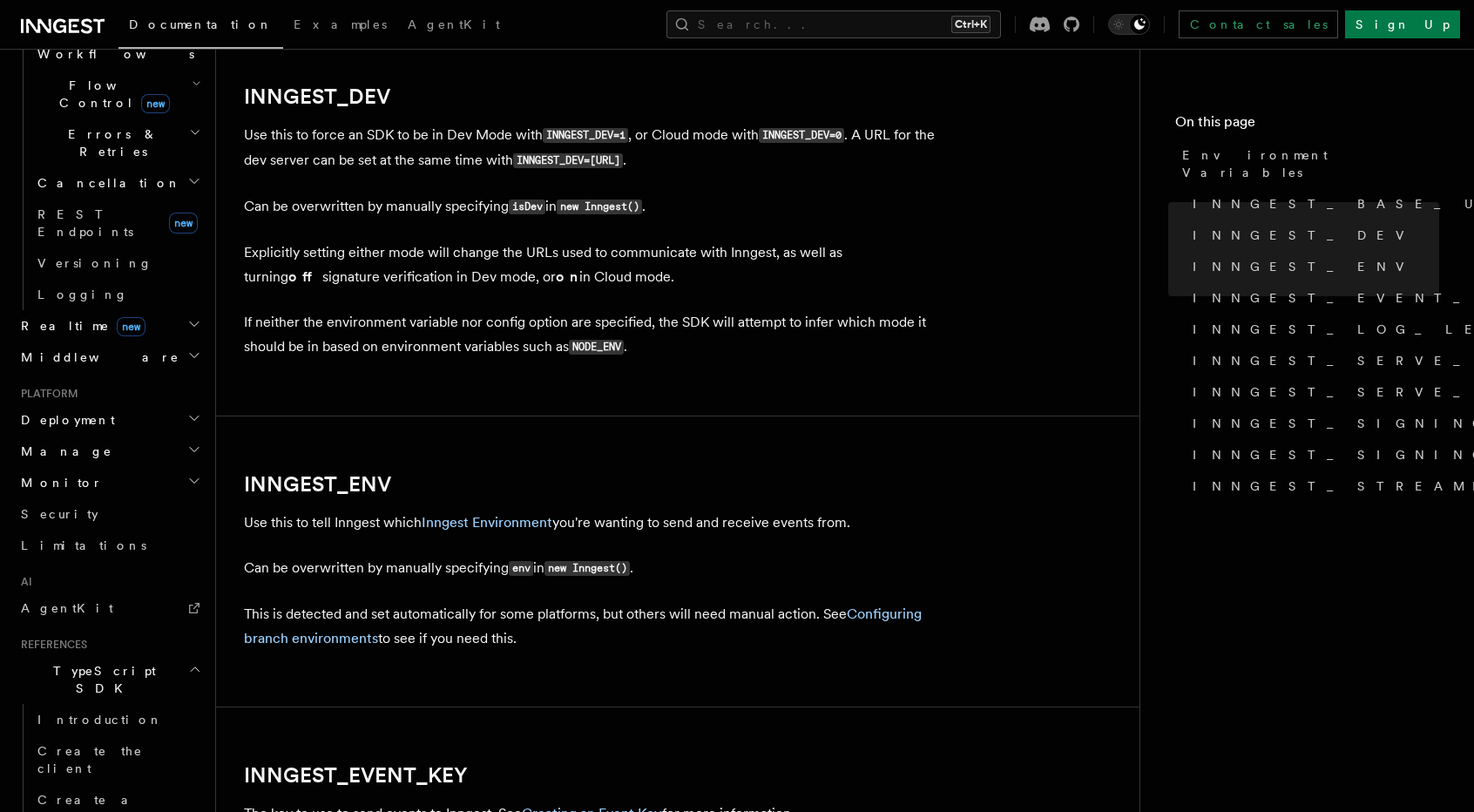
click at [357, 275] on p "Explicitly setting either mode will change the URLs used to communicate with In…" at bounding box center [592, 265] width 697 height 49
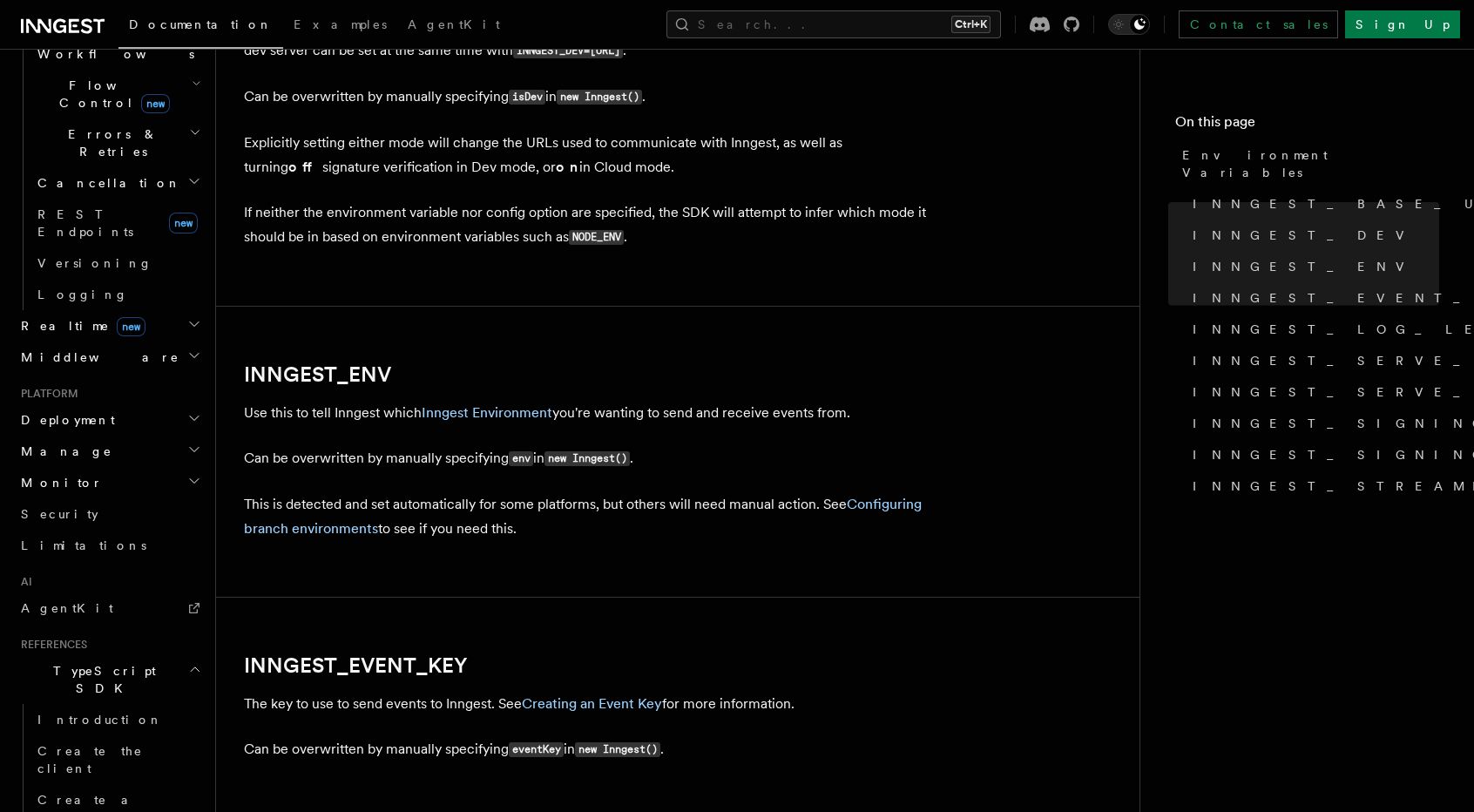
scroll to position [1392, 0]
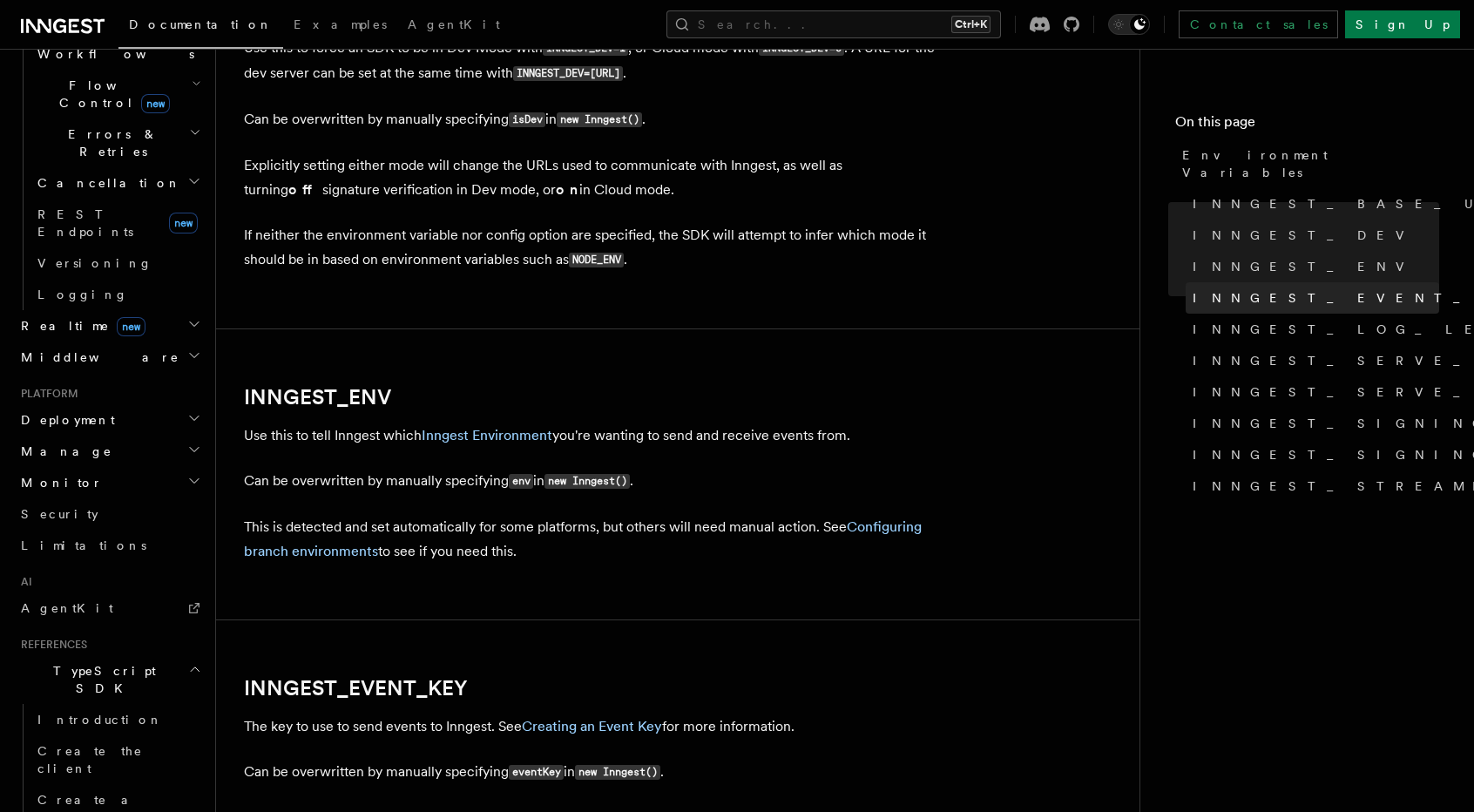
click at [1276, 289] on span "INNGEST_EVENT_KEY" at bounding box center [1366, 297] width 348 height 17
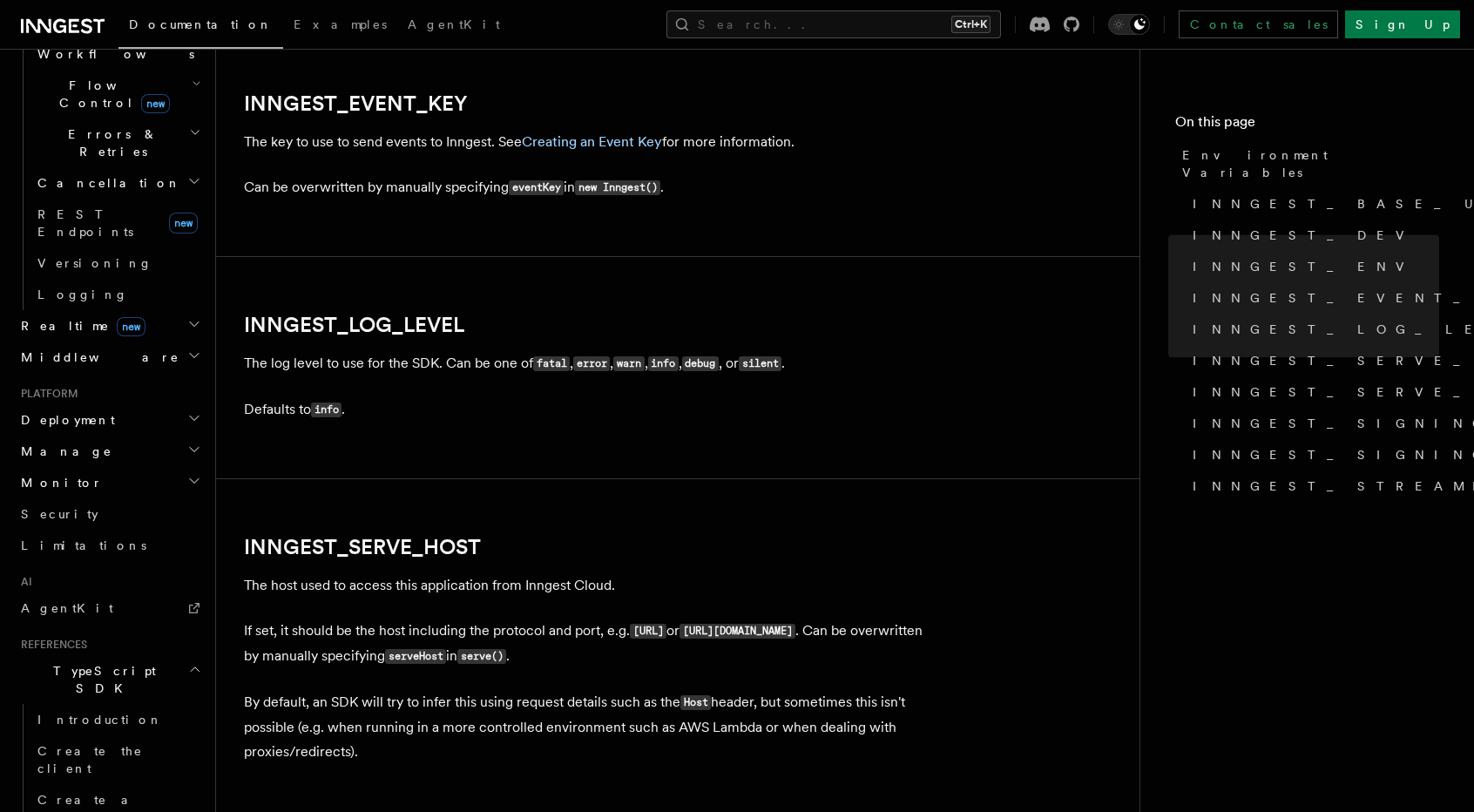
scroll to position [1984, 0]
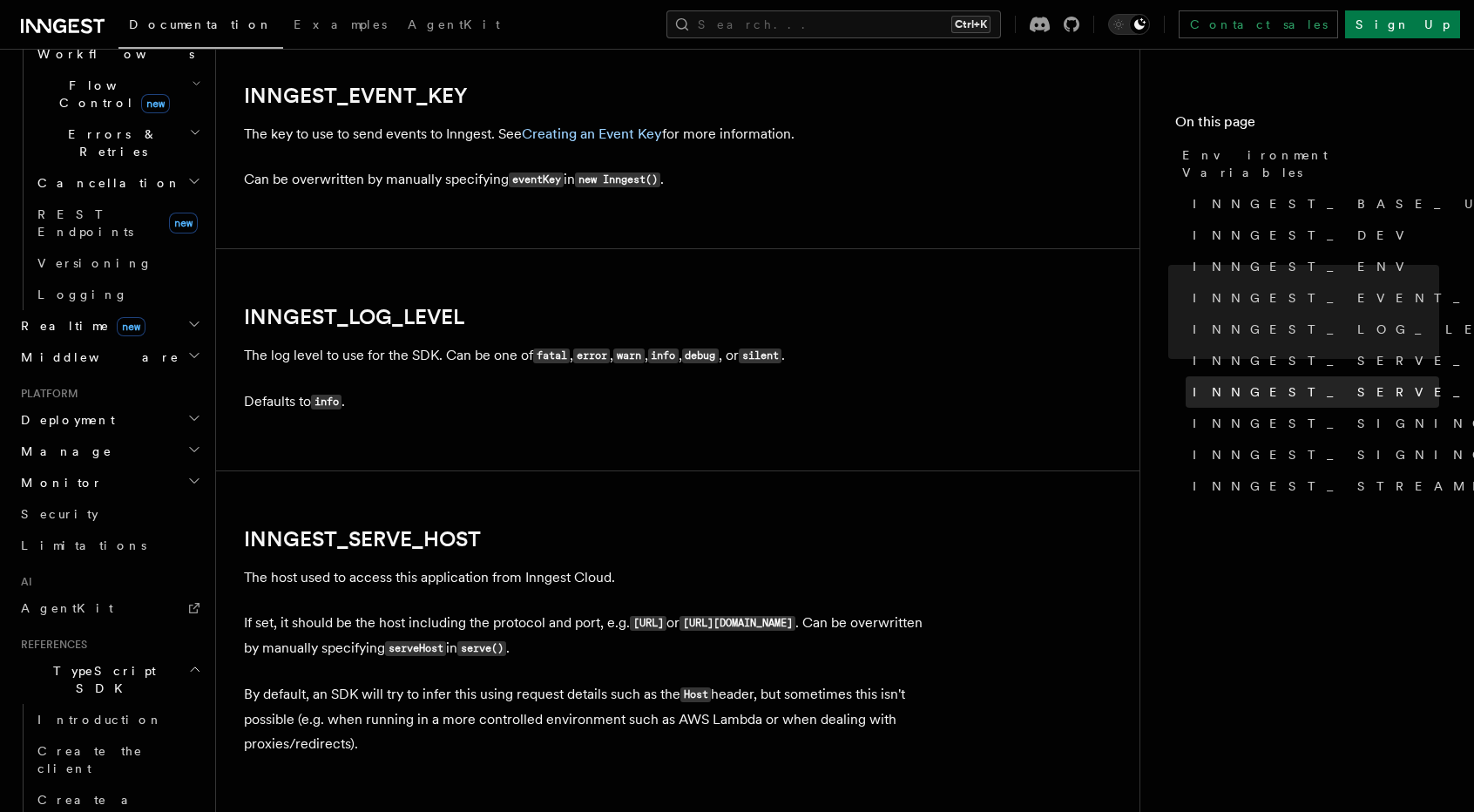
click at [1290, 383] on span "INNGEST_SERVE_PATH" at bounding box center [1375, 392] width 366 height 17
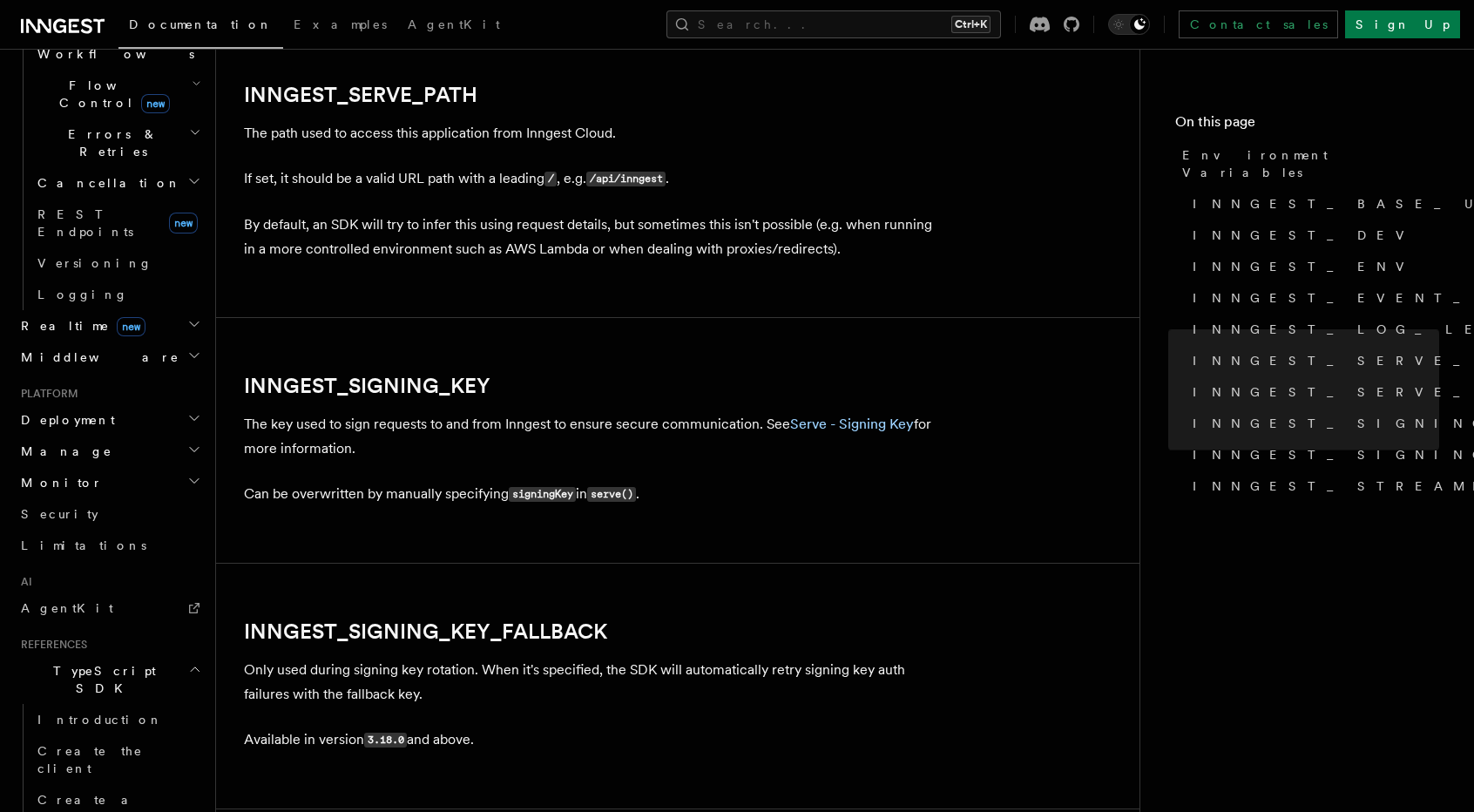
scroll to position [2770, 0]
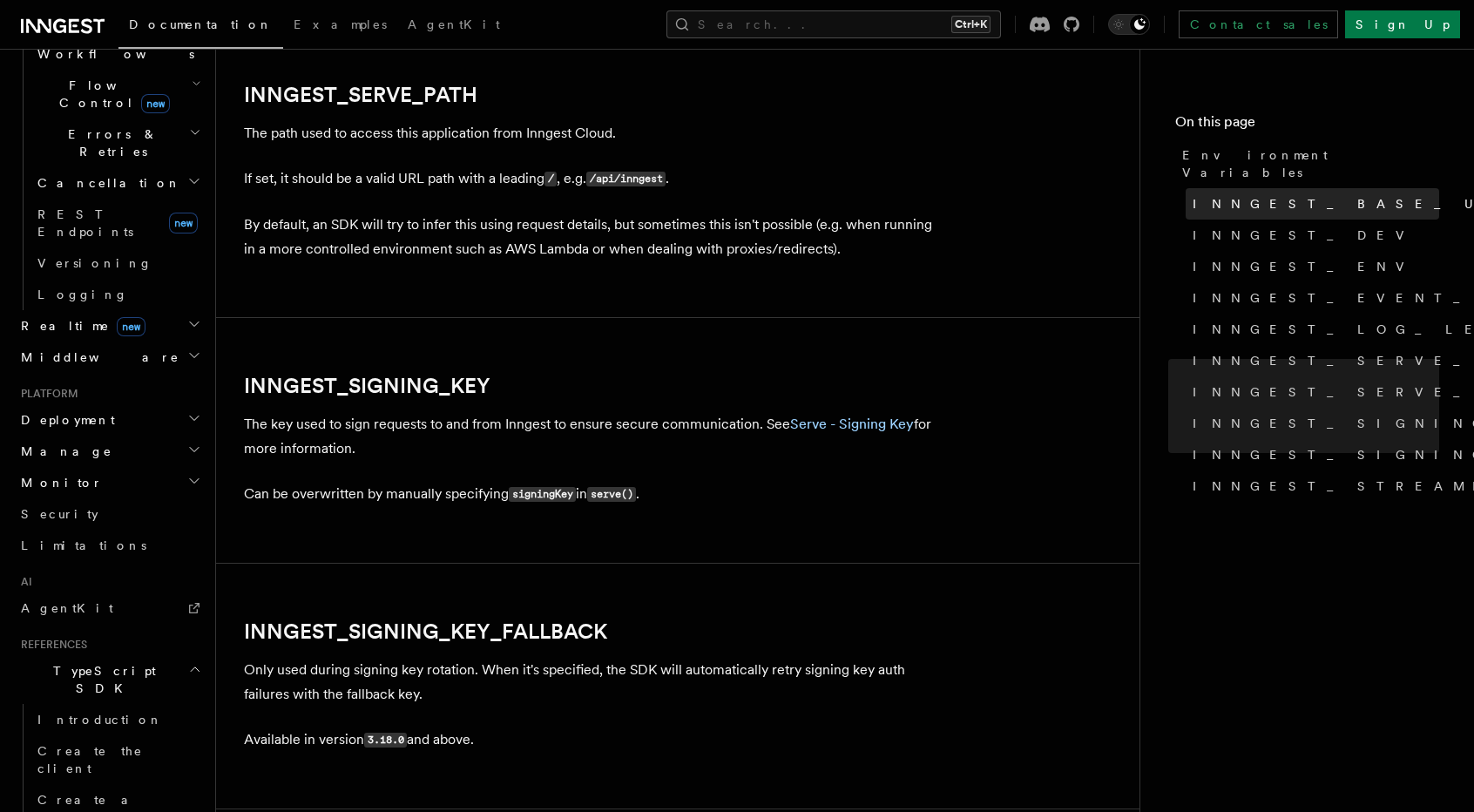
click at [1207, 195] on span "INNGEST_BASE_URL" at bounding box center [1357, 203] width 329 height 17
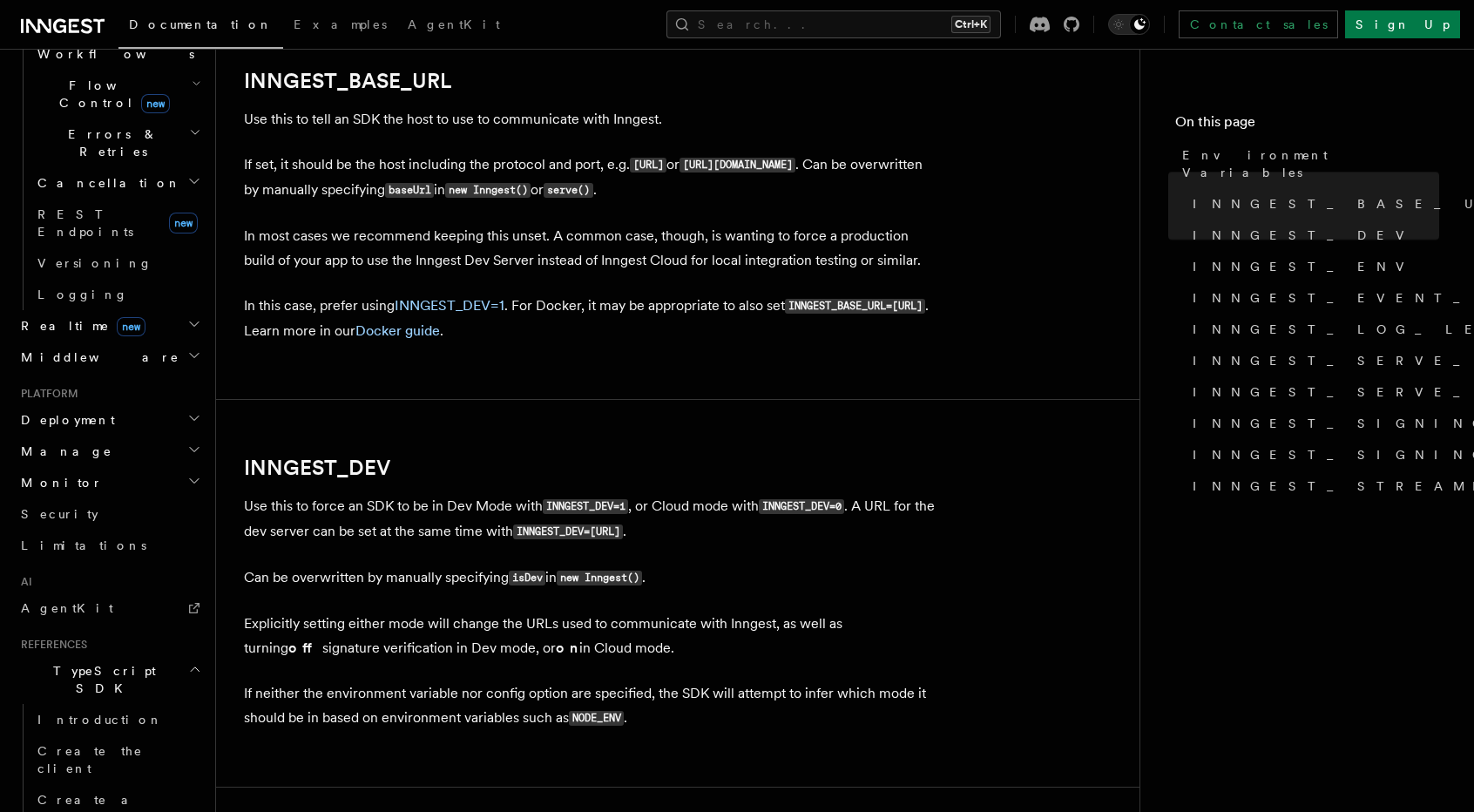
scroll to position [918, 0]
